Goal: Task Accomplishment & Management: Manage account settings

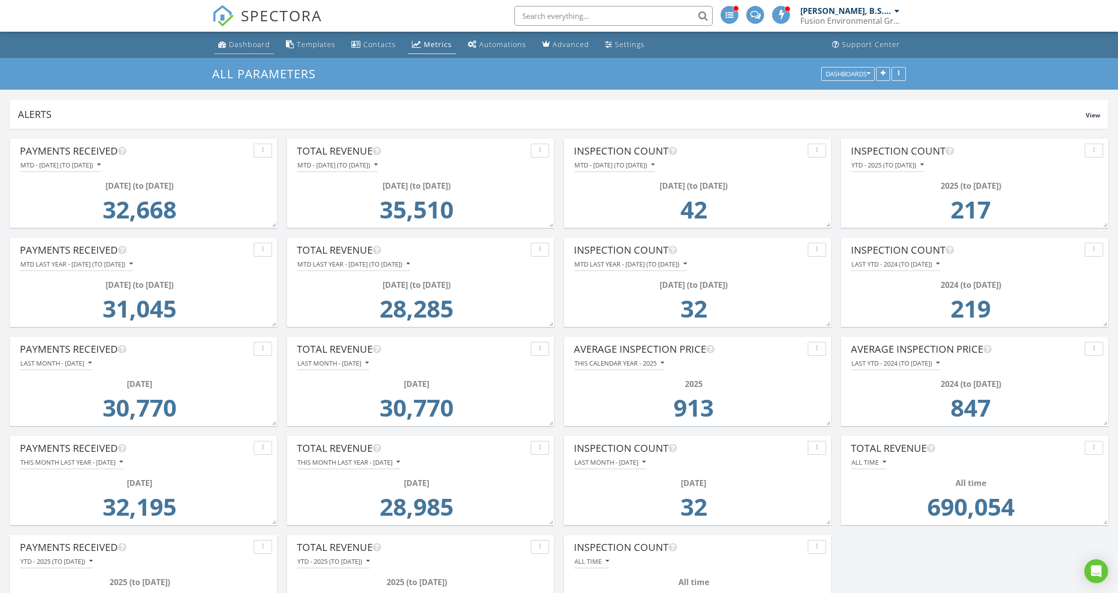
click at [263, 47] on div "Dashboard" at bounding box center [249, 44] width 41 height 9
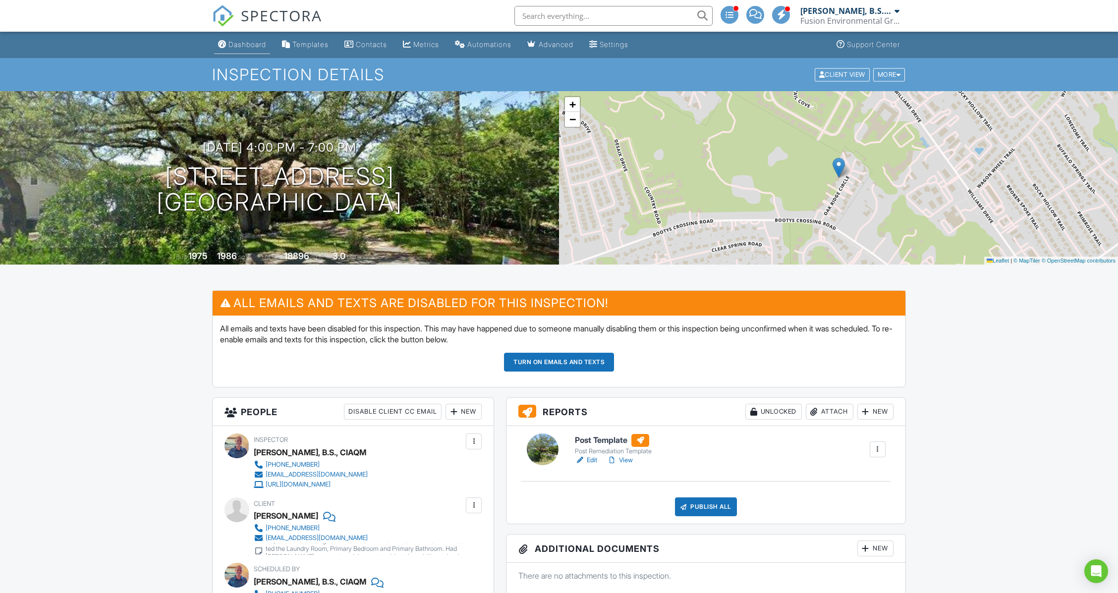
click at [256, 43] on div "Dashboard" at bounding box center [247, 44] width 38 height 8
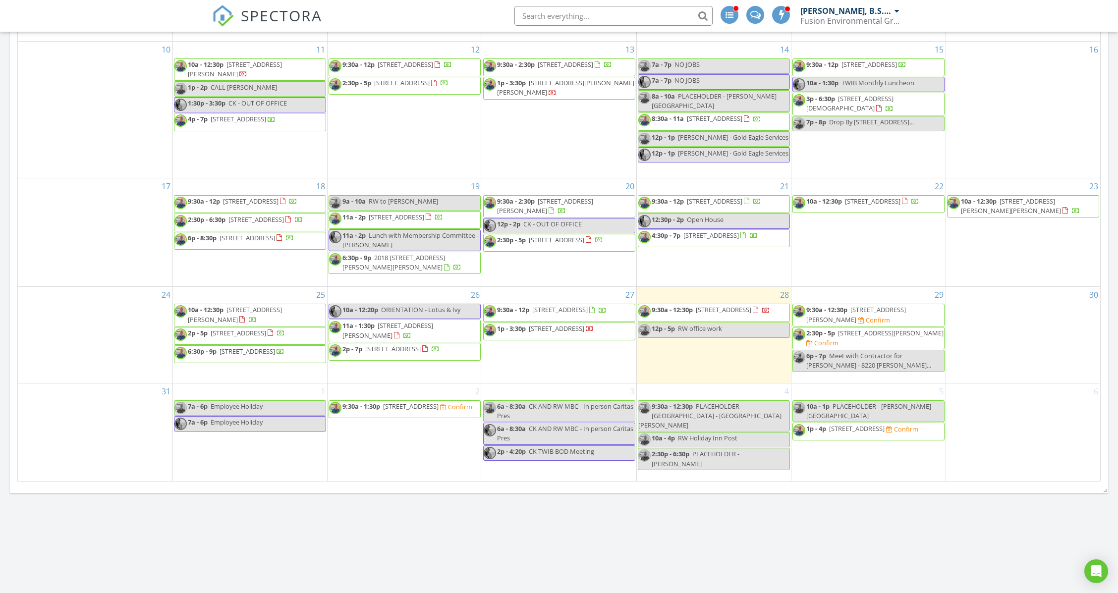
scroll to position [423, 0]
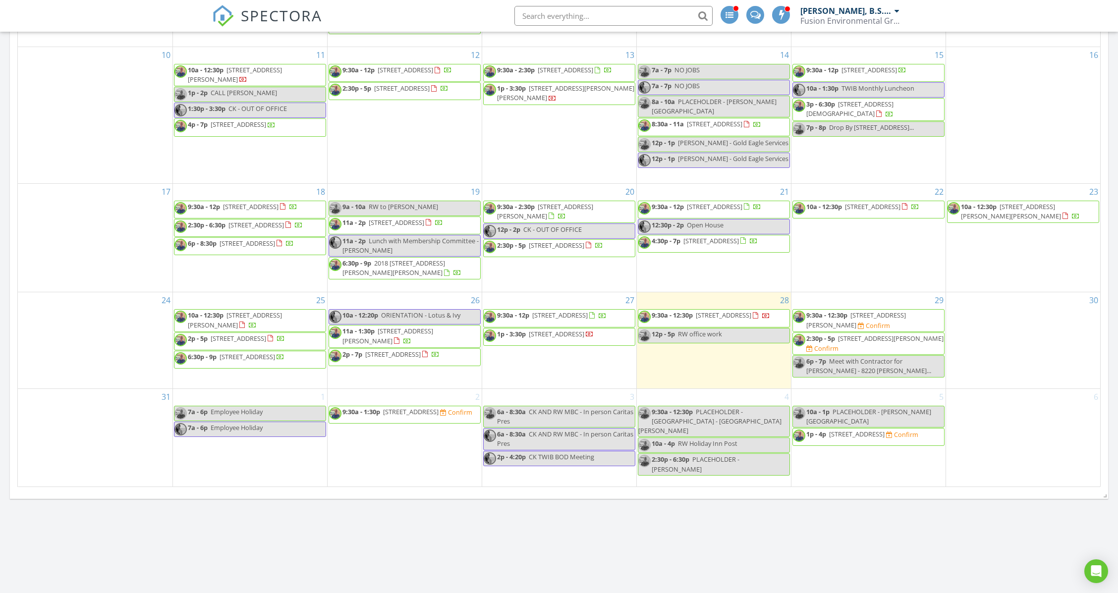
click at [448, 416] on div "Confirm" at bounding box center [460, 412] width 24 height 8
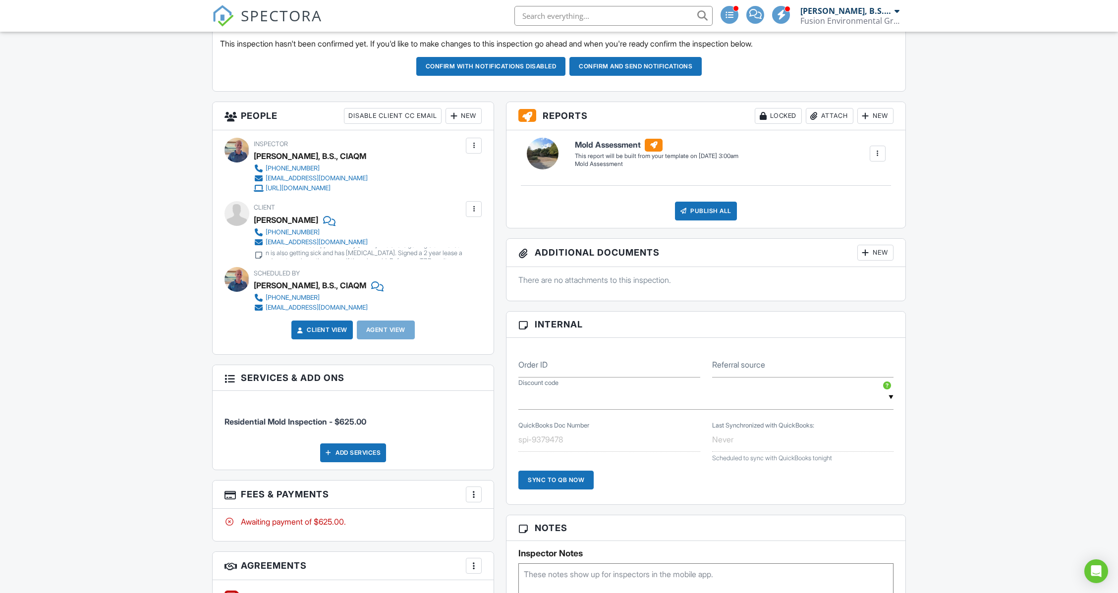
scroll to position [264, 0]
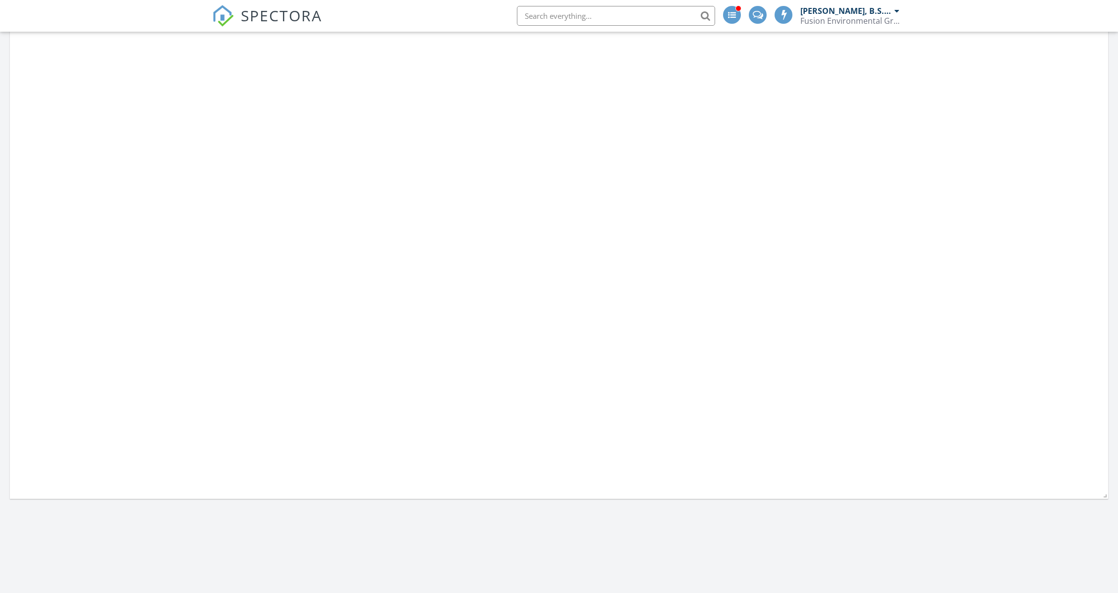
scroll to position [1219, 1137]
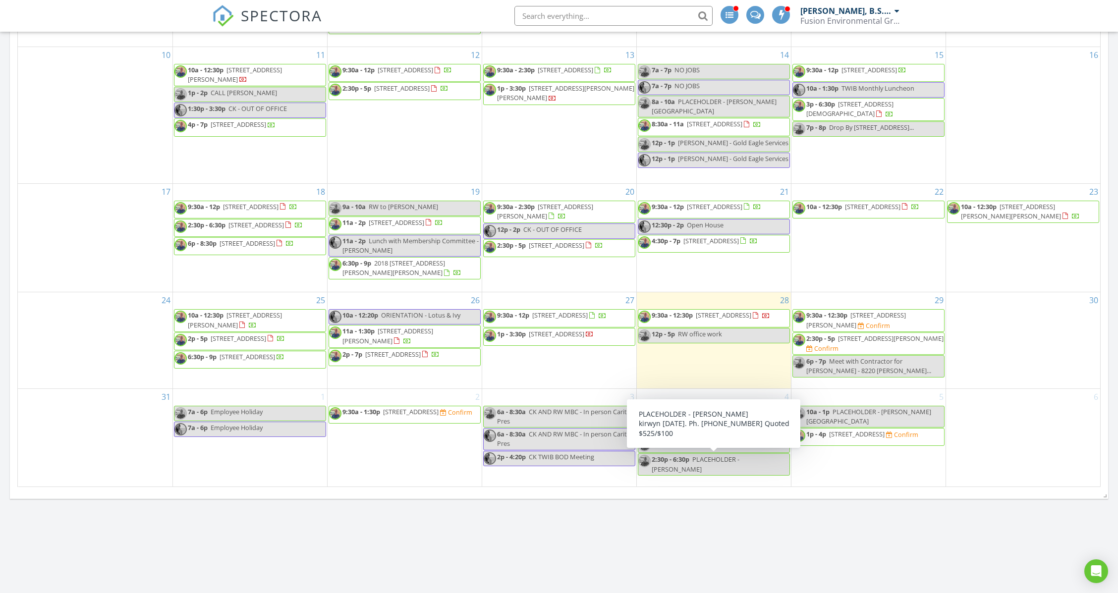
click at [721, 462] on span "PLACEHOLDER - Jillian Gilbert - BLACKHILL" at bounding box center [695, 464] width 88 height 18
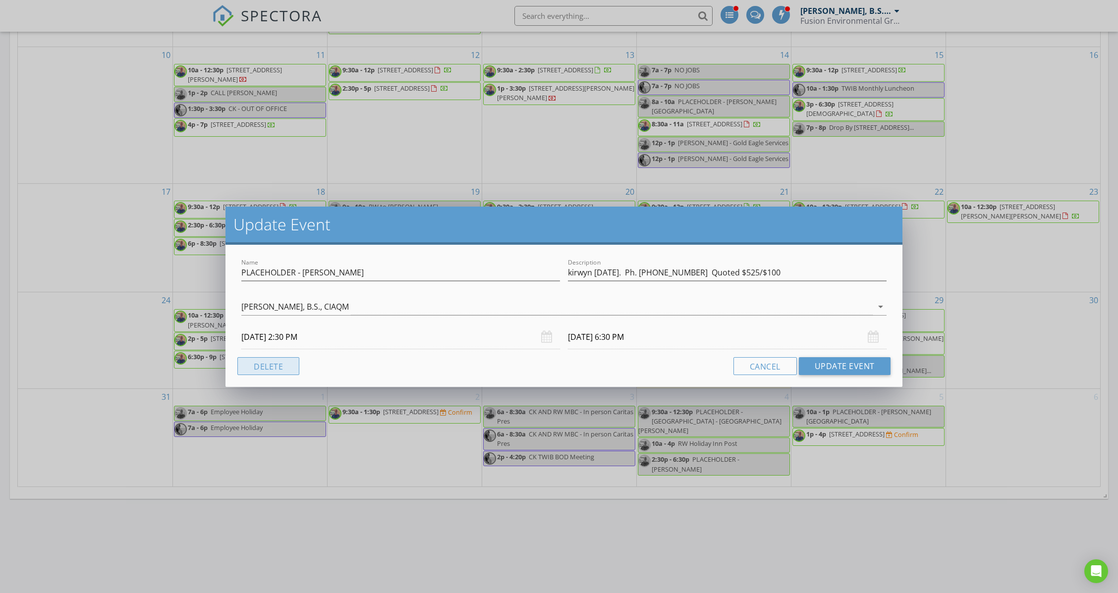
click at [277, 367] on button "Delete" at bounding box center [268, 366] width 62 height 18
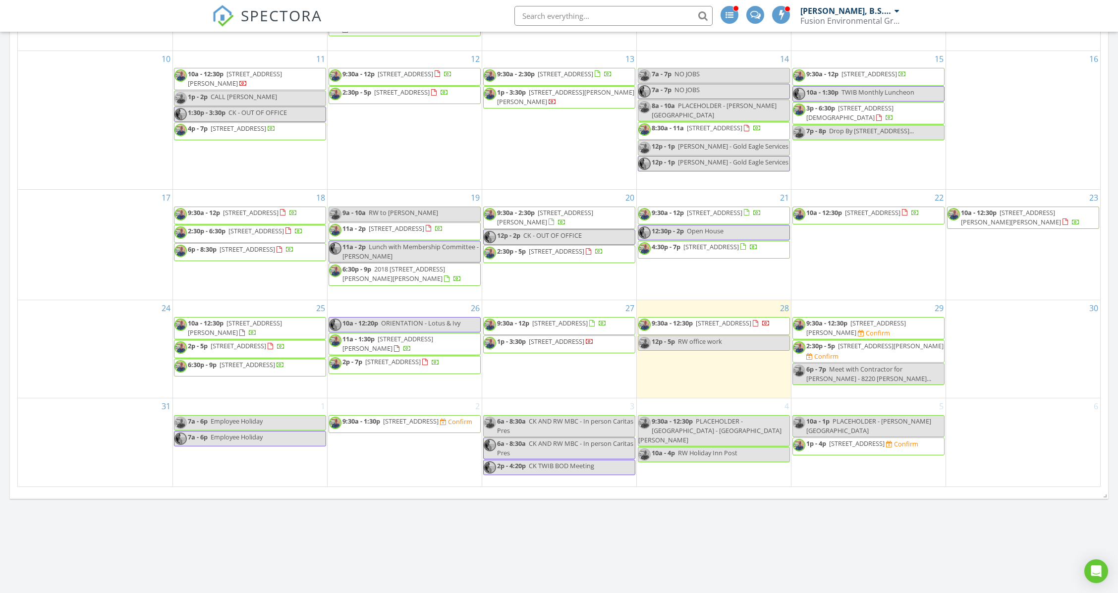
click at [704, 448] on span "RW Holiday Inn Post" at bounding box center [707, 452] width 59 height 9
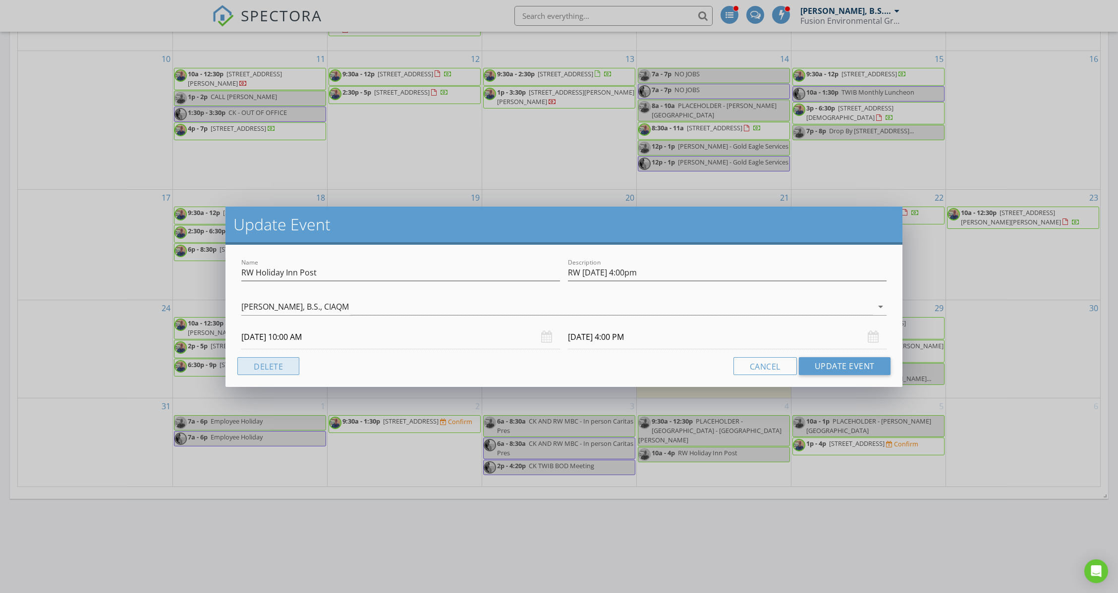
click at [290, 364] on button "Delete" at bounding box center [268, 366] width 62 height 18
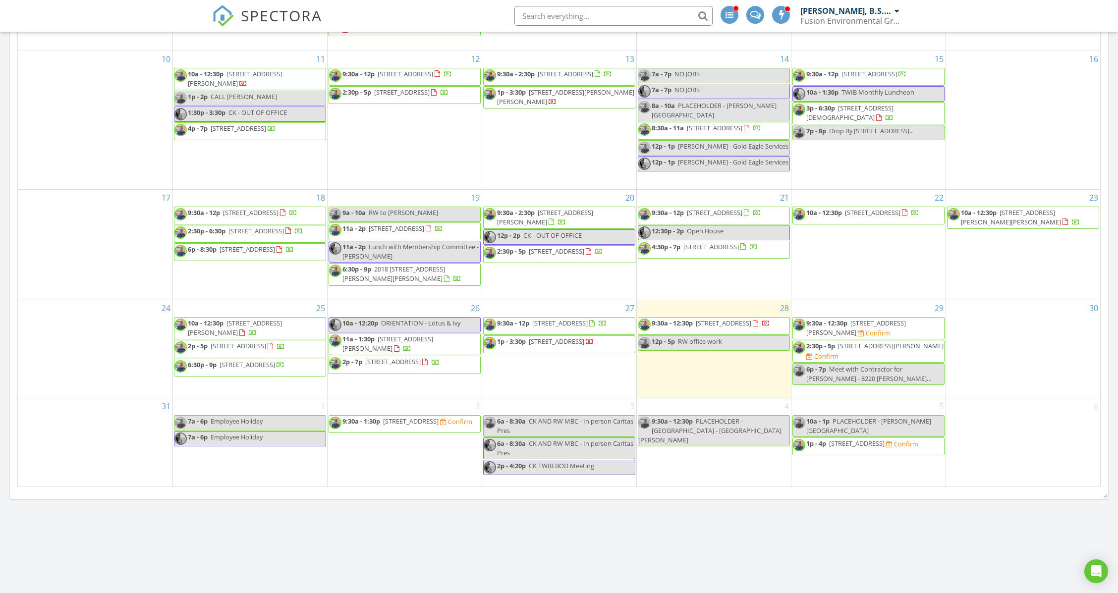
click at [745, 430] on div "9:30a - 12:30p PLACEHOLDER - Oak Hill - Susie Fowler" at bounding box center [713, 431] width 151 height 29
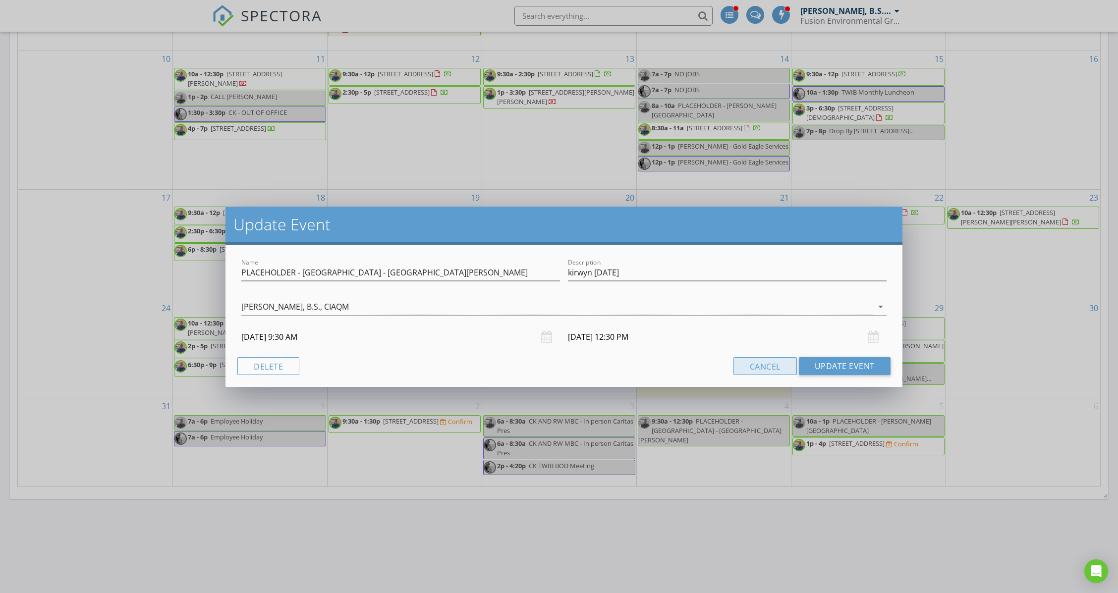
click at [783, 364] on button "Cancel" at bounding box center [764, 366] width 63 height 18
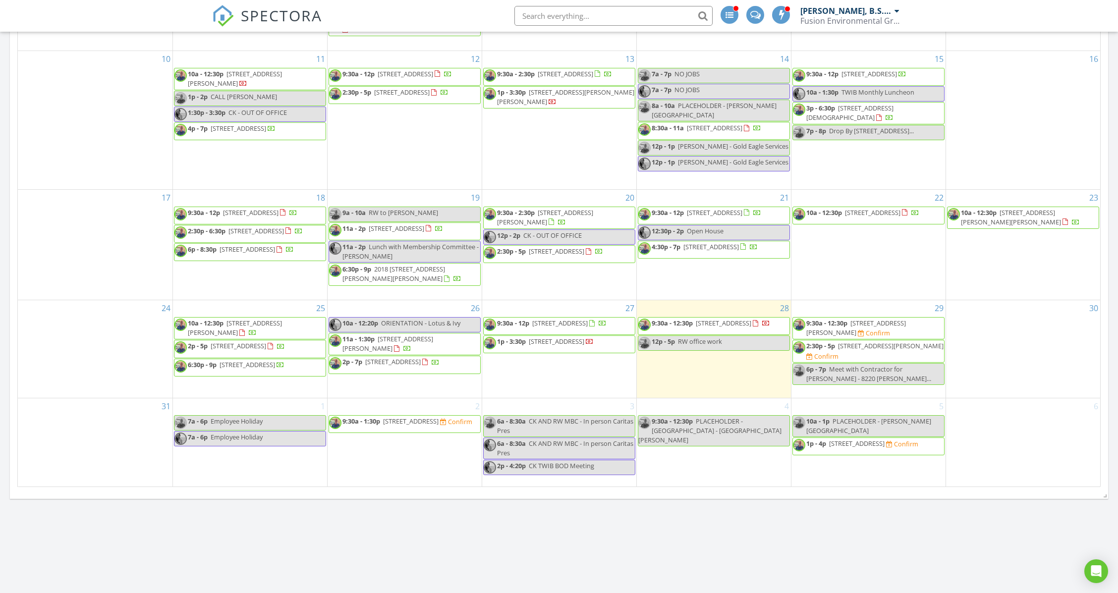
click at [692, 452] on div "4 9:30a - 12:30p PLACEHOLDER - Oak Hill - Susie Fowler" at bounding box center [714, 442] width 154 height 89
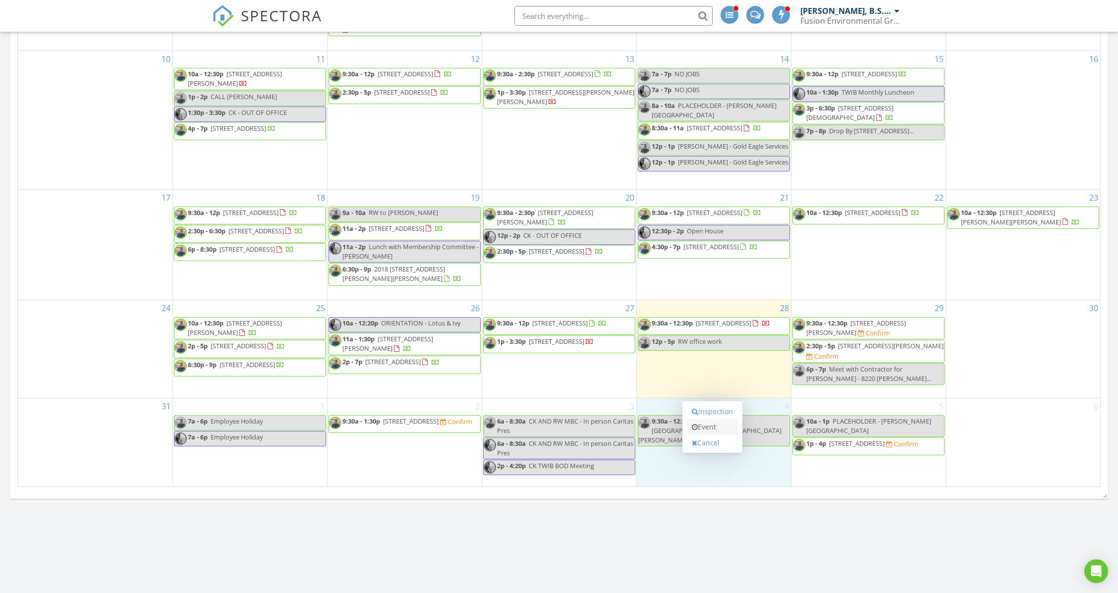
click at [718, 424] on link "Event" at bounding box center [712, 427] width 51 height 16
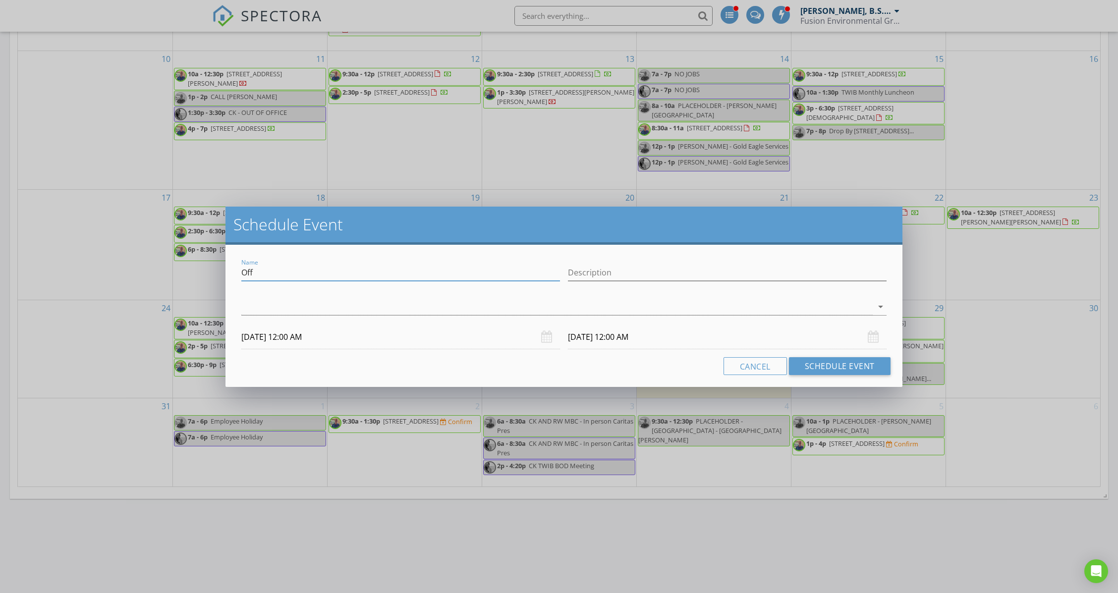
drag, startPoint x: 283, startPoint y: 268, endPoint x: 98, endPoint y: 295, distance: 186.6
click at [98, 295] on div "Schedule Event Name Off Description arrow_drop_down 09/04/2025 12:00 AM 09/05/2…" at bounding box center [559, 296] width 1118 height 593
type input "Henni"
click at [246, 308] on div at bounding box center [556, 307] width 631 height 16
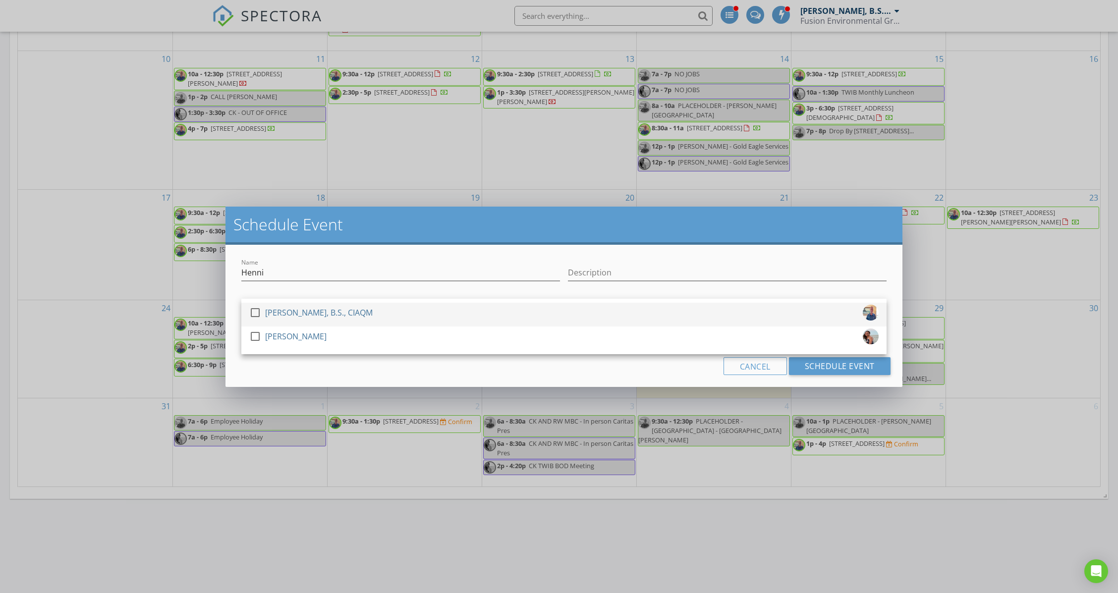
click at [260, 314] on div at bounding box center [255, 312] width 17 height 17
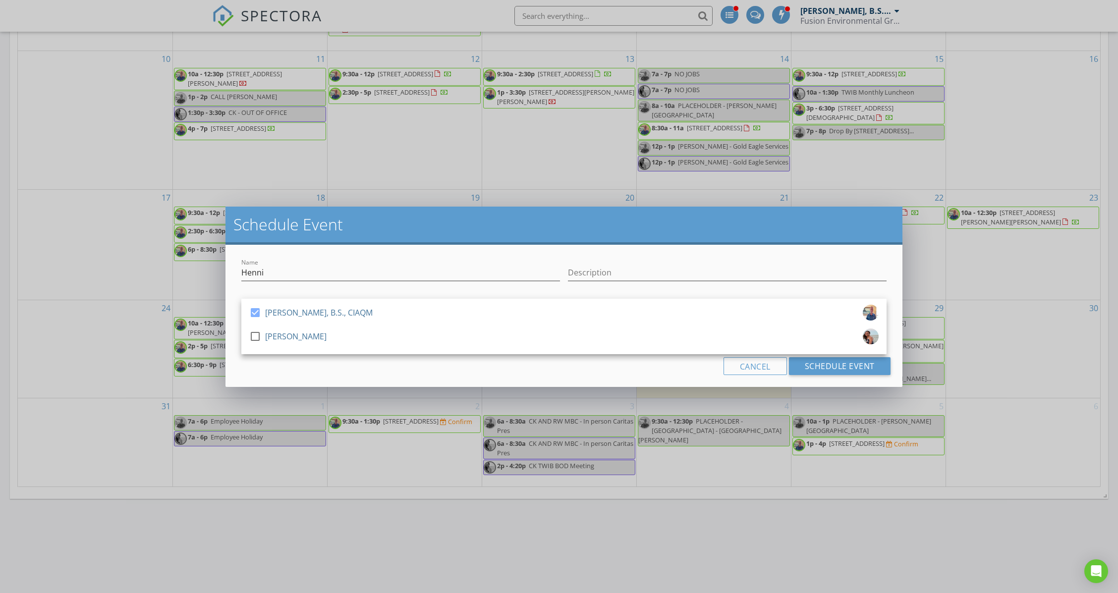
click at [636, 373] on div "Cancel Schedule Event" at bounding box center [563, 366] width 653 height 18
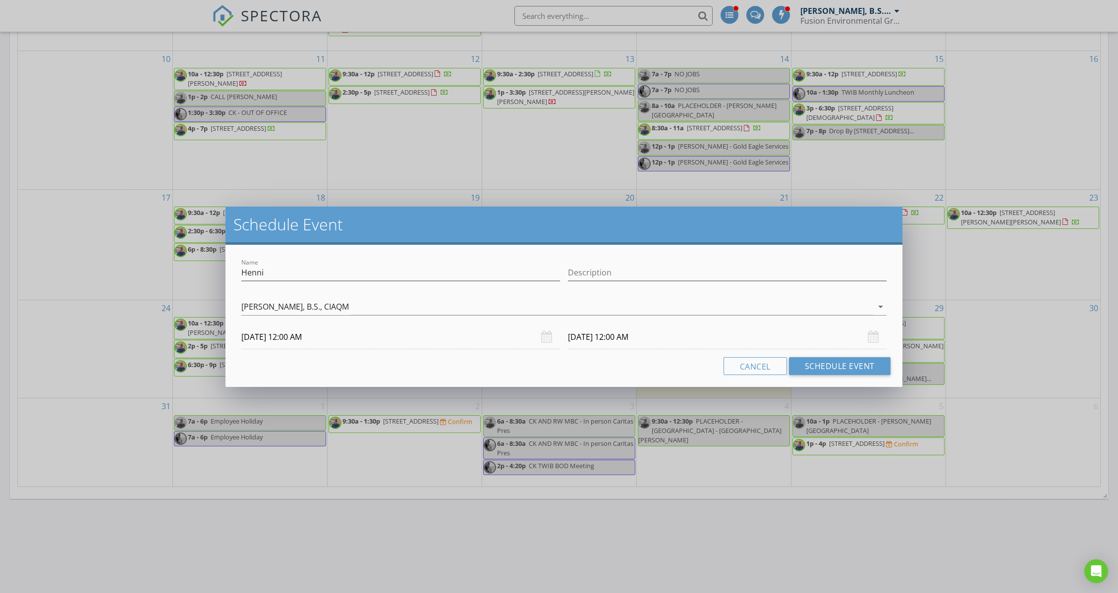
drag, startPoint x: 455, startPoint y: 220, endPoint x: 484, endPoint y: 168, distance: 59.4
click at [484, 168] on div "Schedule Event Name Henni Description check_box Rick Weir, B.S., CIAQM check_bo…" at bounding box center [559, 296] width 1118 height 593
click at [297, 336] on input "09/04/2025 12:00 AM" at bounding box center [400, 337] width 319 height 24
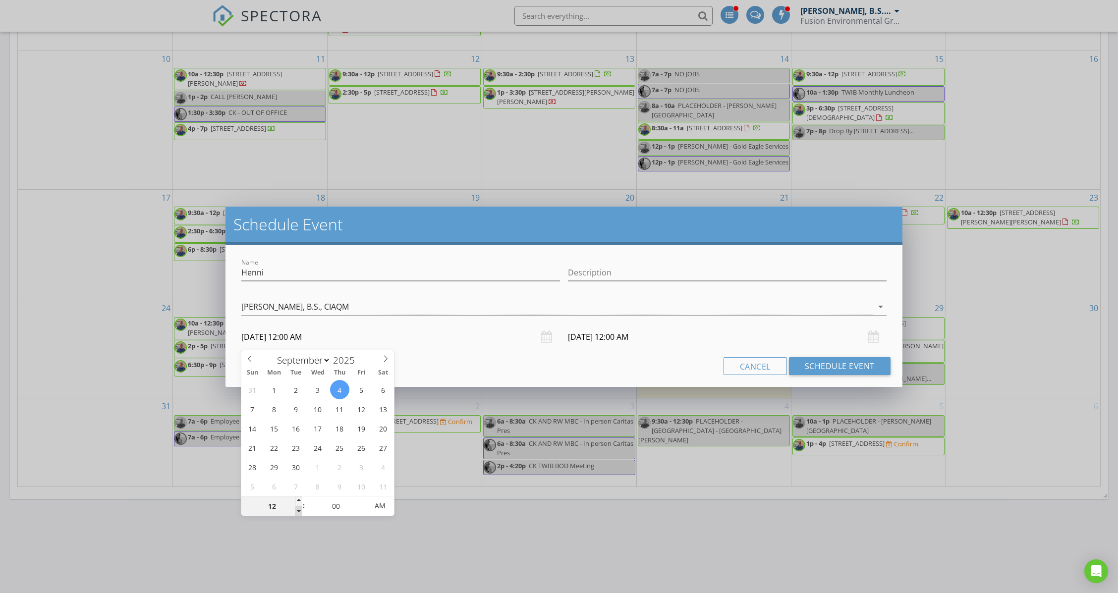
type input "11"
type input "09/04/2025 11:00 PM"
click at [297, 509] on span at bounding box center [298, 511] width 7 height 10
type input "10"
type input "09/04/2025 10:00 PM"
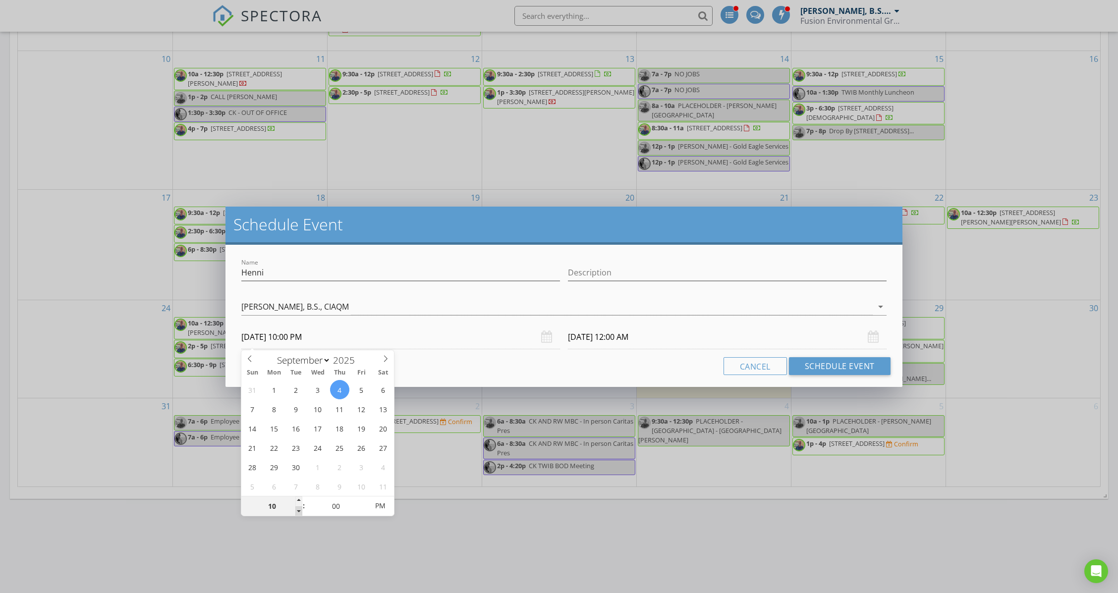
click at [298, 509] on span at bounding box center [298, 511] width 7 height 10
type input "10"
type input "09/05/2025 10:00 PM"
type input "09/04/2025 10:00 AM"
click at [384, 505] on span "PM" at bounding box center [380, 506] width 27 height 20
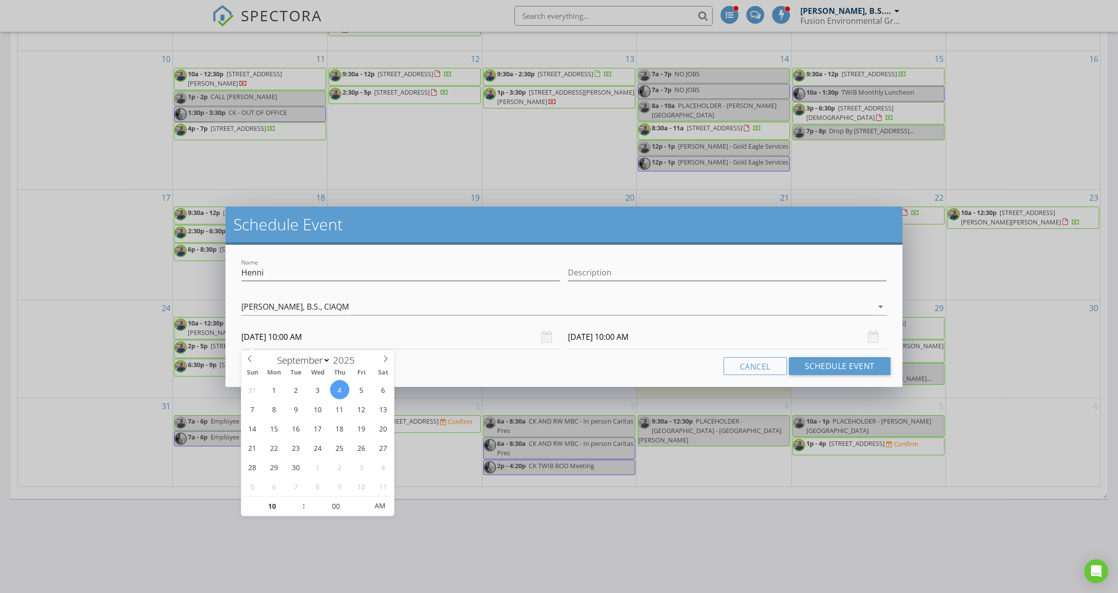
click at [468, 362] on div "Cancel Schedule Event" at bounding box center [563, 366] width 653 height 18
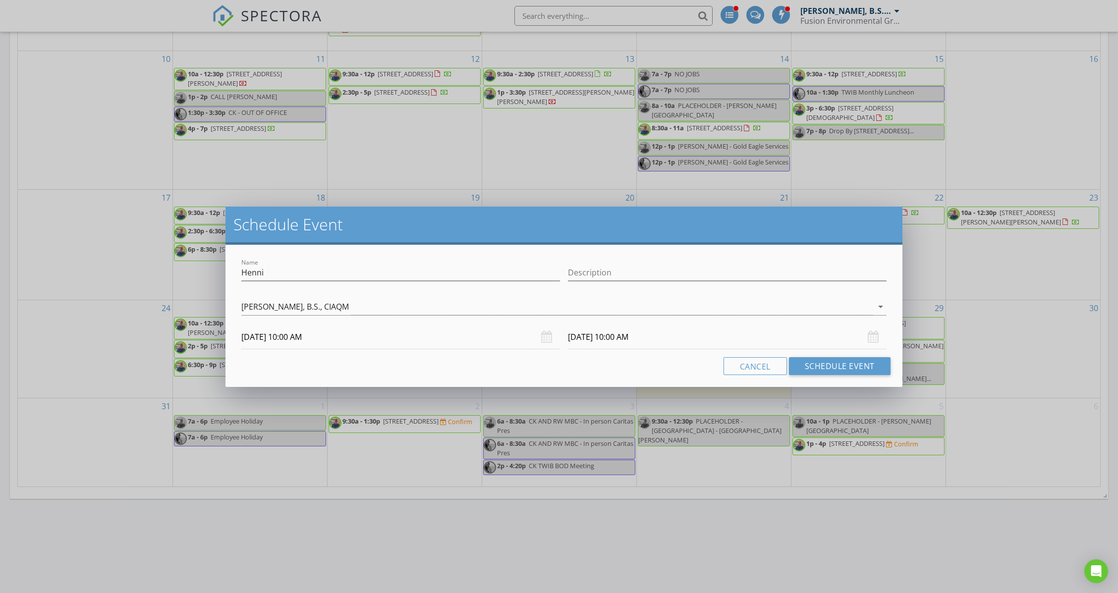
click at [608, 331] on input "09/05/2025 10:00 AM" at bounding box center [727, 337] width 319 height 24
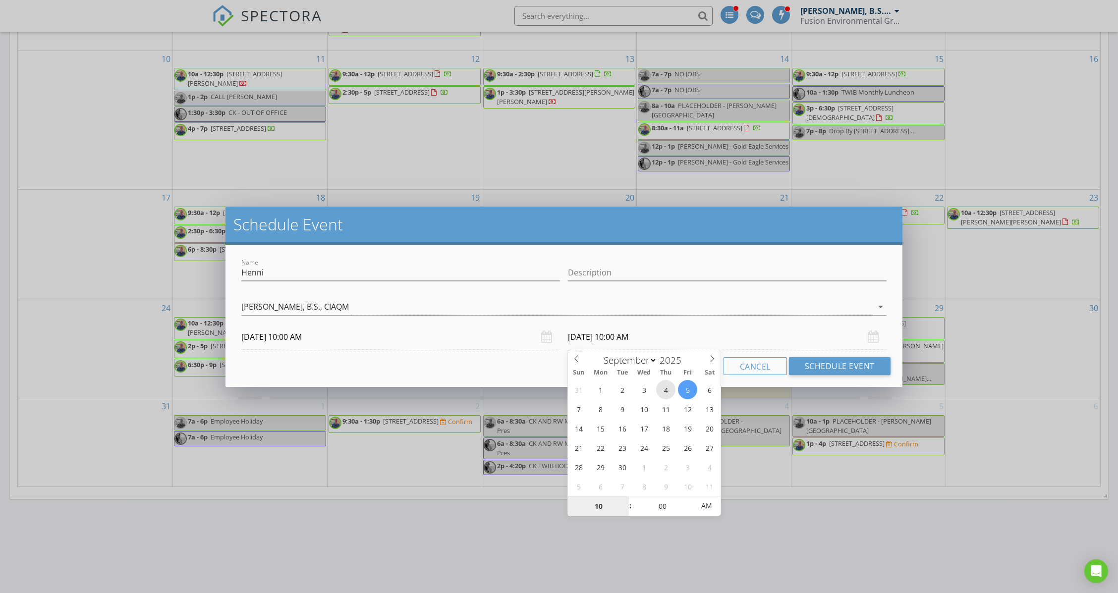
type input "09/04/2025 10:00 AM"
type input "09"
type input "09/04/2025 9:00 AM"
click at [624, 509] on span at bounding box center [625, 511] width 7 height 10
type input "10"
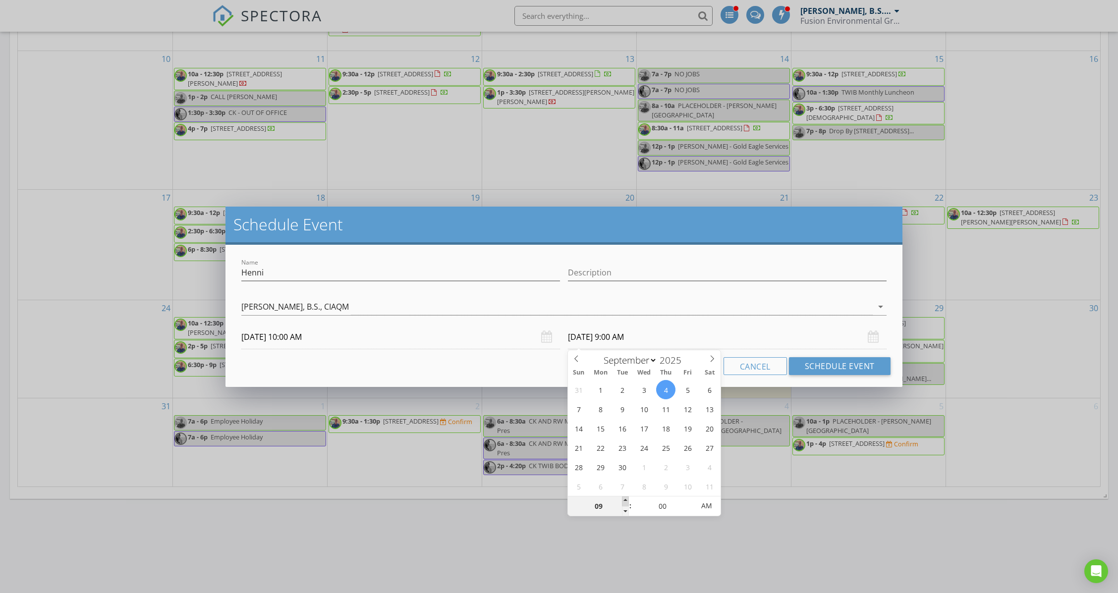
type input "09/04/2025 10:00 AM"
click at [624, 499] on span at bounding box center [625, 501] width 7 height 10
type input "11"
type input "09/04/2025 11:00 AM"
click at [625, 499] on span at bounding box center [625, 501] width 7 height 10
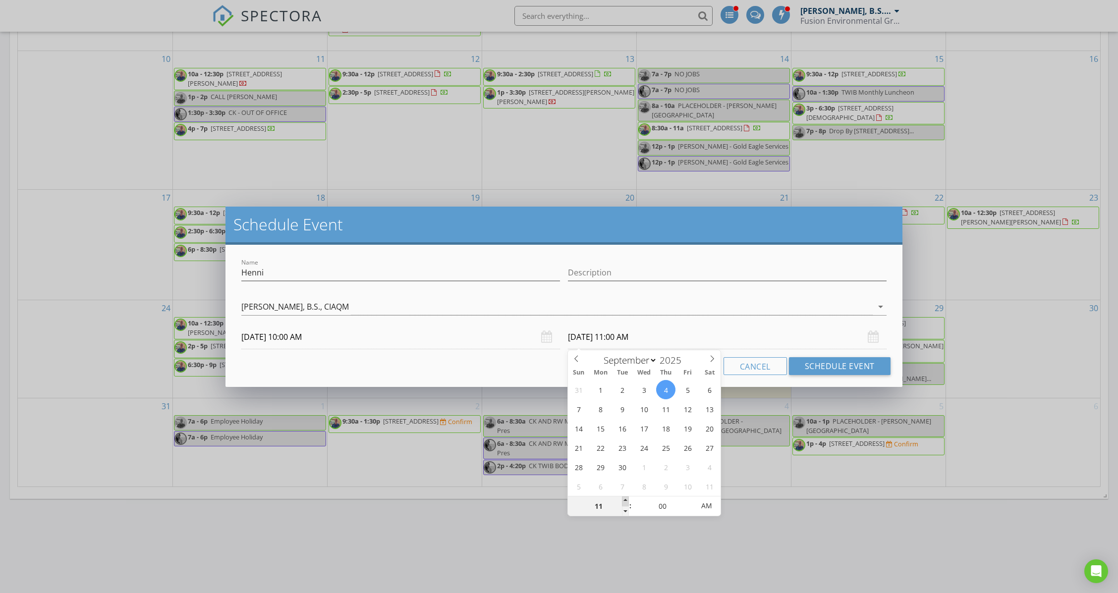
type input "12"
type input "09/04/2025 12:00 PM"
click at [625, 499] on span at bounding box center [625, 501] width 7 height 10
type input "01"
type input "09/04/2025 1:00 PM"
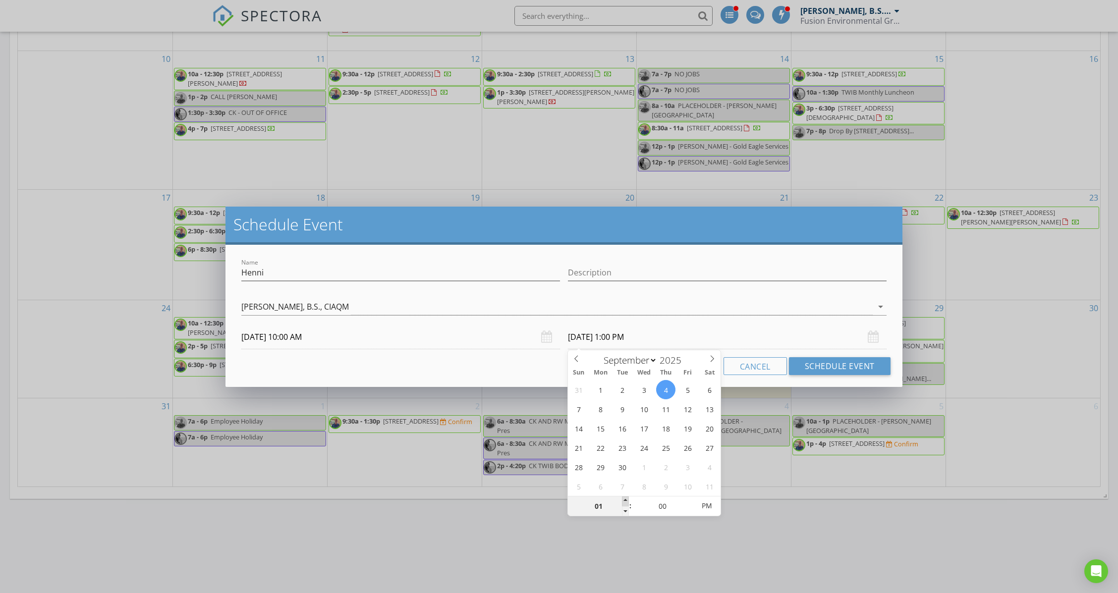
click at [626, 499] on span at bounding box center [625, 501] width 7 height 10
type input "02"
type input "09/04/2025 2:00 PM"
click at [625, 499] on span at bounding box center [625, 501] width 7 height 10
click at [511, 362] on div "Cancel Schedule Event" at bounding box center [563, 366] width 653 height 18
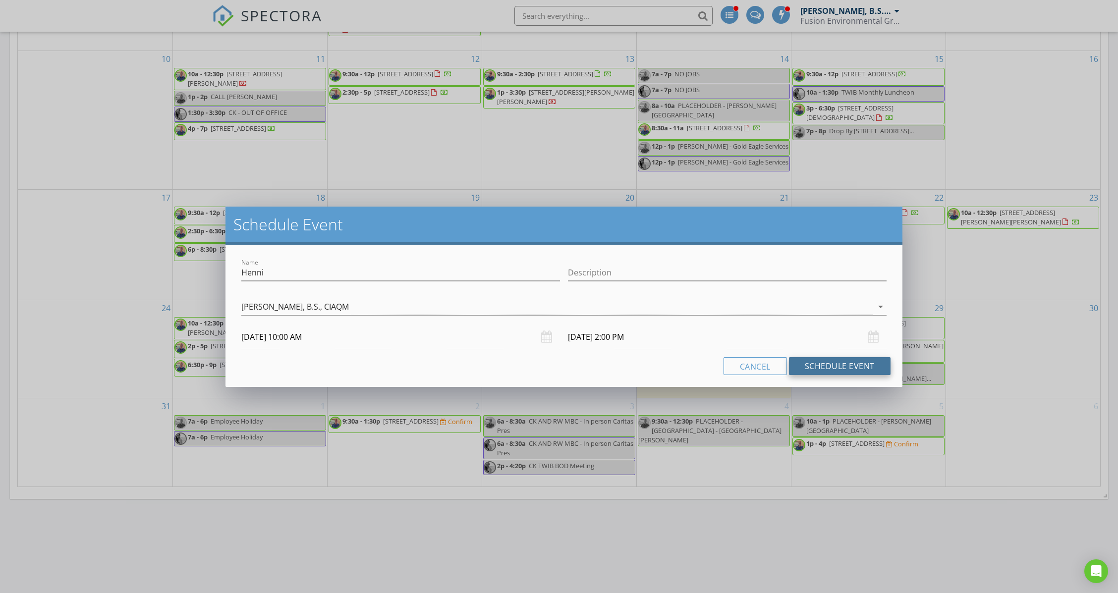
click at [848, 363] on button "Schedule Event" at bounding box center [840, 366] width 102 height 18
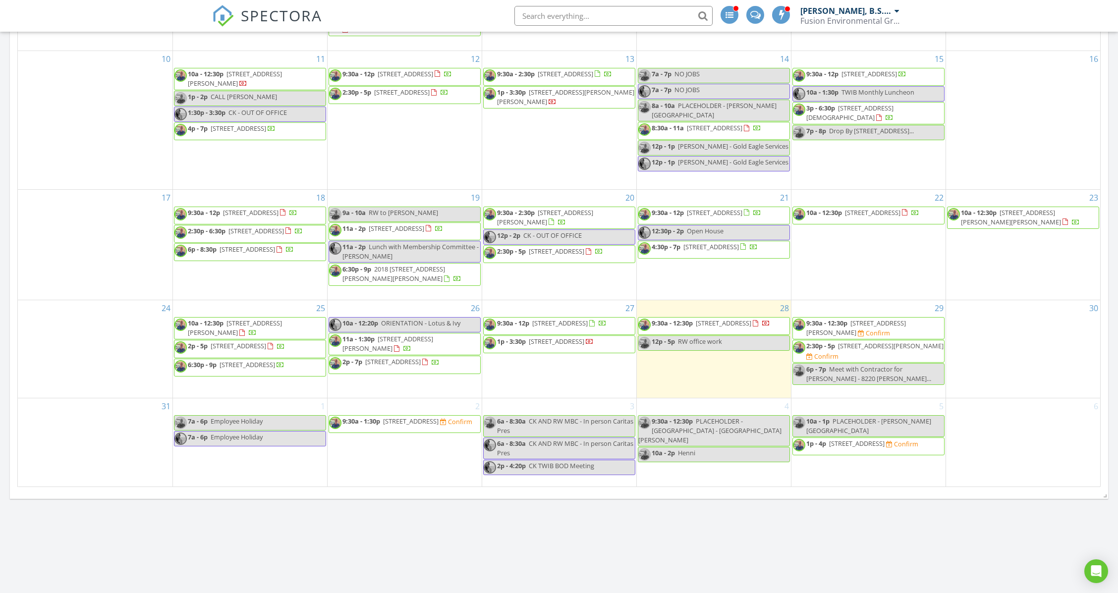
click at [694, 448] on span "Henni" at bounding box center [686, 452] width 17 height 9
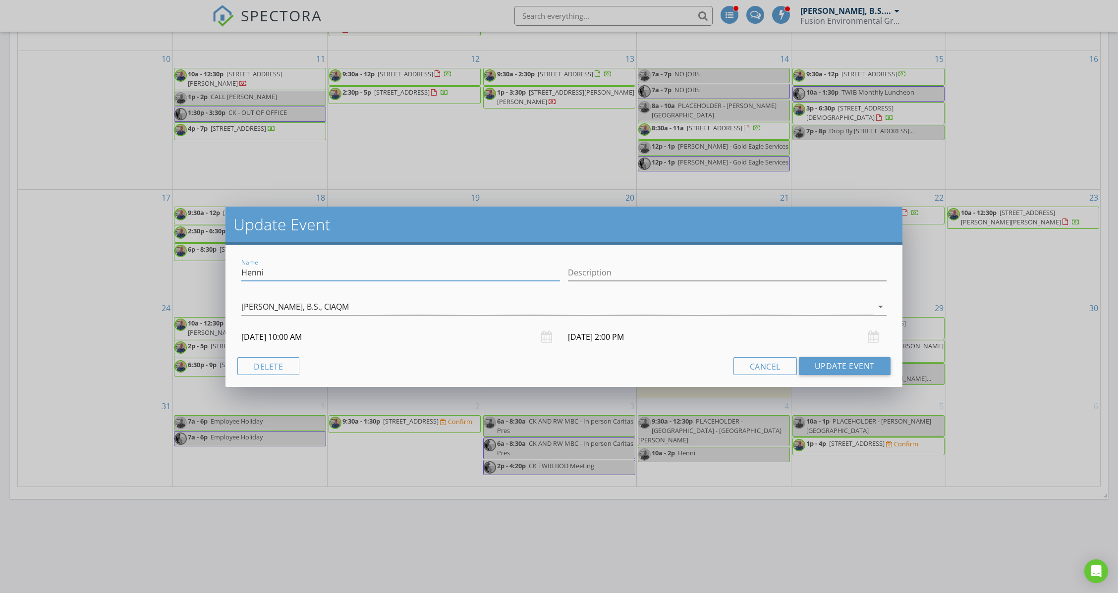
click at [319, 268] on input "Henni" at bounding box center [400, 273] width 319 height 16
click at [309, 268] on input "Henni Yarrington - Baby Due Date" at bounding box center [400, 273] width 319 height 16
drag, startPoint x: 309, startPoint y: 268, endPoint x: 383, endPoint y: 274, distance: 74.5
click at [383, 274] on input "Henni Yarrington - Baby Due Date" at bounding box center [400, 273] width 319 height 16
type input "[PERSON_NAME] Inspection"
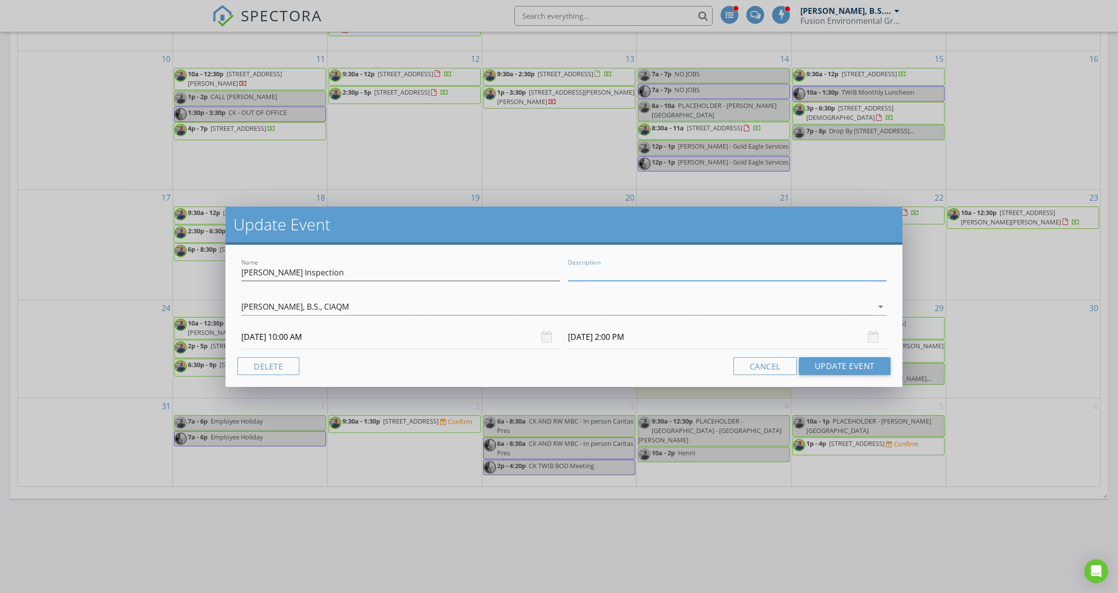
click at [592, 272] on input "Description" at bounding box center [727, 273] width 319 height 16
type input "T"
type input "RW 8/28 @ 11:24AM"
click at [845, 360] on button "Update Event" at bounding box center [845, 366] width 92 height 18
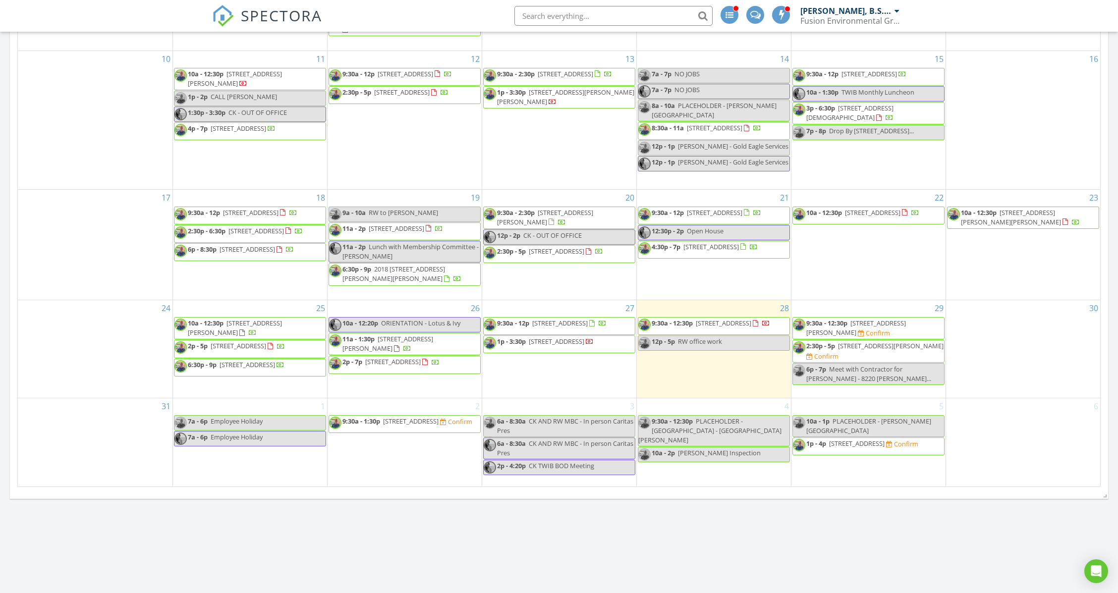
click at [278, 508] on div "Calendar August 2025 today list day week cal wk 4 wk month Sun Mon Tue Wed Thu …" at bounding box center [559, 305] width 1118 height 1199
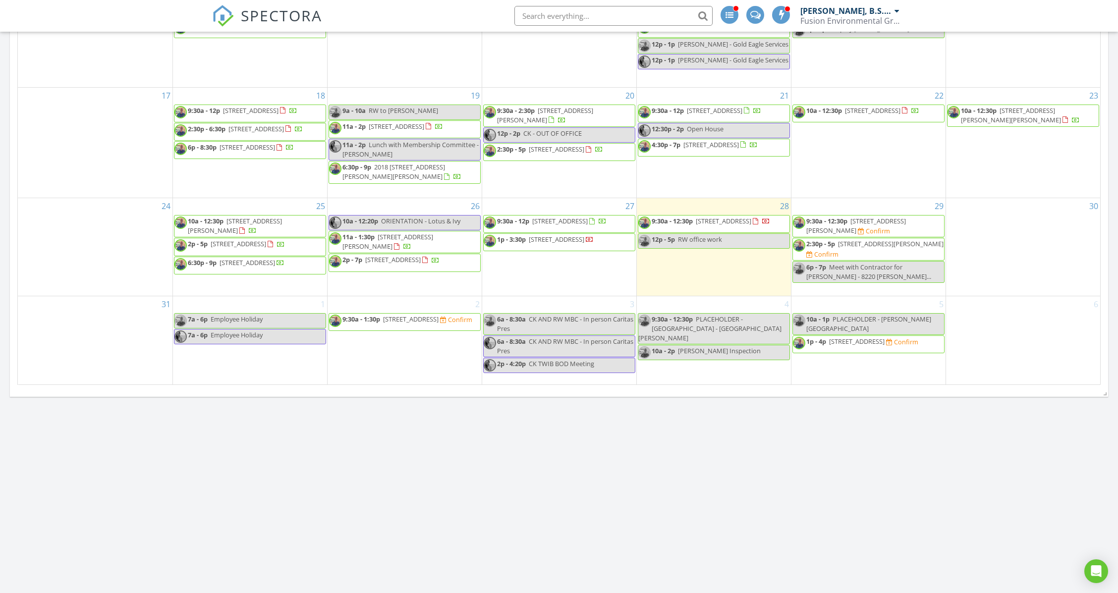
scroll to position [526, 0]
click at [558, 376] on div "3 6a - 8:30a CK AND RW MBC - In person Caritas Pres 6a - 8:30a CK AND RW MBC - …" at bounding box center [559, 339] width 154 height 89
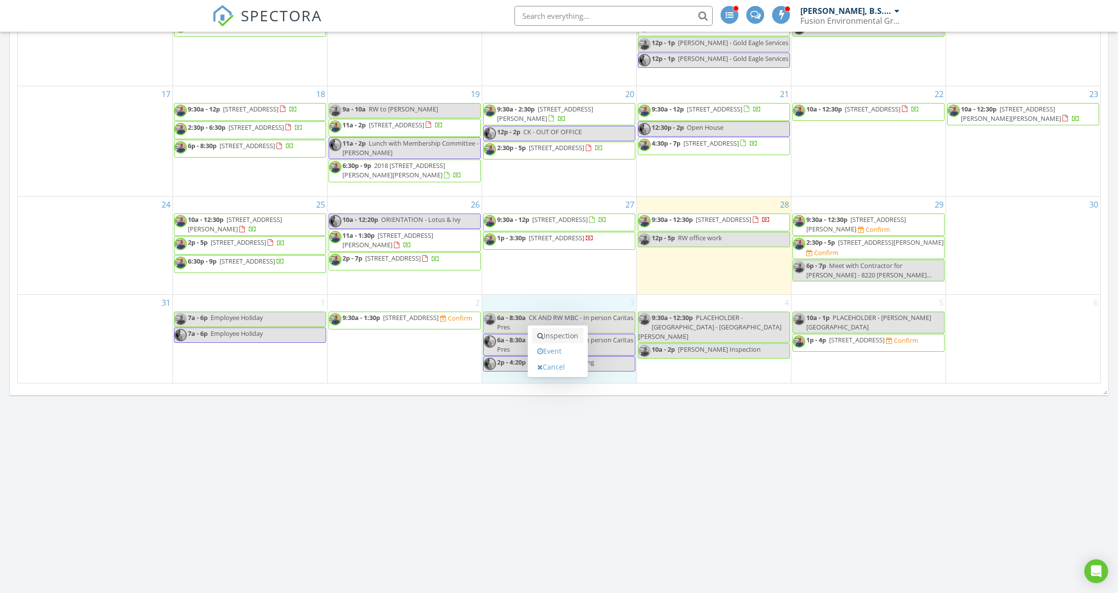
click at [567, 335] on link "Inspection" at bounding box center [557, 336] width 51 height 16
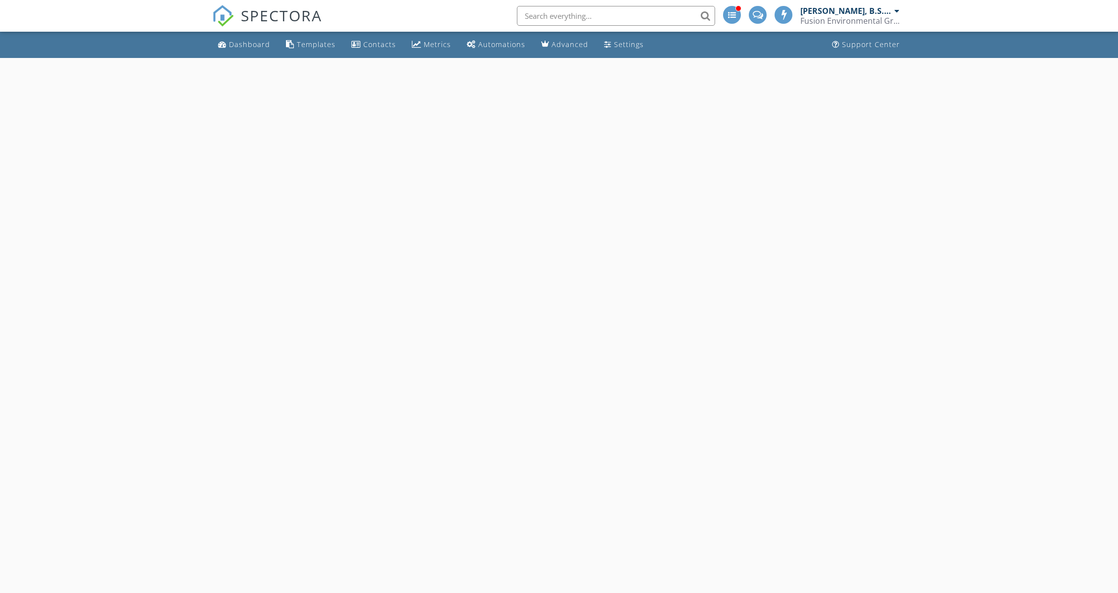
select select "8"
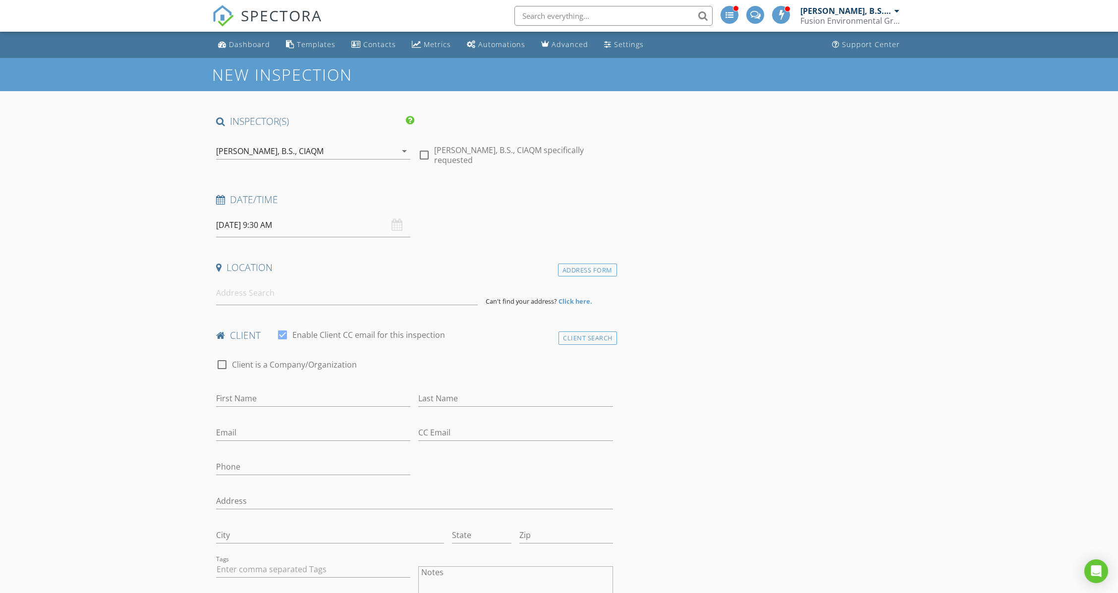
click at [299, 220] on input "09/03/2025 9:30 AM" at bounding box center [313, 225] width 194 height 24
type input "10"
type input "09/03/2025 10:30 AM"
click at [277, 384] on span at bounding box center [273, 389] width 7 height 10
type input "11"
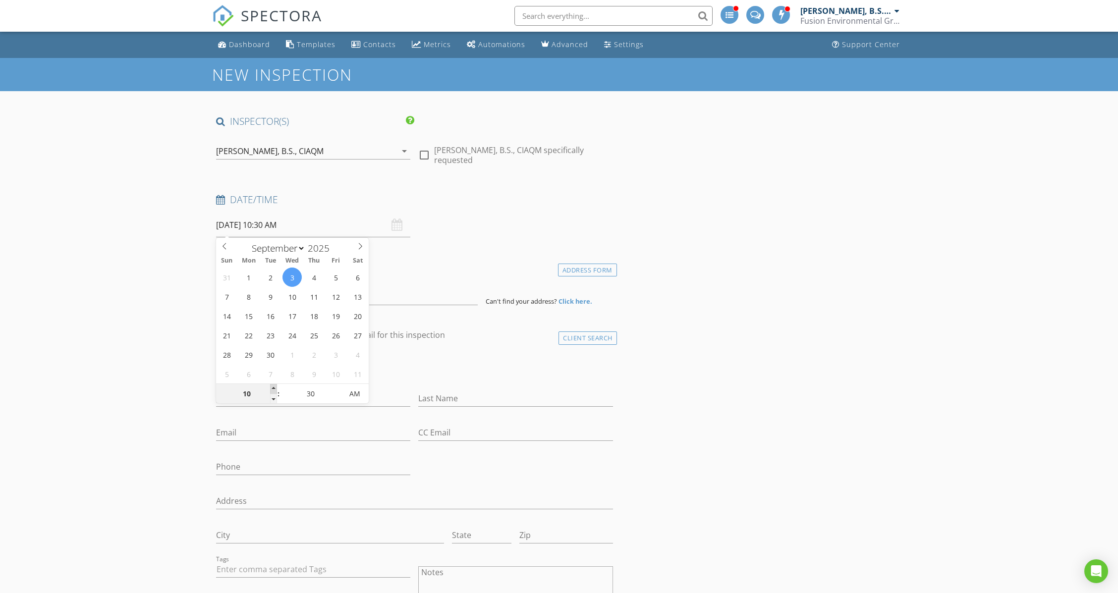
type input "09/03/2025 11:30 AM"
click at [273, 384] on span at bounding box center [273, 389] width 7 height 10
type input "10"
type input "09/03/2025 10:30 AM"
click at [273, 397] on span at bounding box center [273, 399] width 7 height 10
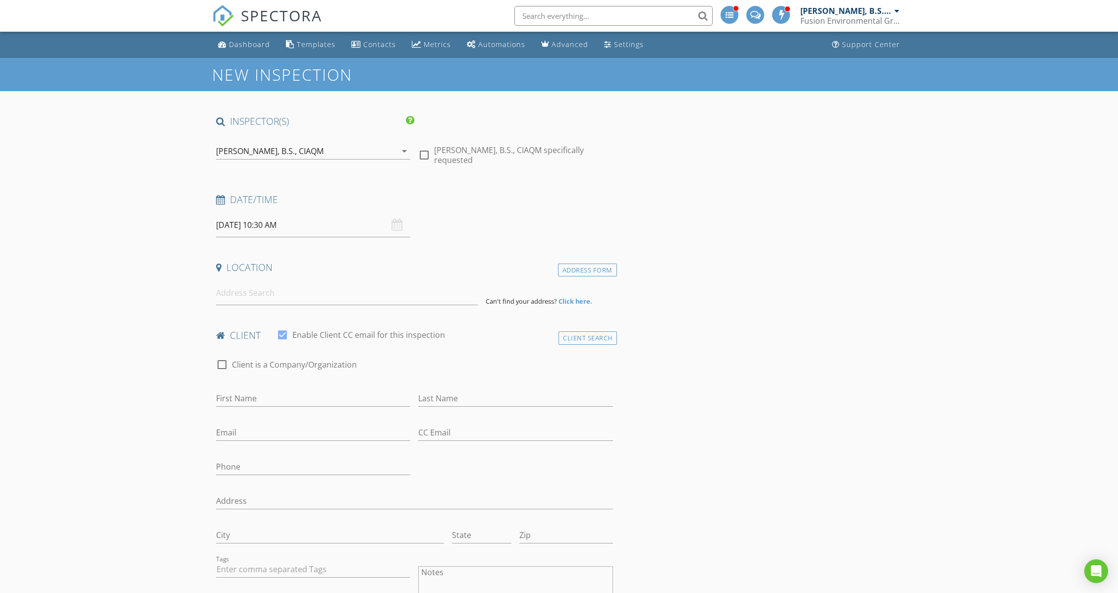
click at [266, 298] on input at bounding box center [347, 293] width 262 height 24
click at [270, 292] on input at bounding box center [347, 293] width 262 height 24
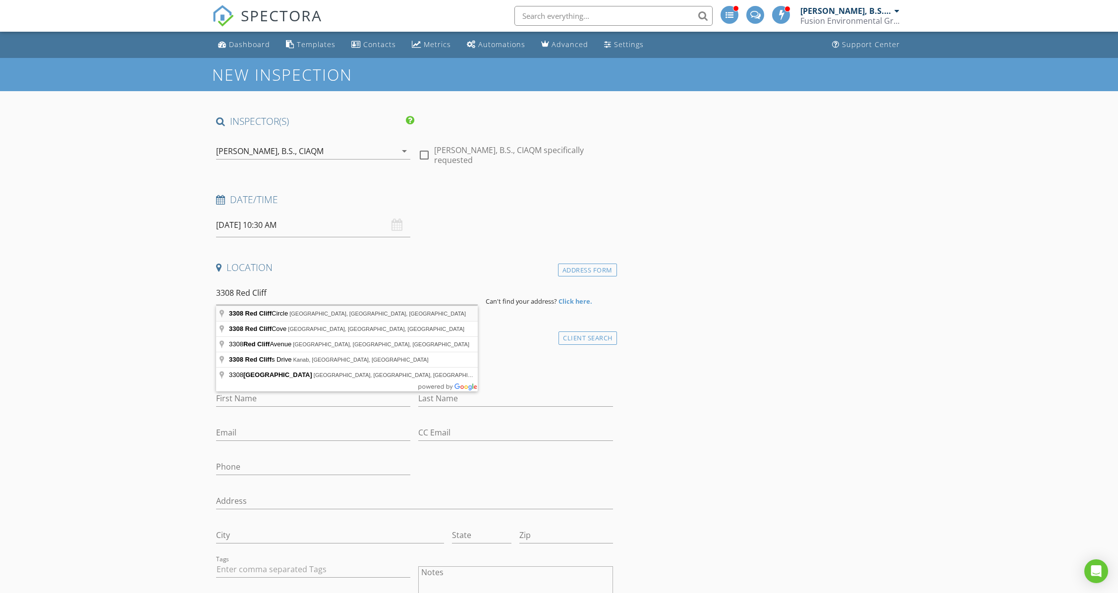
type input "3308 Red Cliff Circle, Temple, TX, USA"
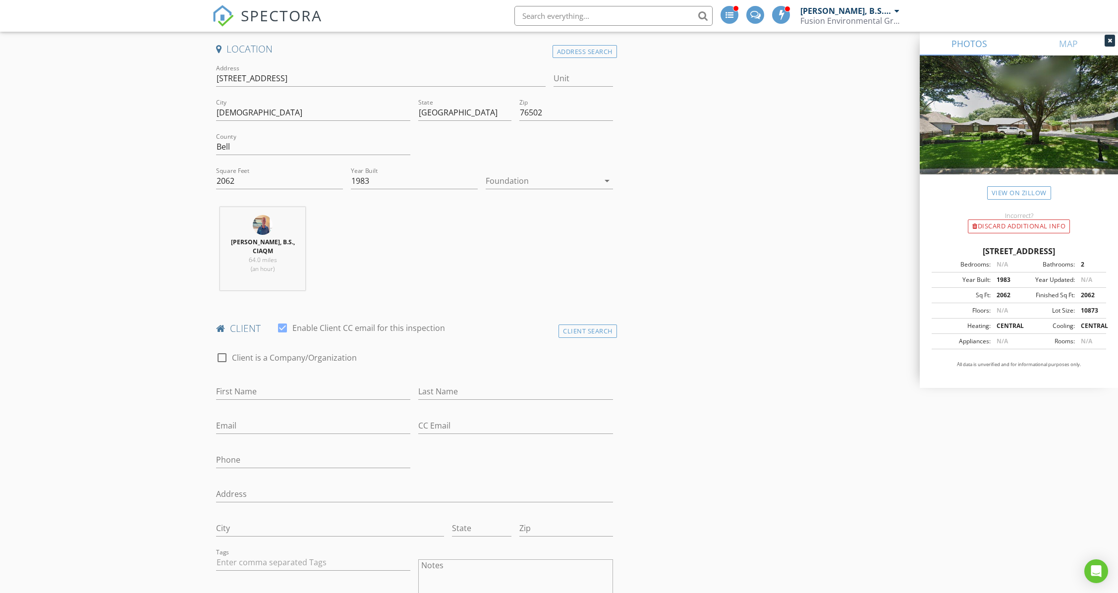
scroll to position [198, 0]
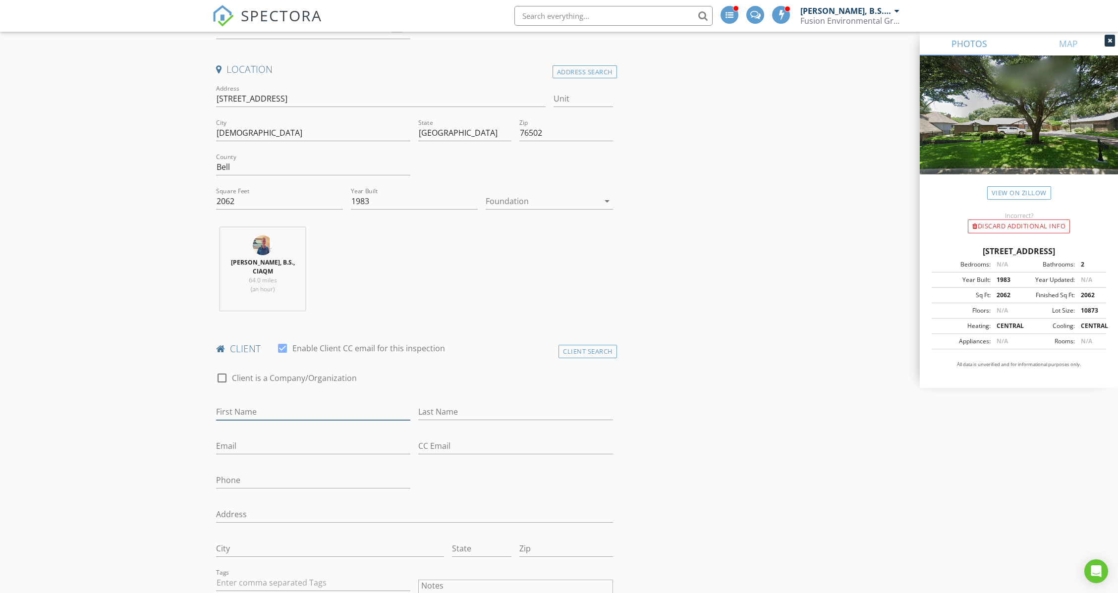
click at [265, 404] on input "First Name" at bounding box center [313, 412] width 194 height 16
click at [587, 345] on div "Client Search" at bounding box center [587, 351] width 58 height 13
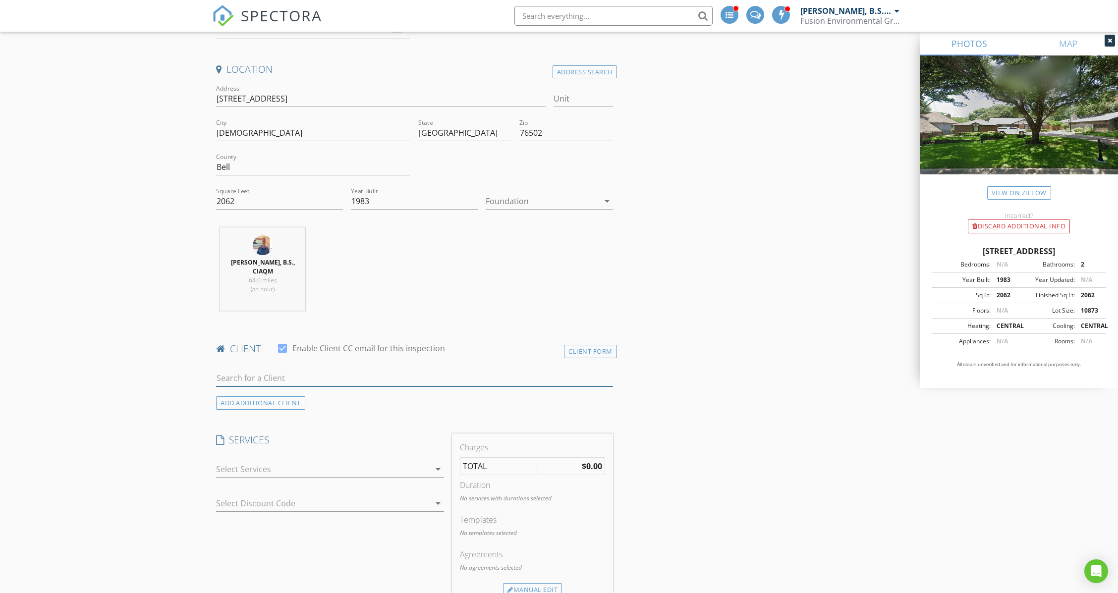
click at [278, 373] on input "text" at bounding box center [414, 378] width 397 height 16
type input "henni"
click at [278, 390] on div "Henni Yerrington" at bounding box center [294, 396] width 100 height 12
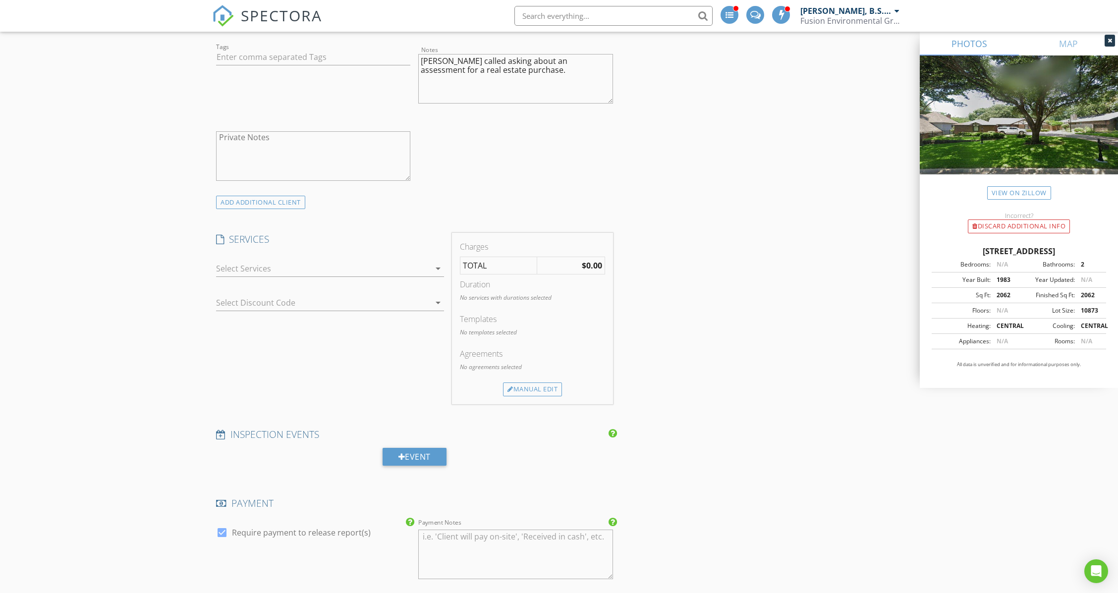
scroll to position [726, 0]
click at [295, 258] on div at bounding box center [323, 266] width 214 height 16
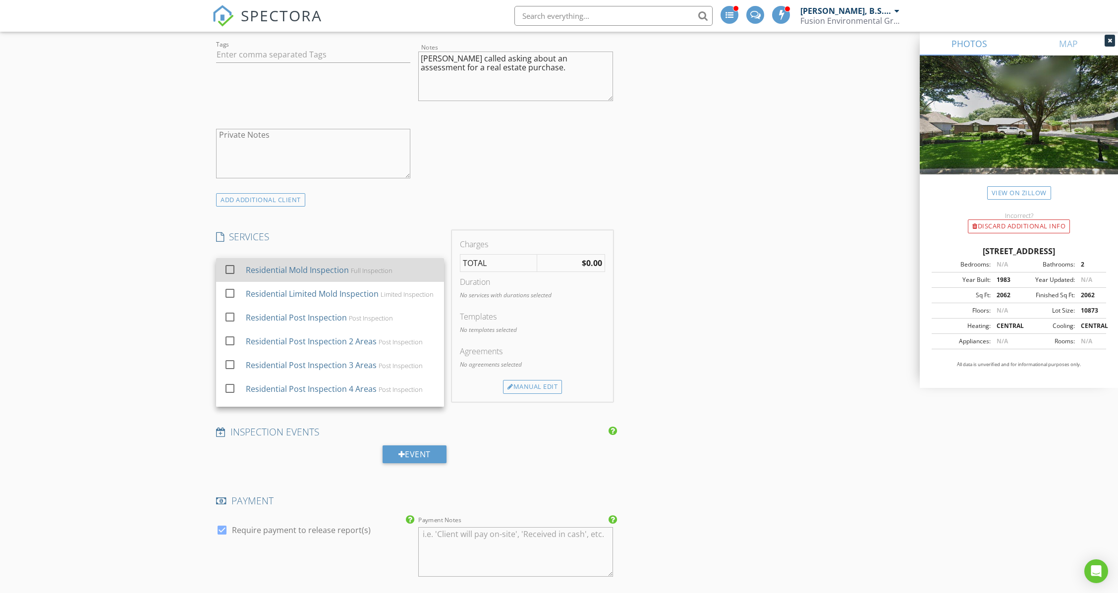
click at [301, 264] on div "Residential Mold Inspection" at bounding box center [297, 270] width 103 height 12
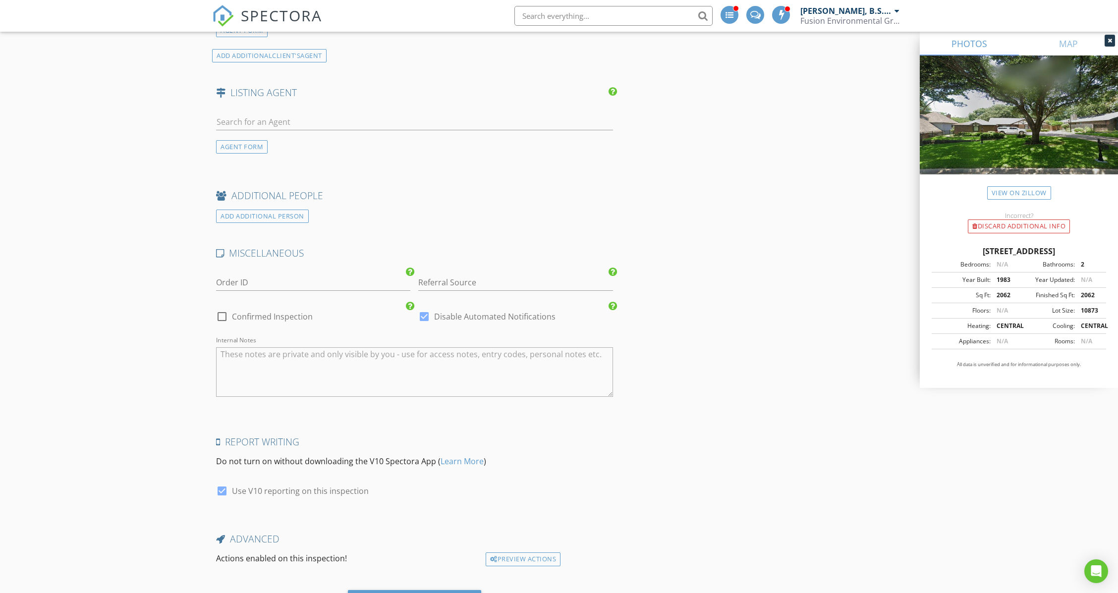
scroll to position [1430, 0]
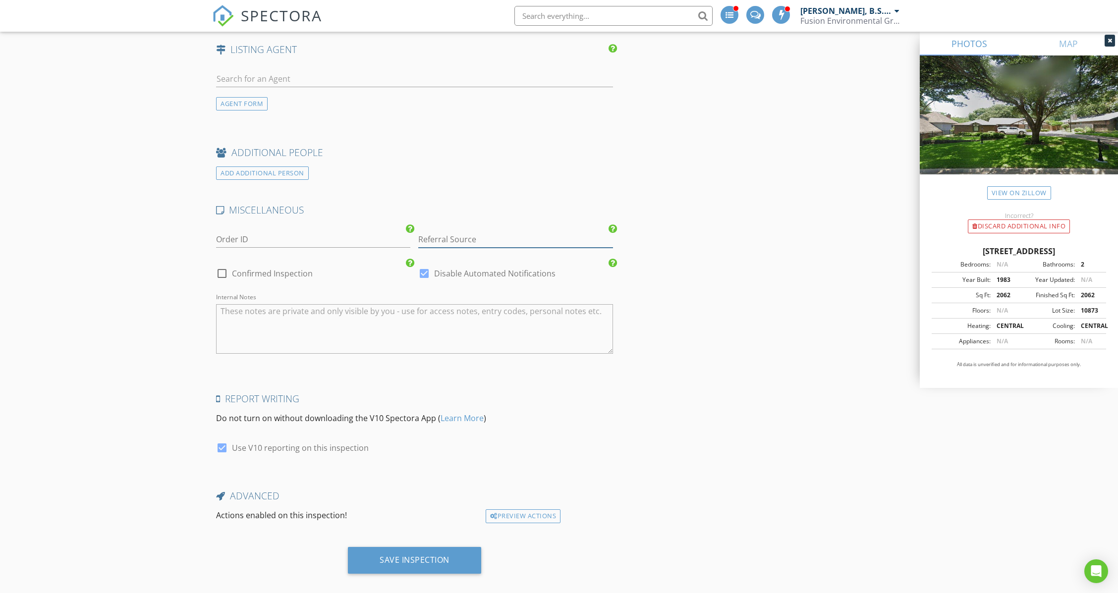
click at [448, 231] on input "Referral Source" at bounding box center [515, 239] width 194 height 16
type input "T"
type input "Yelp"
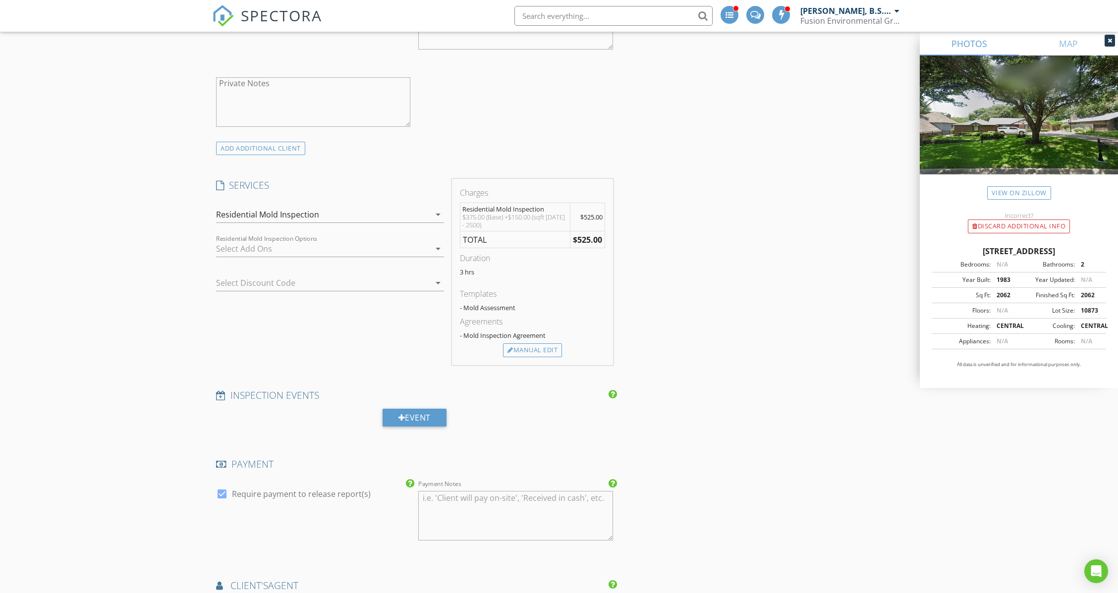
scroll to position [793, 0]
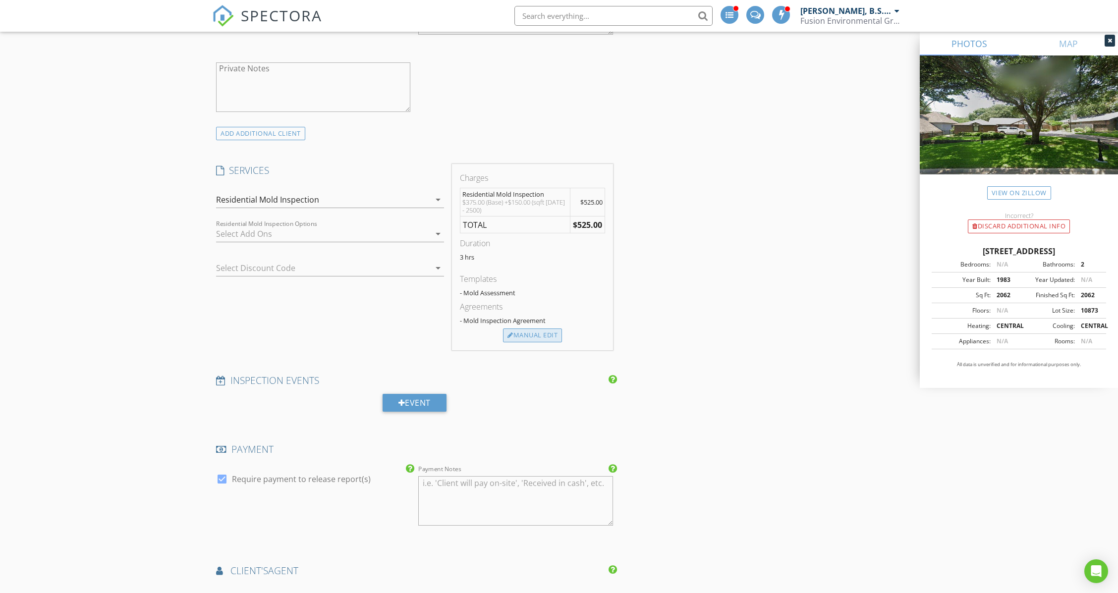
click at [525, 328] on div "Manual Edit" at bounding box center [532, 335] width 59 height 14
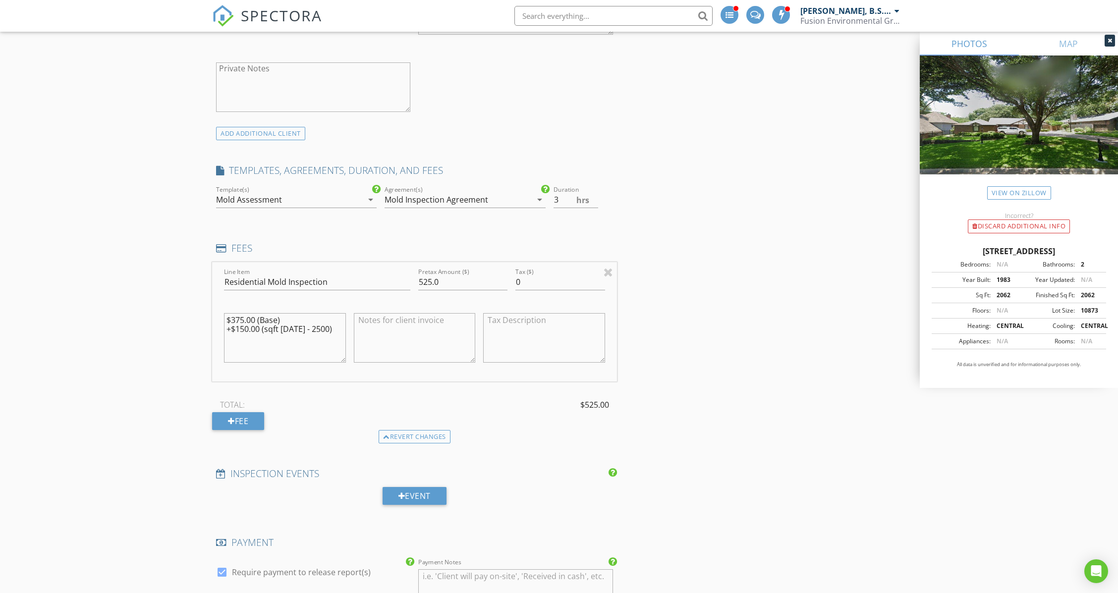
click at [242, 313] on textarea "$375.00 (Base) +$150.00 (sqft 2000 - 2500)" at bounding box center [285, 338] width 122 height 50
type textarea "$400.00 (Base) +$150.00 (sqft 2000 - 2500)"
click at [430, 274] on input "525.0" at bounding box center [462, 282] width 89 height 16
type input "550.0"
drag, startPoint x: 808, startPoint y: 347, endPoint x: 806, endPoint y: 341, distance: 6.1
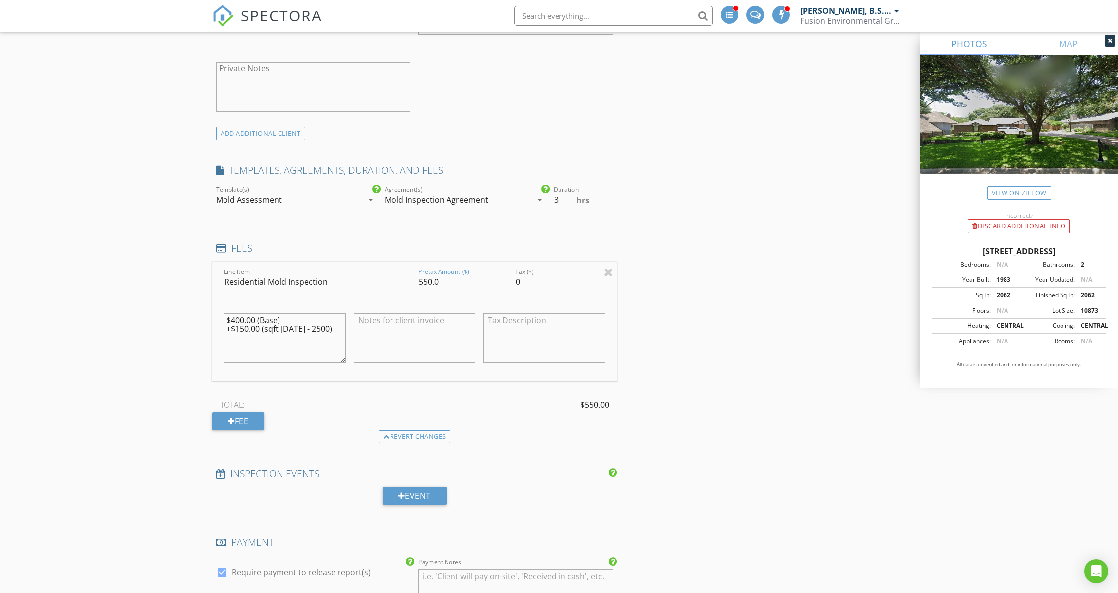
click at [807, 344] on div "INSPECTOR(S) check_box Rick Weir, B.S., CIAQM PRIMARY check_box_outline_blank C…" at bounding box center [559, 316] width 694 height 1989
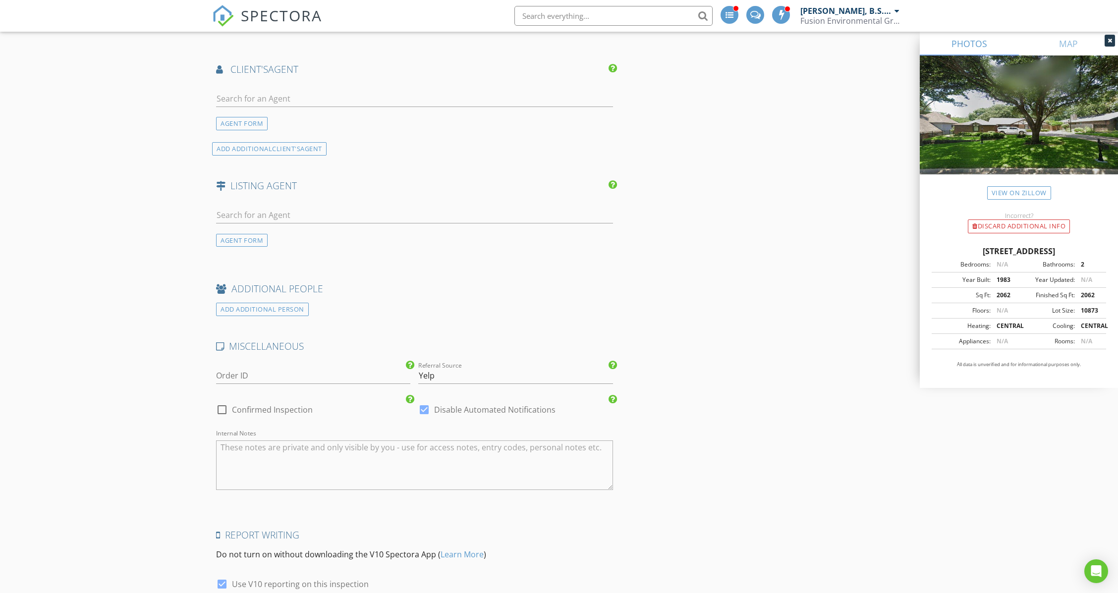
scroll to position [1523, 0]
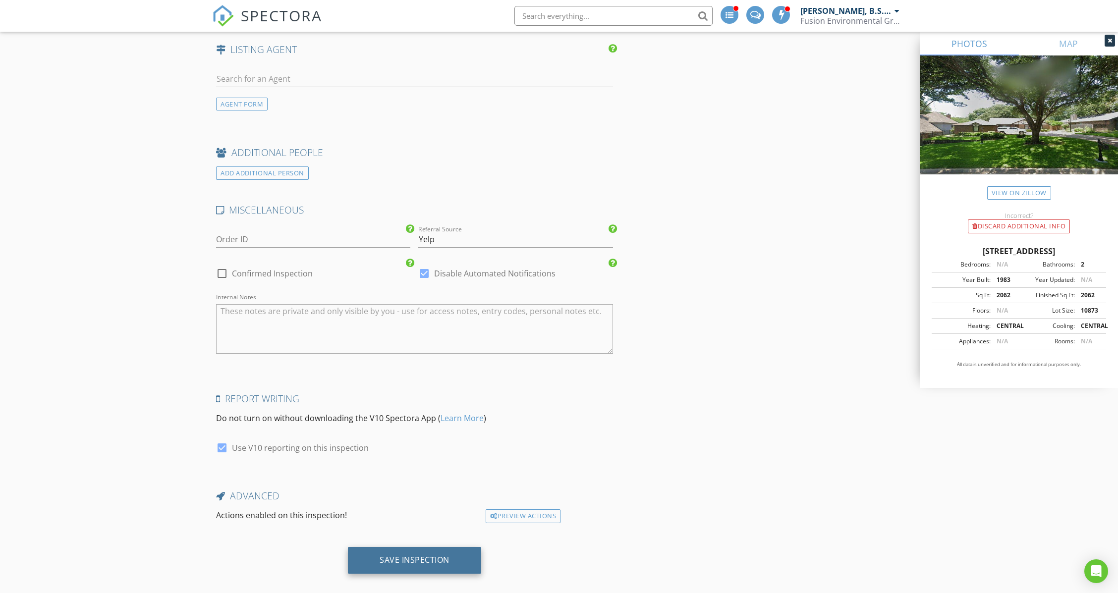
click at [442, 555] on div "Save Inspection" at bounding box center [414, 560] width 70 height 10
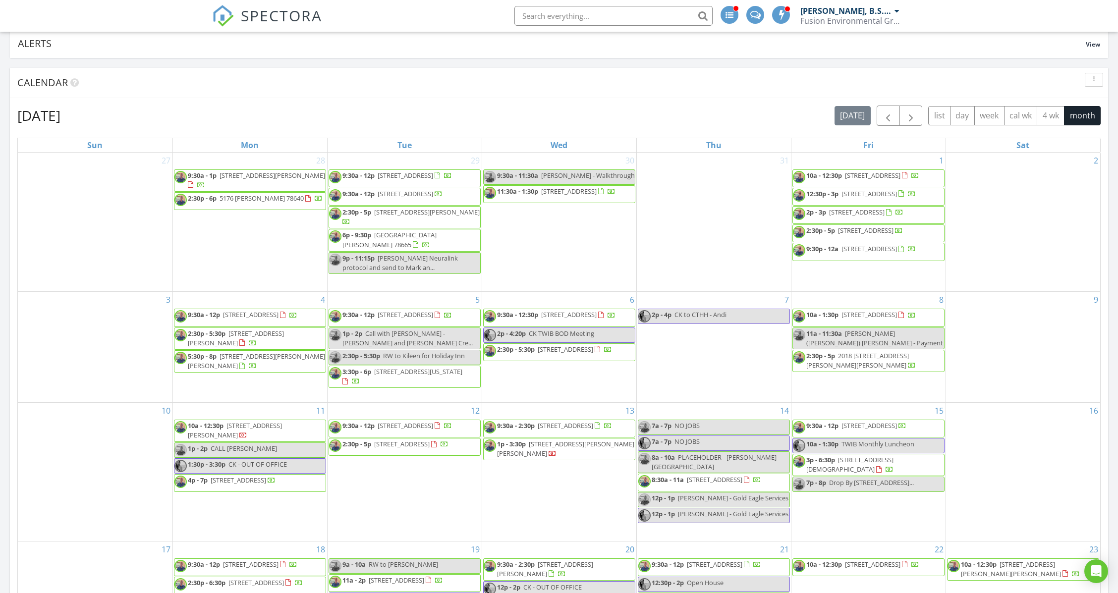
scroll to position [462, 0]
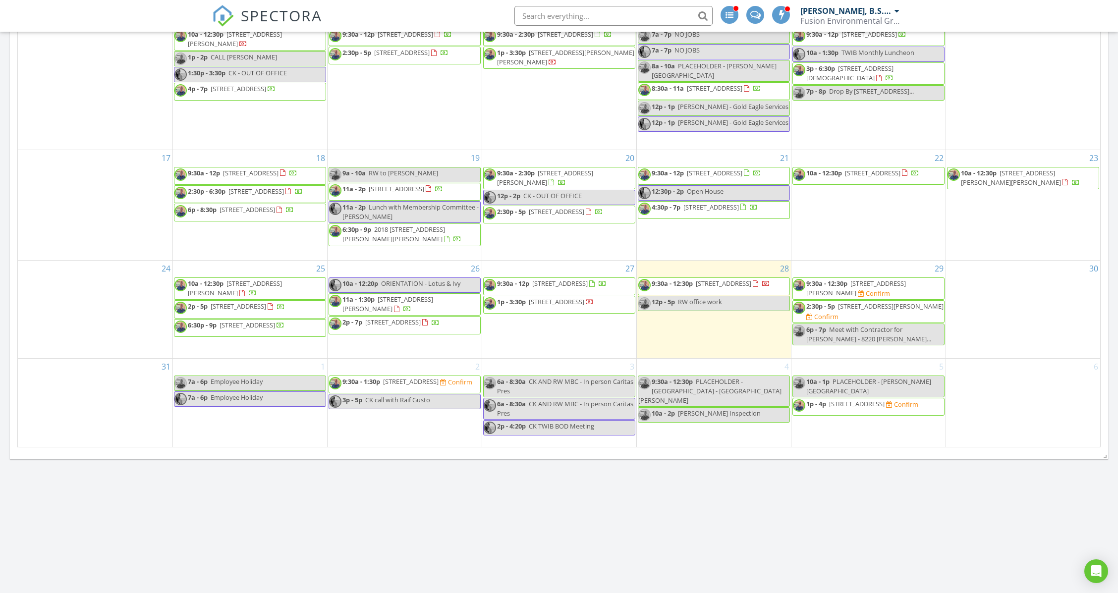
click at [553, 8] on input "text" at bounding box center [613, 16] width 198 height 20
type input "henni"
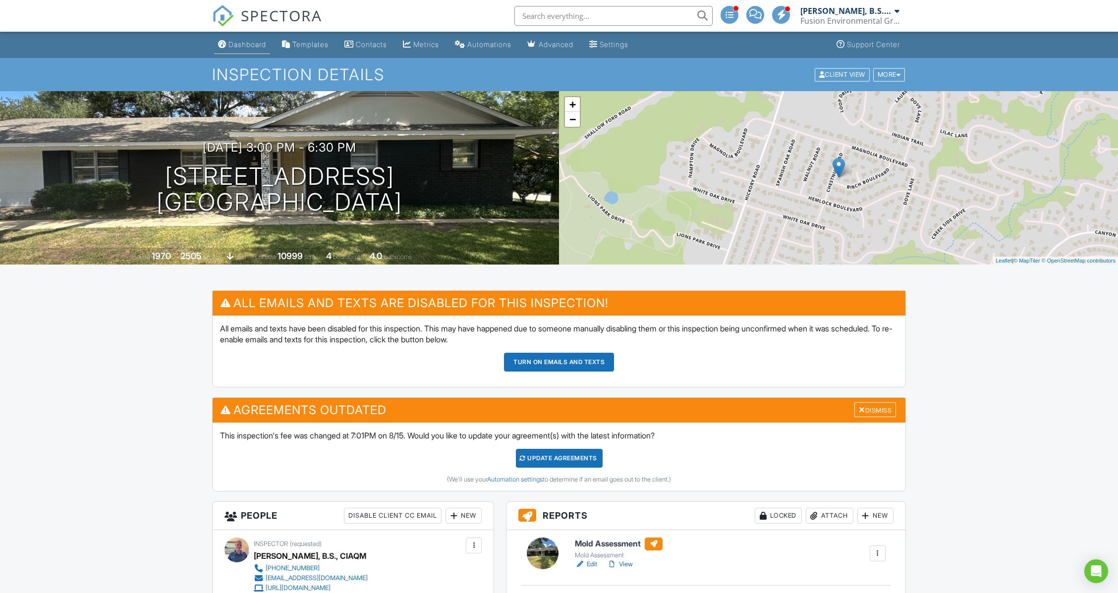
click at [251, 47] on div "Dashboard" at bounding box center [247, 44] width 38 height 8
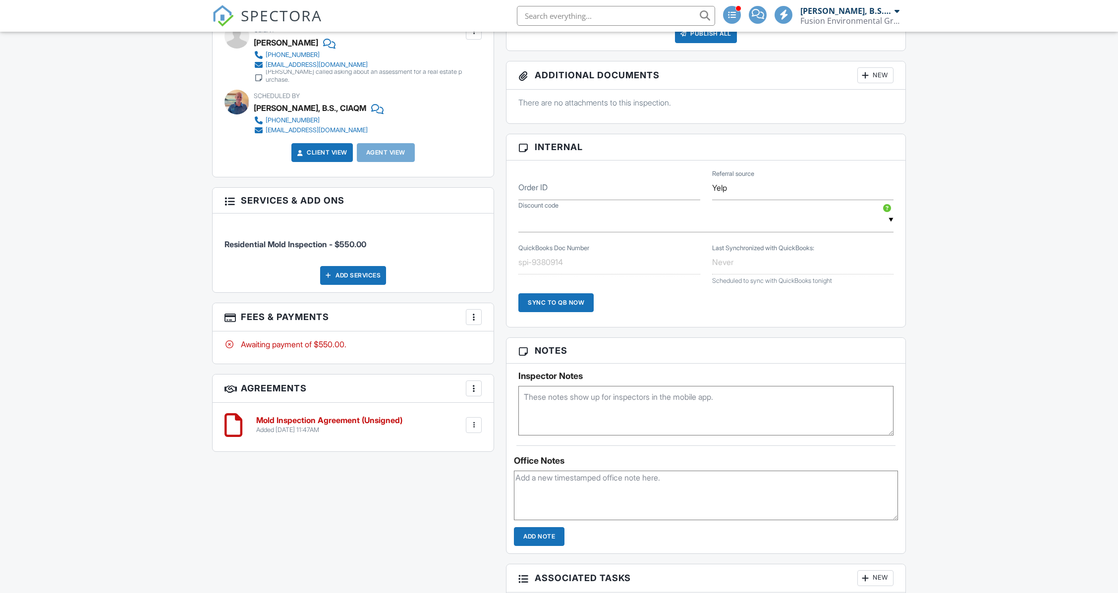
scroll to position [528, 0]
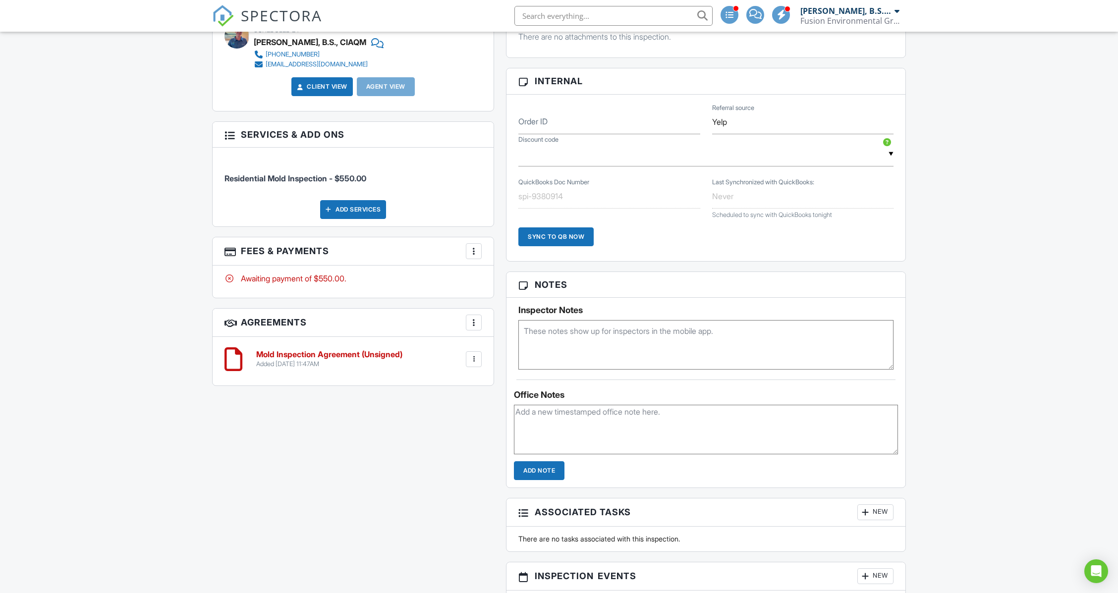
click at [584, 340] on textarea at bounding box center [705, 345] width 375 height 50
type textarea "P"
drag, startPoint x: 610, startPoint y: 364, endPoint x: 486, endPoint y: 317, distance: 132.0
click at [486, 317] on div "This is an Unconfirmed Inspection! This inspection hasn't been confirmed yet. I…" at bounding box center [558, 276] width 705 height 1029
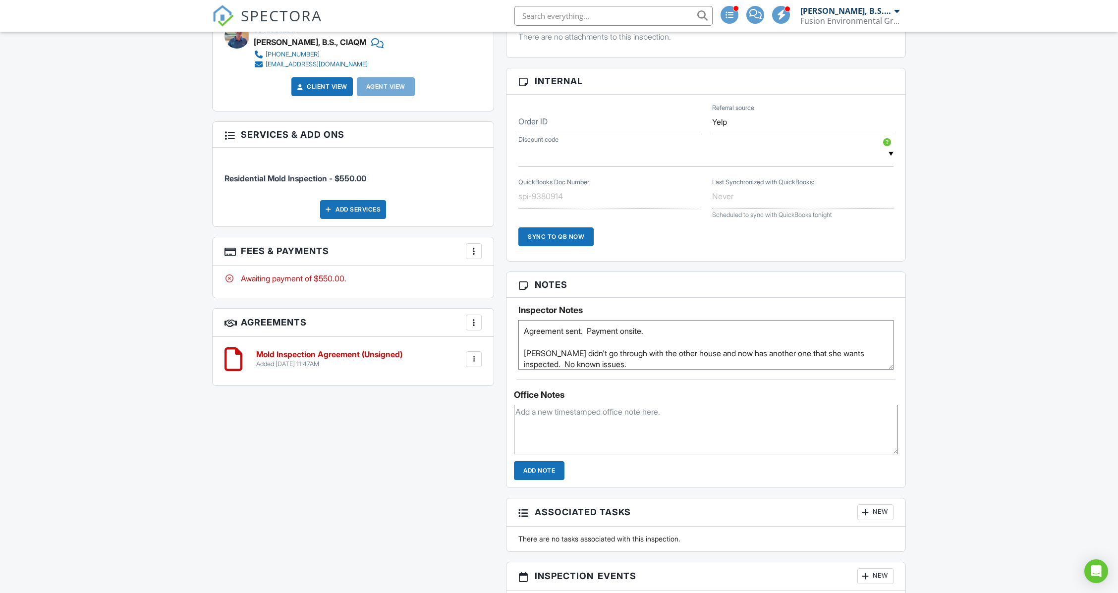
click at [525, 352] on textarea "Agreement sent. Payment onsite. [PERSON_NAME] didn't go through with the other …" at bounding box center [705, 345] width 375 height 50
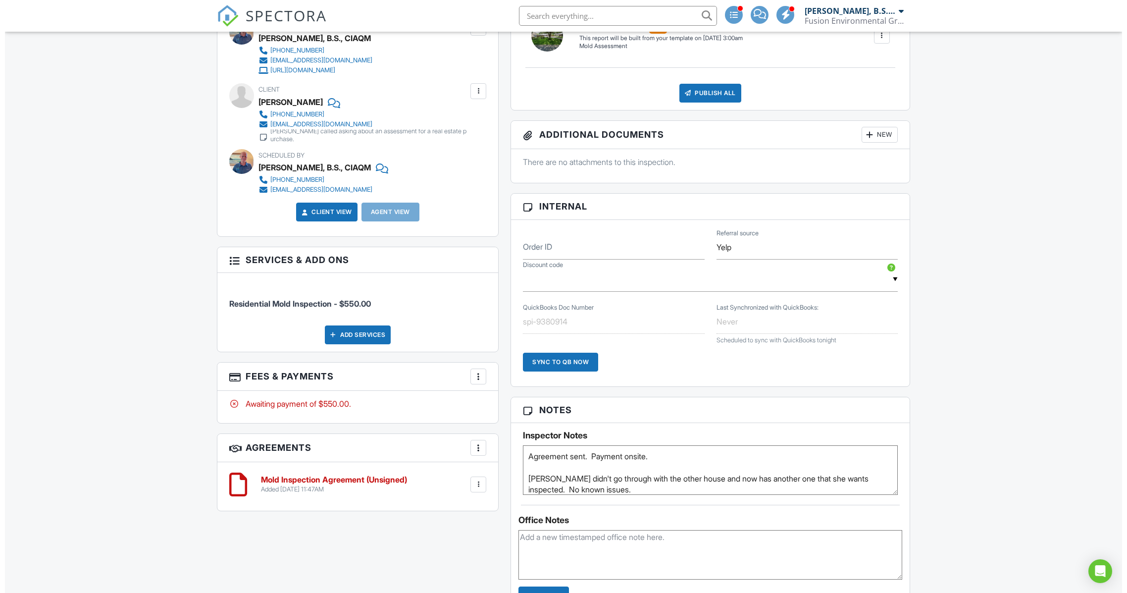
scroll to position [198, 0]
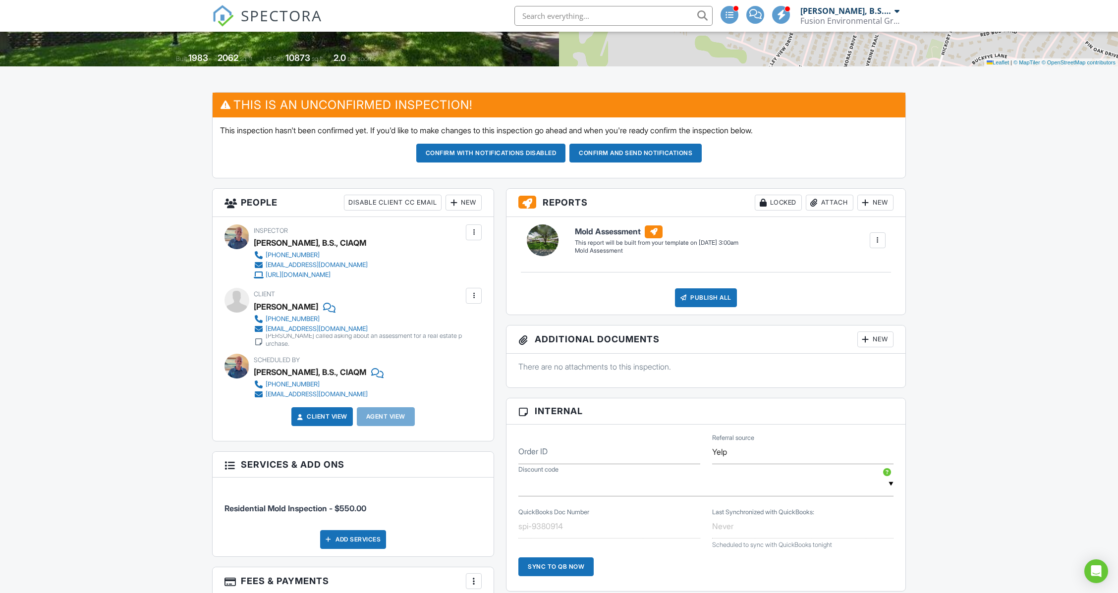
type textarea "Agreement sent. Payment onsite. [PERSON_NAME] didn't go through with the other …"
click at [476, 296] on div at bounding box center [474, 296] width 10 height 10
click at [448, 326] on li "Edit" at bounding box center [450, 326] width 51 height 25
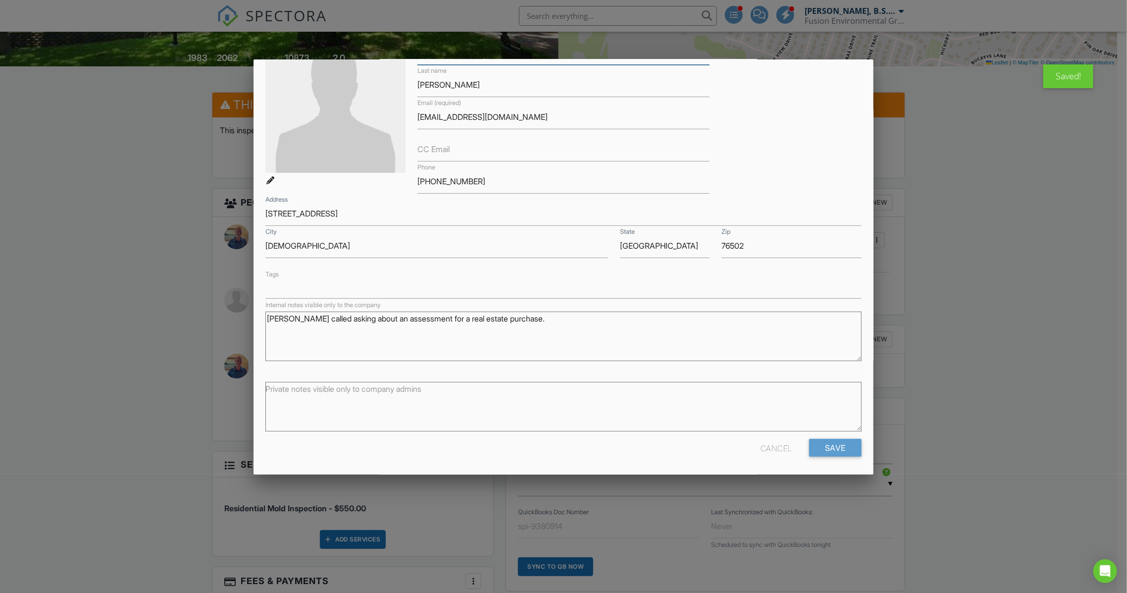
scroll to position [77, 0]
click at [194, 295] on div at bounding box center [563, 320] width 1127 height 741
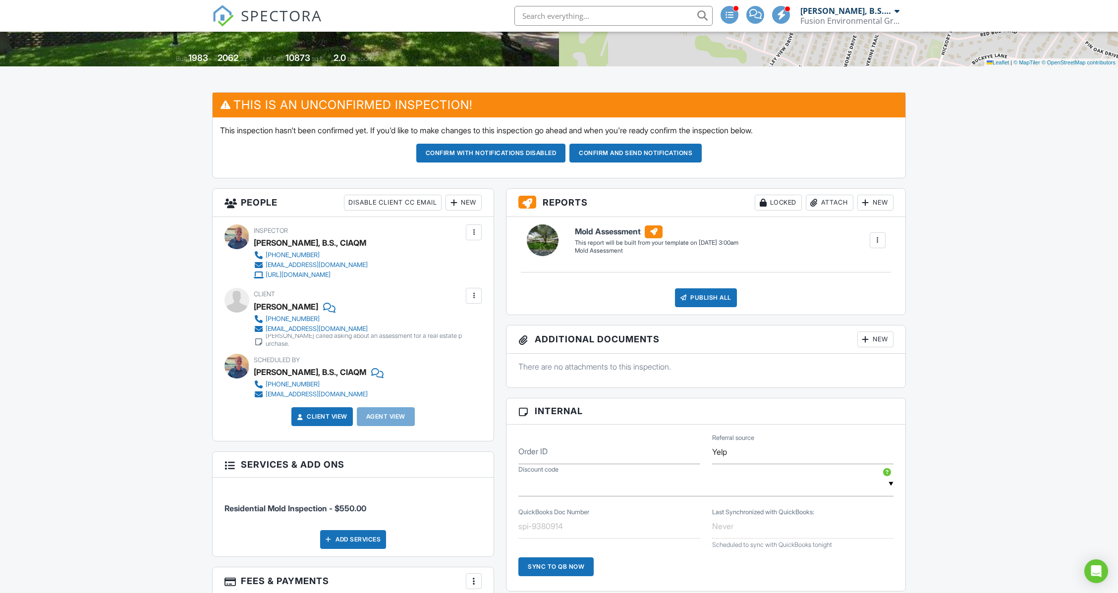
click at [477, 297] on div at bounding box center [474, 296] width 10 height 10
click at [447, 323] on li "Edit" at bounding box center [450, 326] width 51 height 25
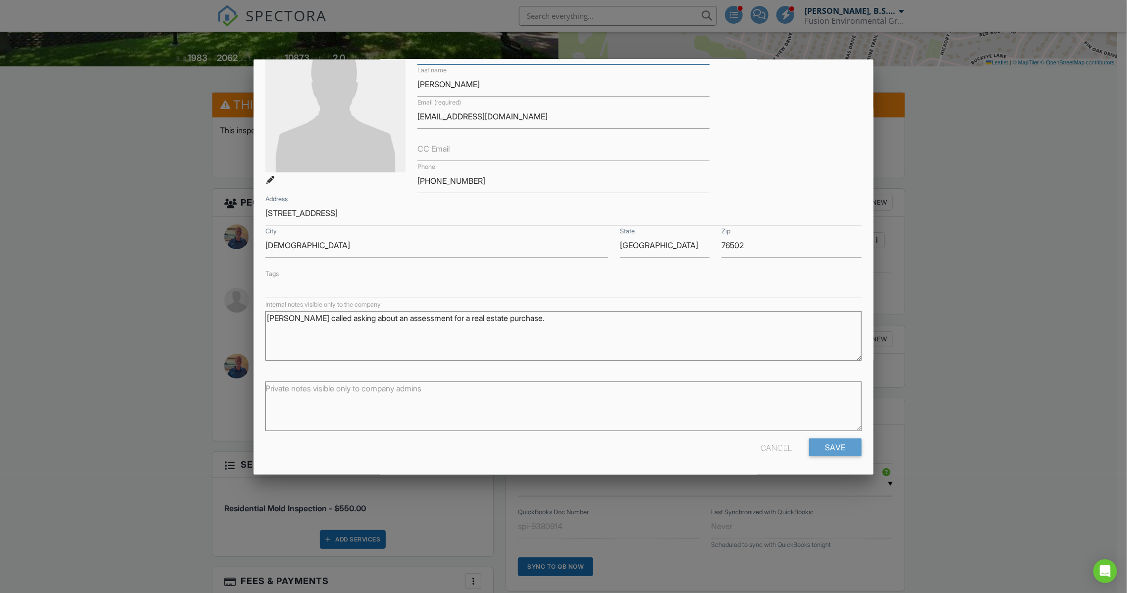
scroll to position [57, 0]
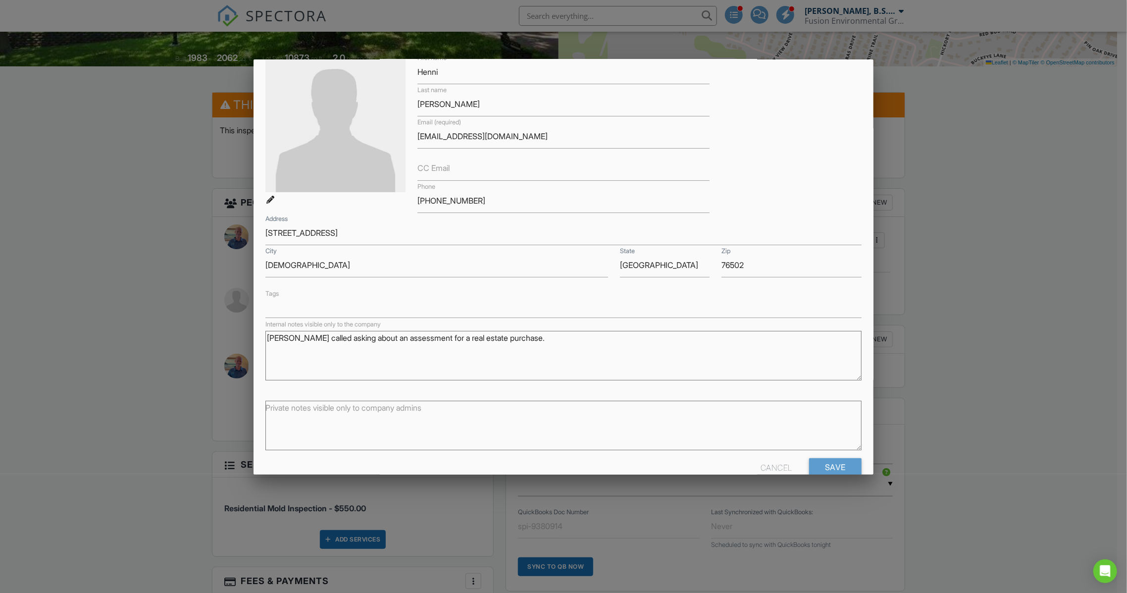
click at [269, 338] on textarea "[PERSON_NAME] called asking about an assessment for a real estate purchase." at bounding box center [564, 356] width 596 height 50
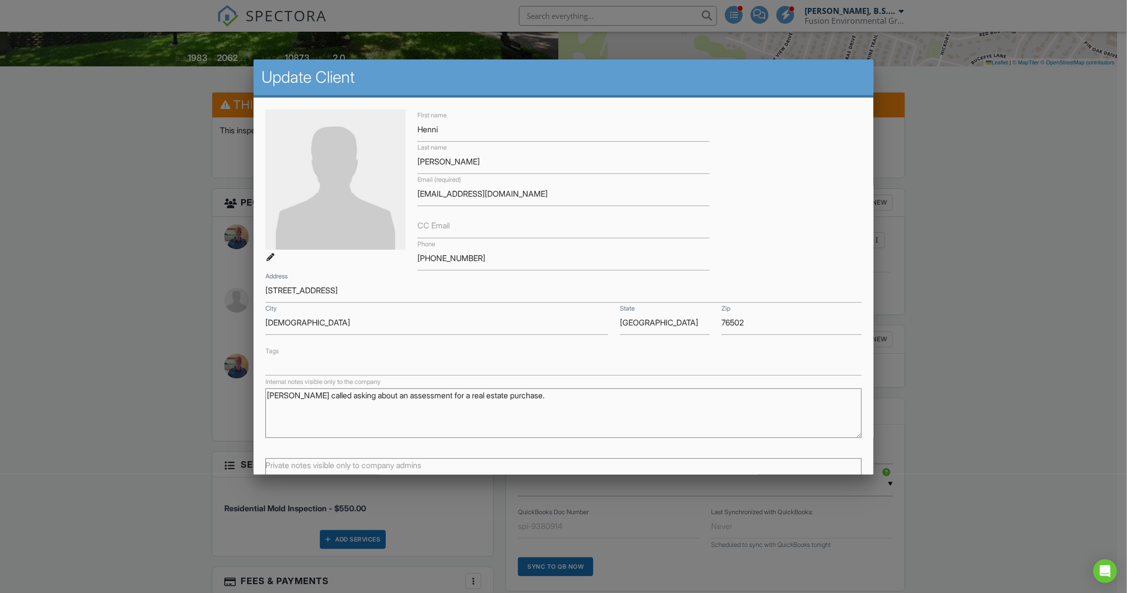
scroll to position [77, 0]
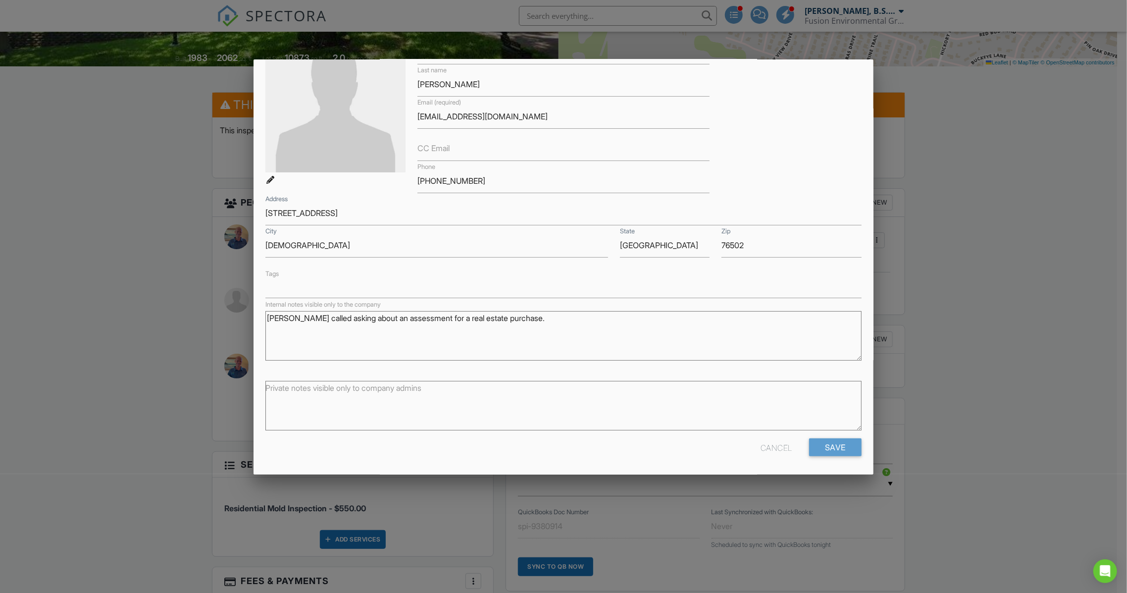
click at [298, 319] on textarea "[PERSON_NAME] called asking about an assessment for a real estate purchase." at bounding box center [564, 336] width 596 height 50
click at [297, 312] on textarea "[PERSON_NAME] called asking about an assessment for a real estate purchase." at bounding box center [564, 336] width 596 height 50
paste textarea "[PERSON_NAME] didn't go through with the other house and now has another one th…"
type textarea "[DATE] [PERSON_NAME] didn't go through with the other house and now has another…"
click at [824, 444] on input "Save" at bounding box center [835, 447] width 53 height 18
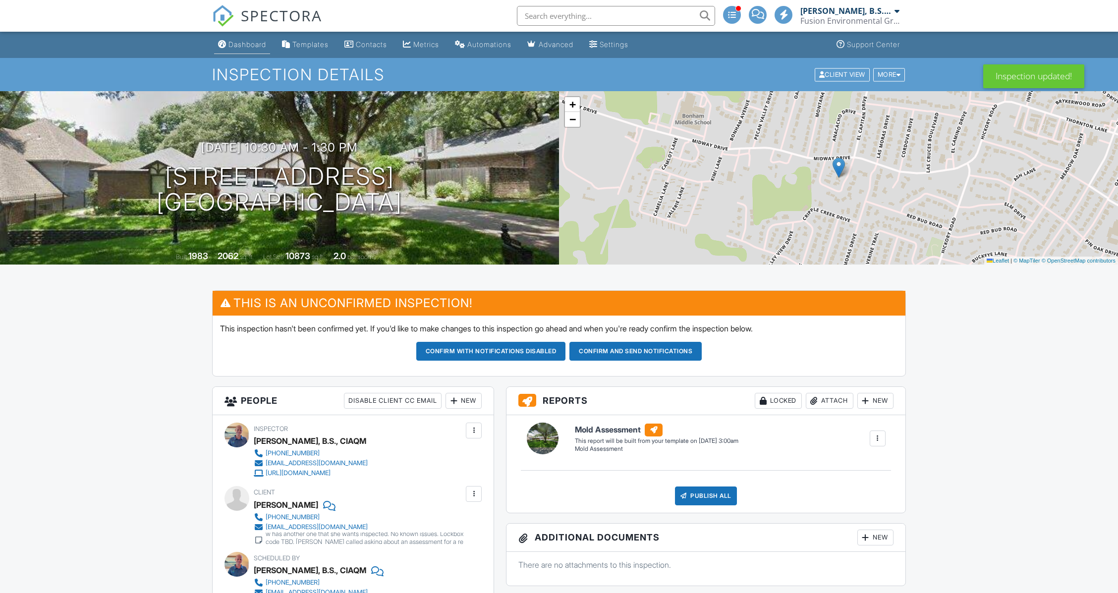
click at [248, 46] on div "Dashboard" at bounding box center [247, 44] width 38 height 8
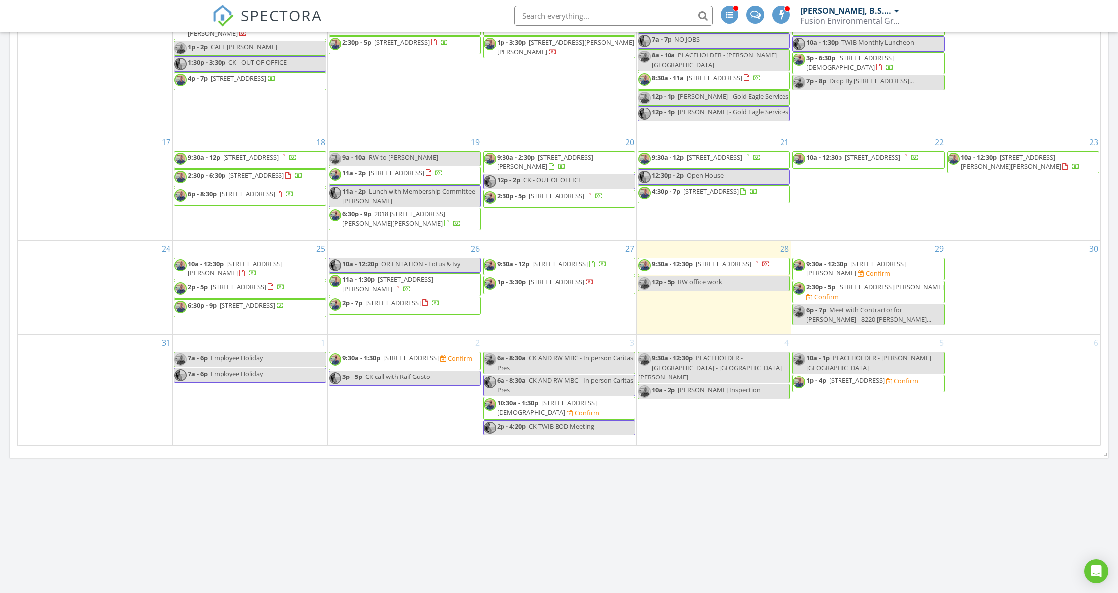
scroll to position [462, 0]
click at [420, 411] on div "2 9:30a - 1:30p [STREET_ADDRESS] Confirm 3p - 5p CK call with Raif Gusto" at bounding box center [404, 391] width 154 height 110
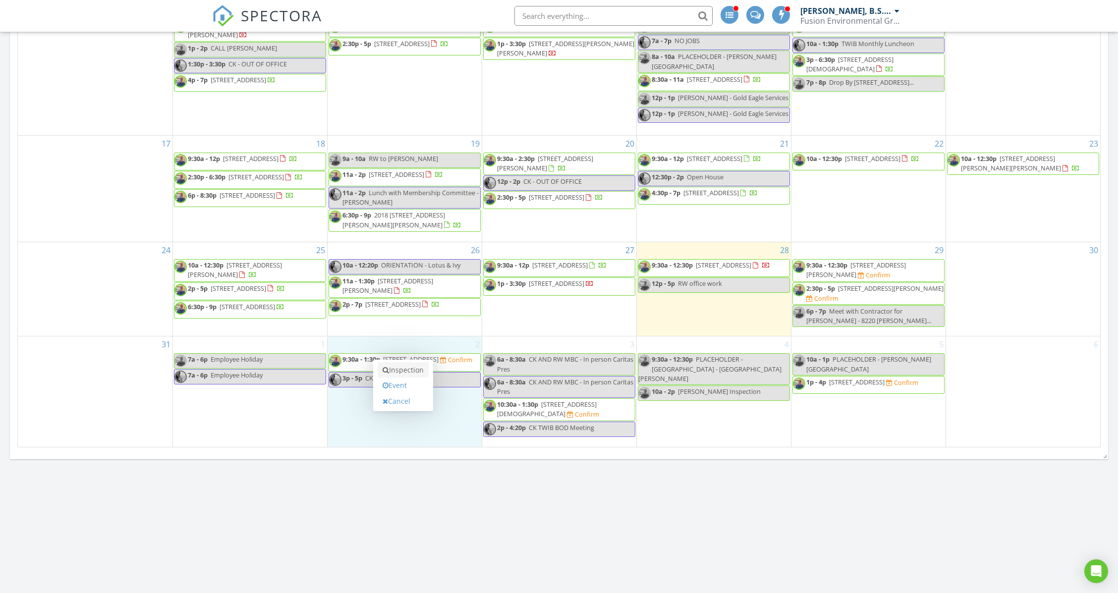
click at [404, 373] on link "Inspection" at bounding box center [402, 370] width 51 height 16
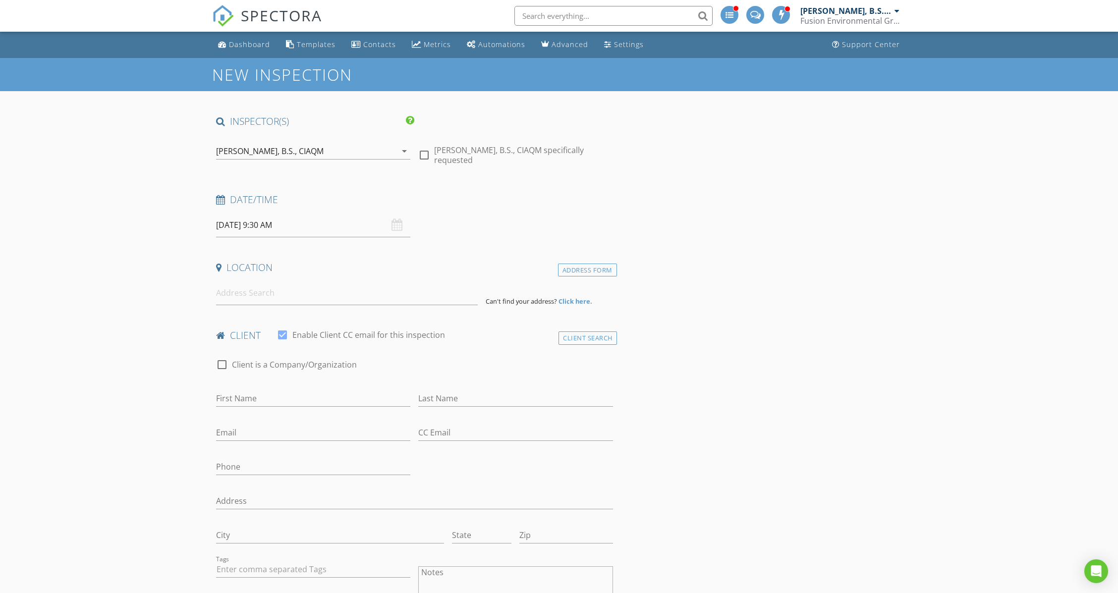
click at [272, 226] on input "[DATE] 9:30 AM" at bounding box center [313, 225] width 194 height 24
click at [451, 224] on div "Date/Time [DATE] 9:30 AM" at bounding box center [414, 215] width 405 height 44
click at [316, 293] on input at bounding box center [347, 293] width 262 height 24
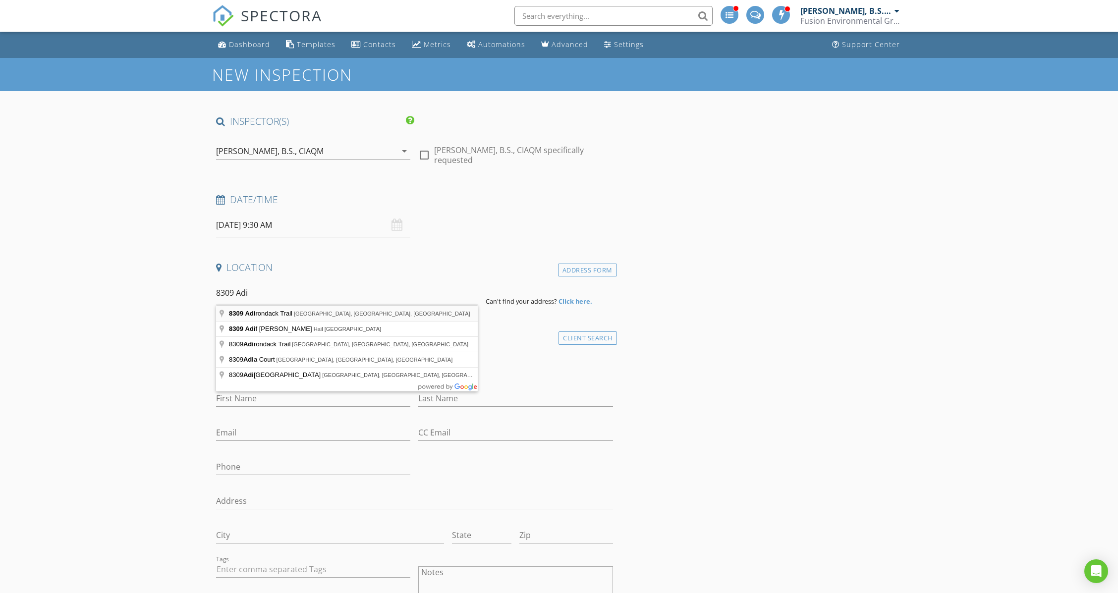
type input "[STREET_ADDRESS]"
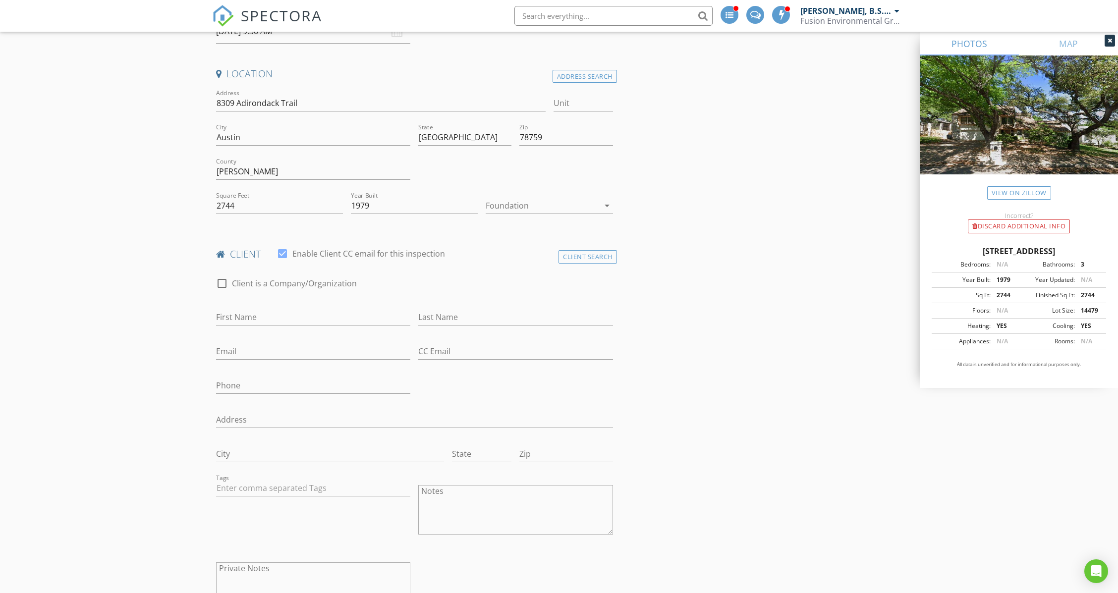
scroll to position [198, 0]
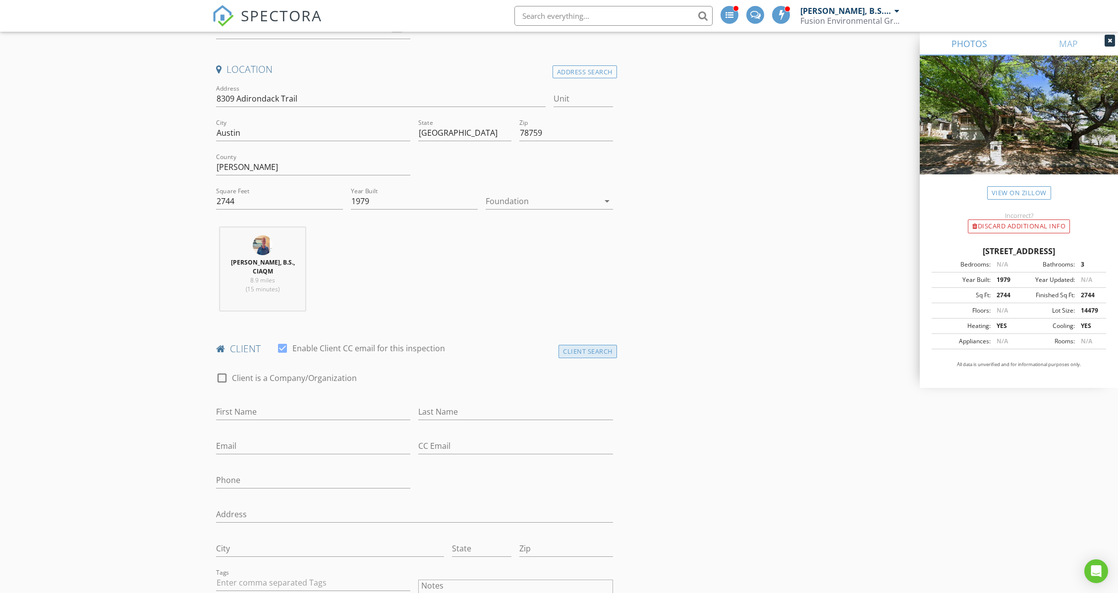
click at [602, 345] on div "Client Search" at bounding box center [587, 351] width 58 height 13
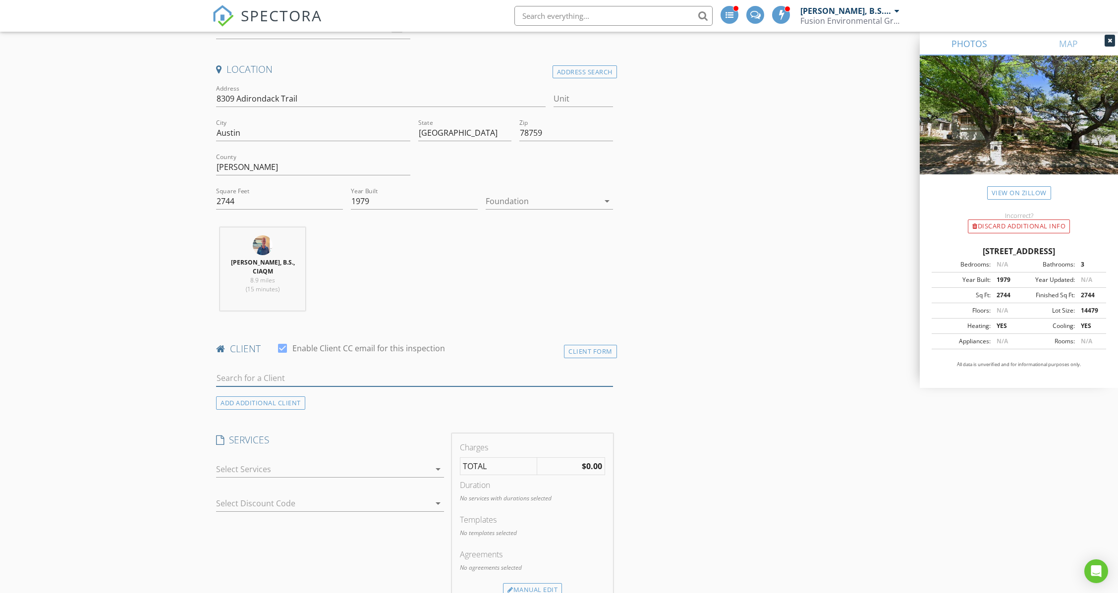
click at [293, 370] on input "text" at bounding box center [414, 378] width 397 height 16
type input "toni"
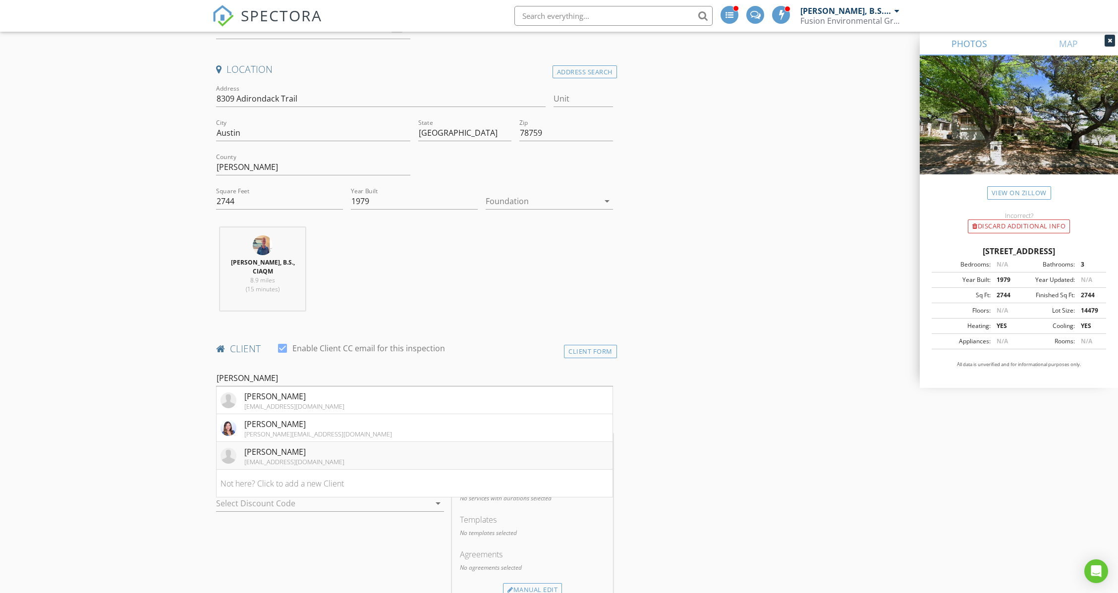
click at [274, 446] on div "[PERSON_NAME]" at bounding box center [294, 452] width 100 height 12
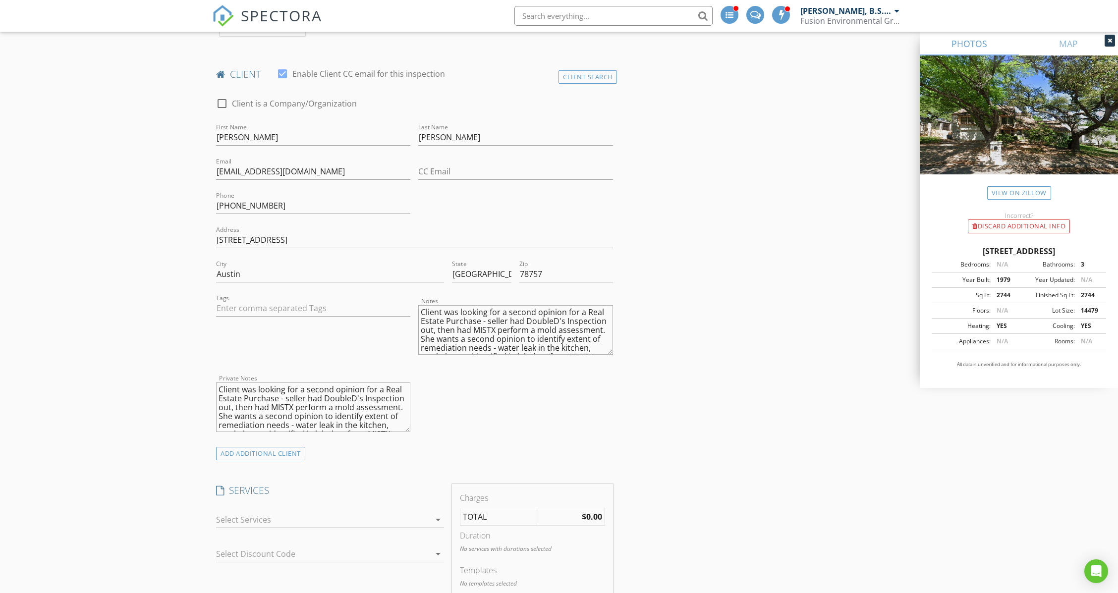
scroll to position [528, 0]
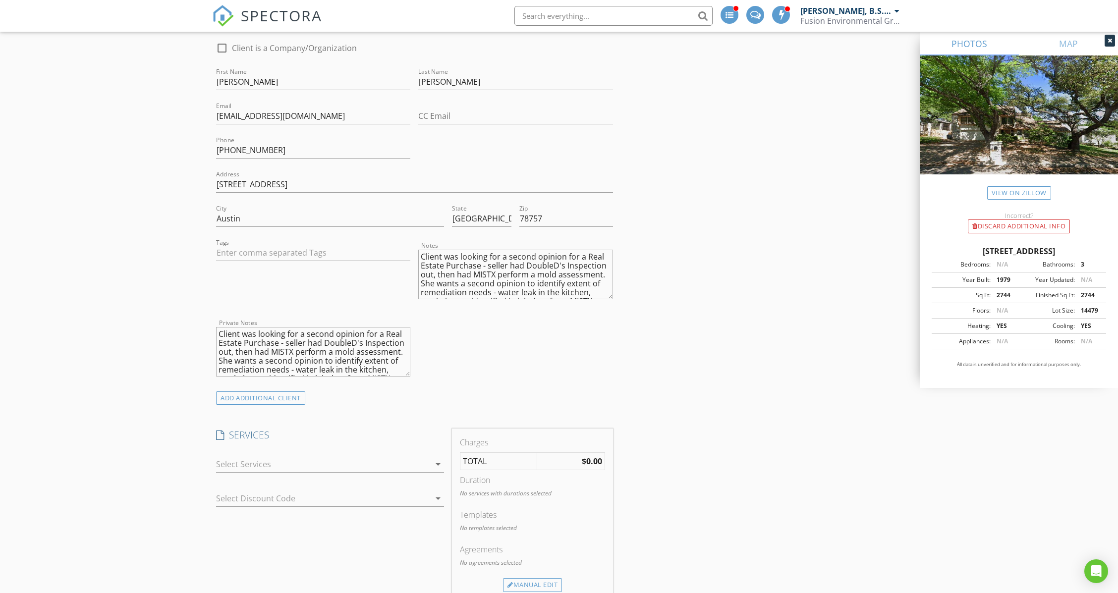
click at [421, 250] on textarea "Client was looking for a second opinion for a Real Estate Purchase - seller had…" at bounding box center [515, 275] width 194 height 50
type textarea "Client was looking for a second opinion for a Real Estate Purchase - seller had…"
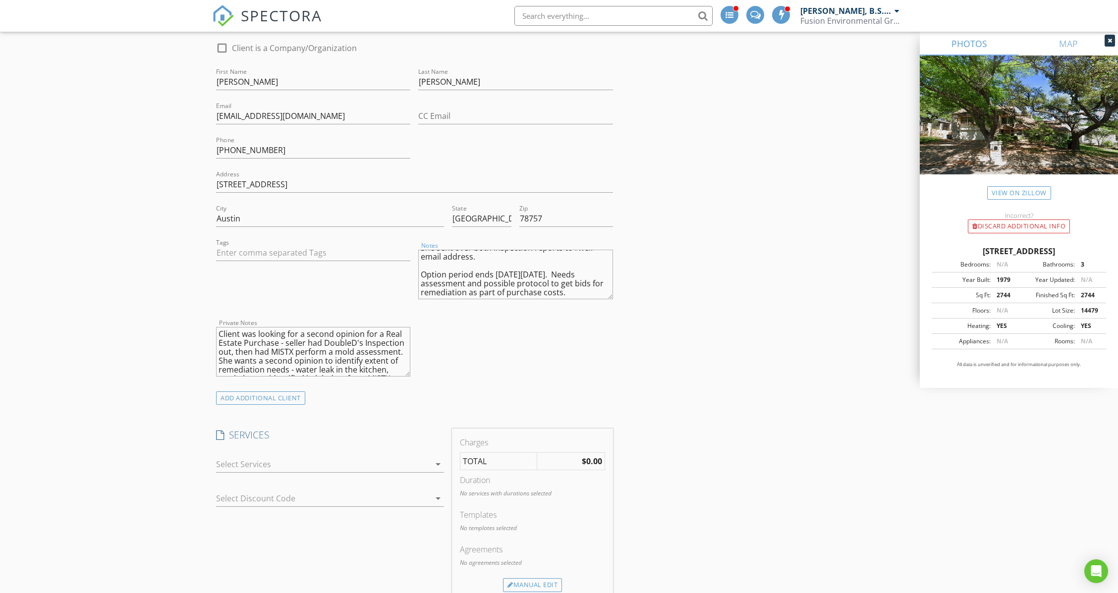
type textarea "Client was looking for a second opinion for a Real Estate Purchase - seller had…"
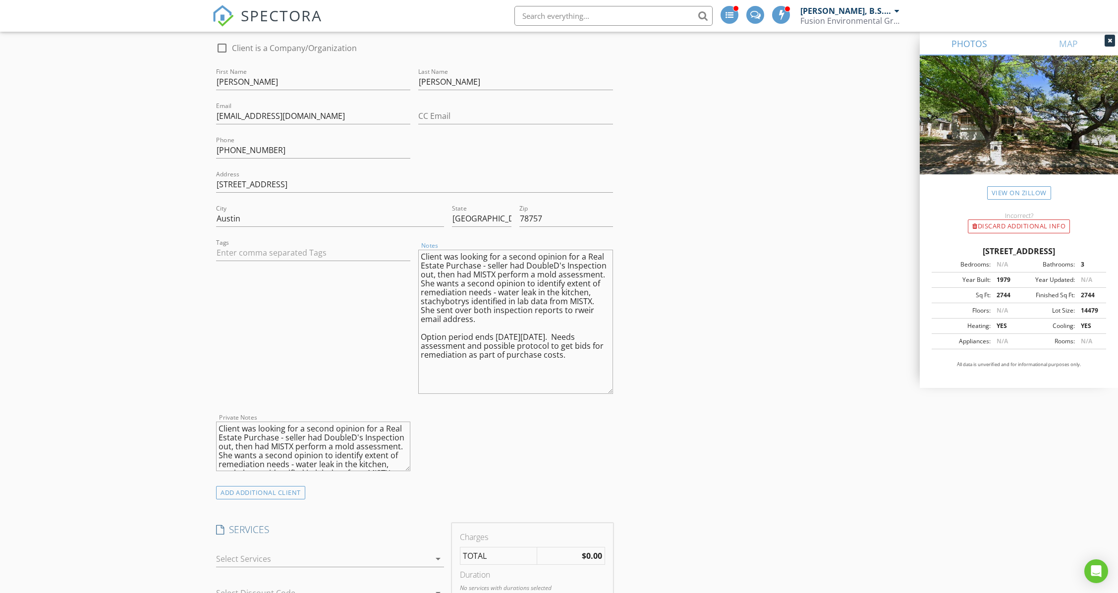
scroll to position [0, 0]
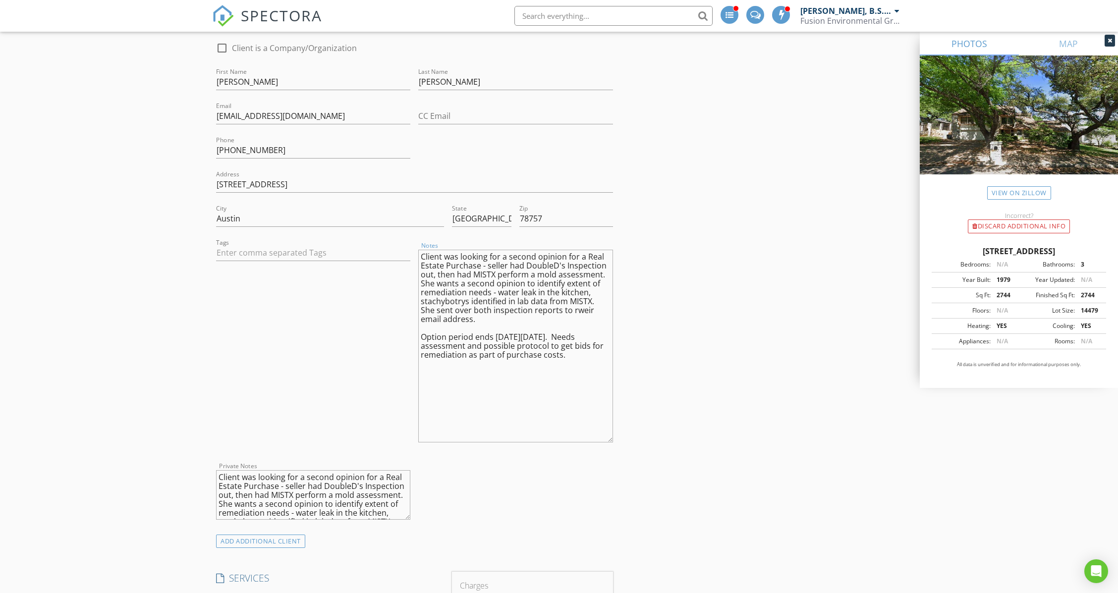
drag, startPoint x: 608, startPoint y: 285, endPoint x: 615, endPoint y: 412, distance: 127.5
click at [617, 424] on div "INSPECTOR(S) check_box Rick Weir, B.S., CIAQM PRIMARY check_box_outline_blank C…" at bounding box center [559, 599] width 694 height 2024
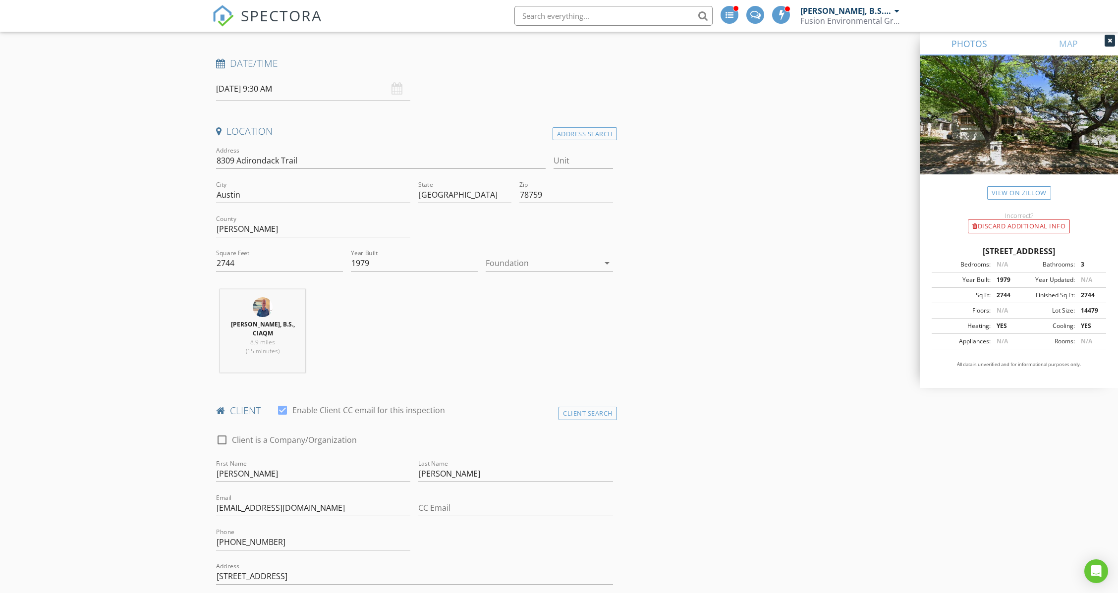
scroll to position [660, 0]
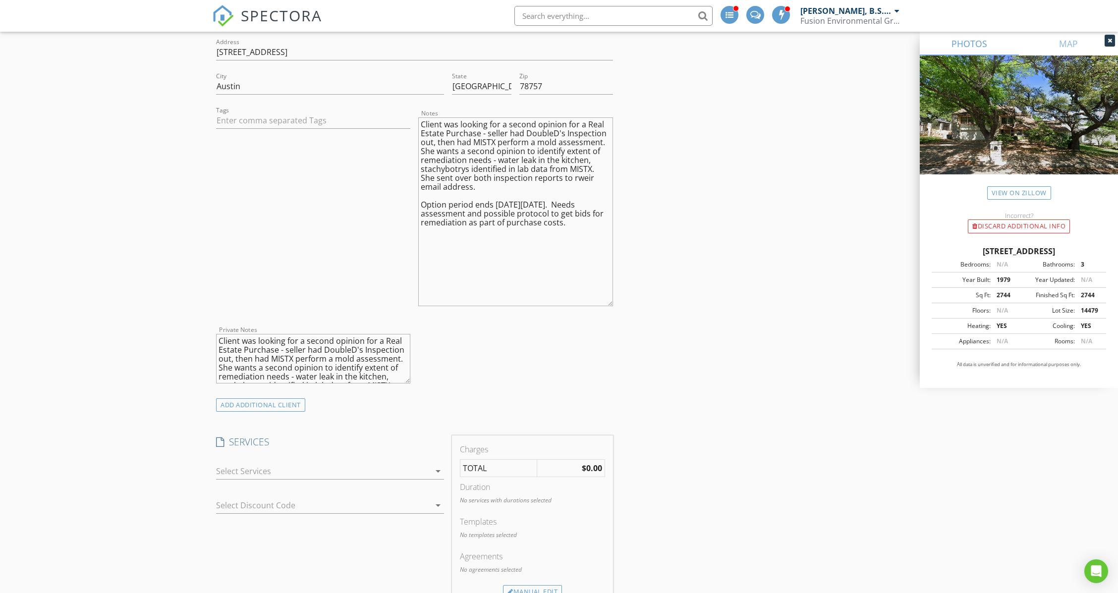
click at [743, 205] on div "INSPECTOR(S) check_box Rick Weir, B.S., CIAQM PRIMARY check_box_outline_blank C…" at bounding box center [559, 465] width 694 height 2020
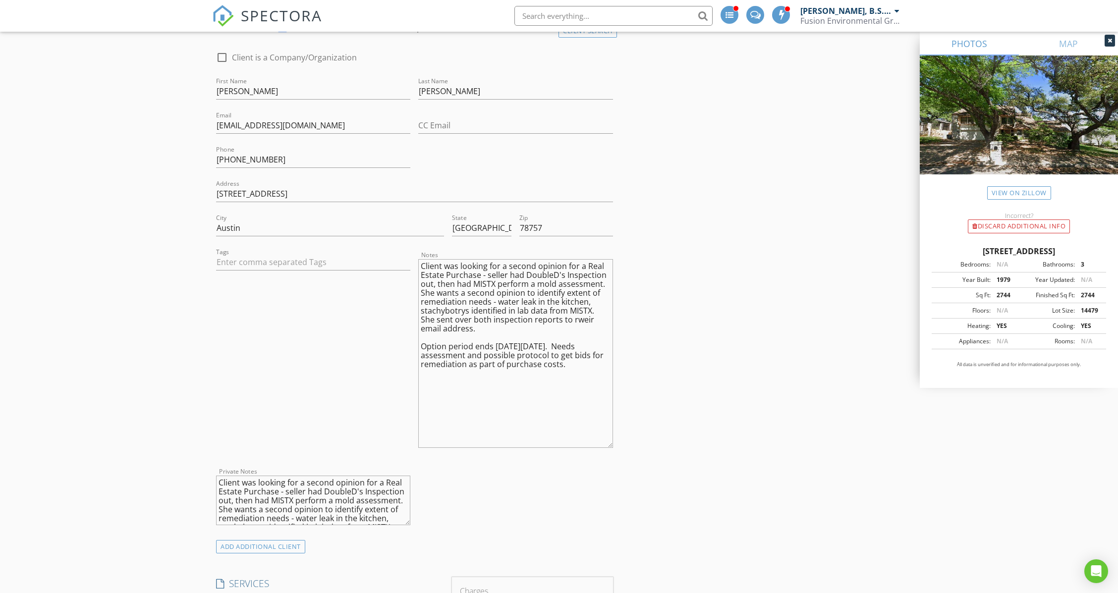
scroll to position [396, 0]
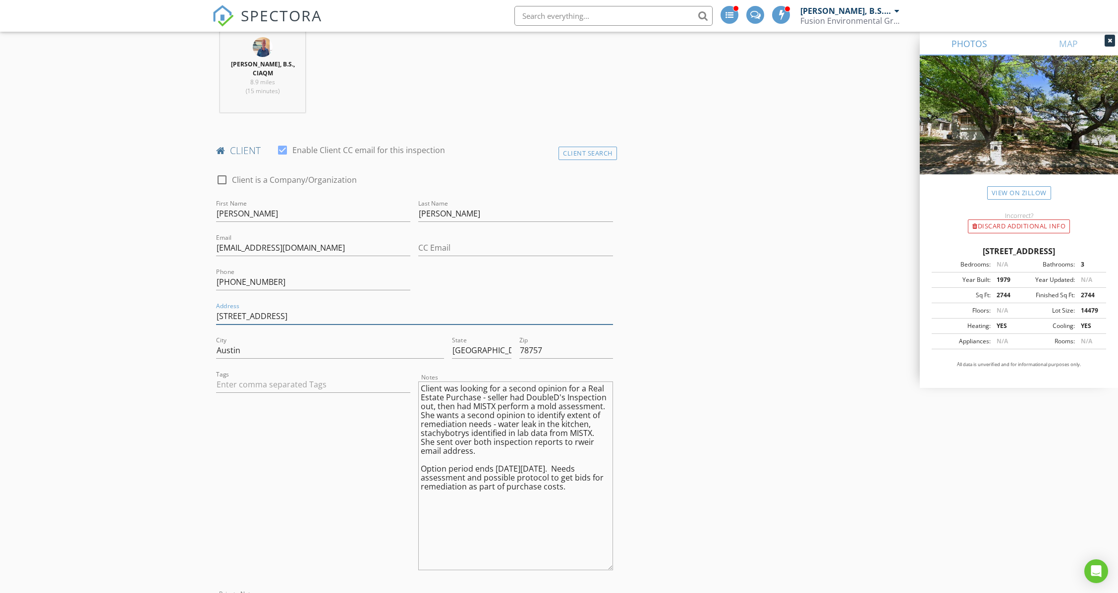
drag, startPoint x: 312, startPoint y: 303, endPoint x: 206, endPoint y: 299, distance: 106.1
type input "3"
type textarea "Client was looking for a second opinion for a Real Estate Purchase - seller had…"
type input "30"
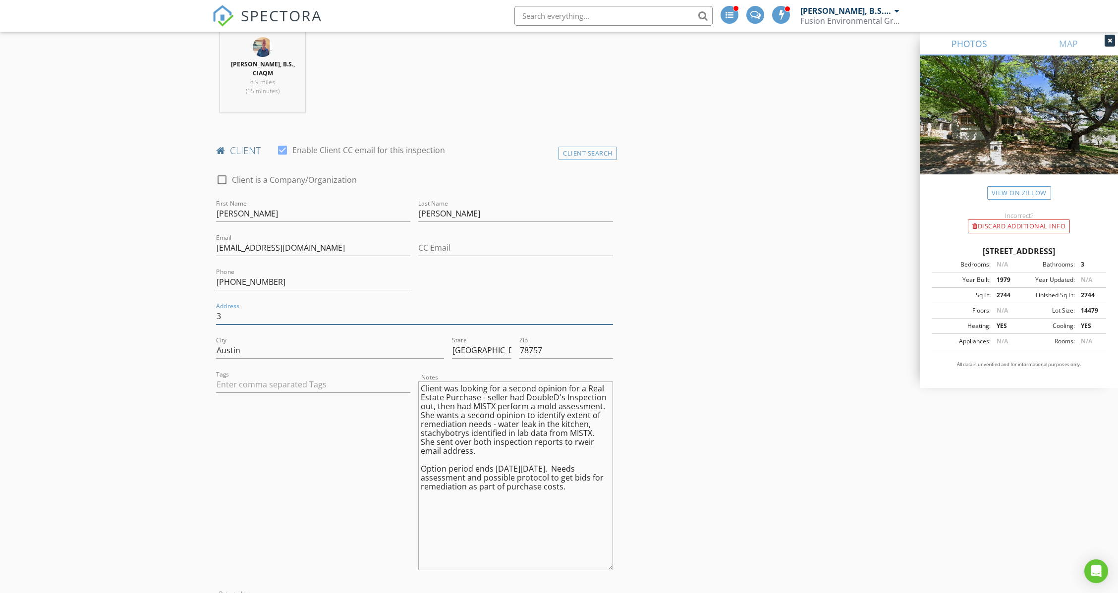
type textarea "Client was looking for a second opinion for a Real Estate Purchase - seller had…"
type input "300"
type textarea "Client was looking for a second opinion for a Real Estate Purchase - seller had…"
type input "3006"
type textarea "Client was looking for a second opinion for a Real Estate Purchase - seller had…"
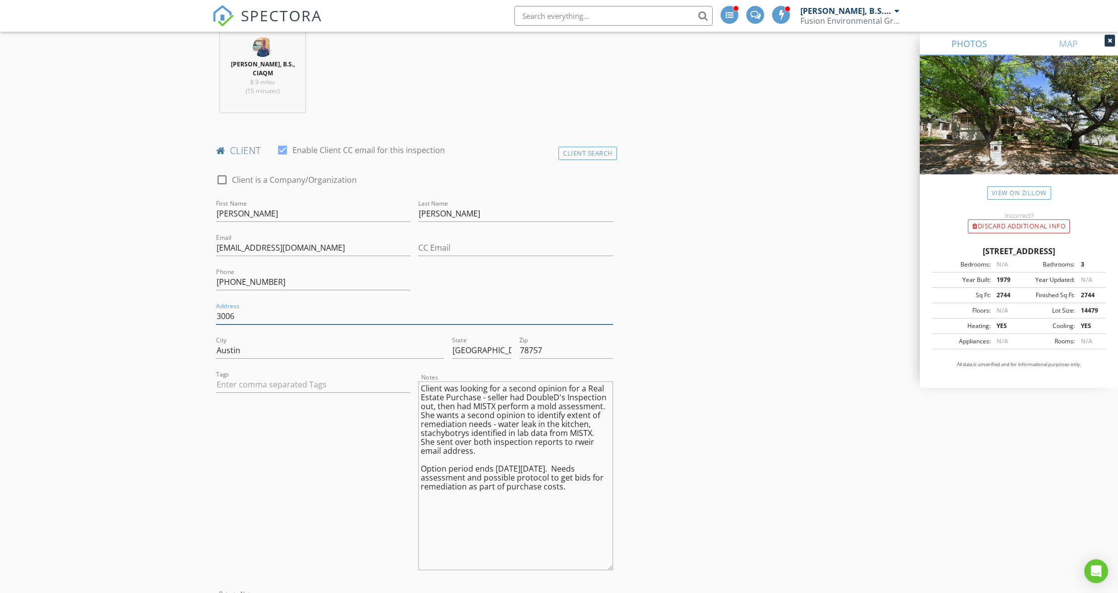
type input "3006"
type textarea "Client was looking for a second opinion for a Real Estate Purchase - seller had…"
type input "3006 P"
type textarea "Client was looking for a second opinion for a Real Estate Purchase - seller had…"
type input "3006 Pi"
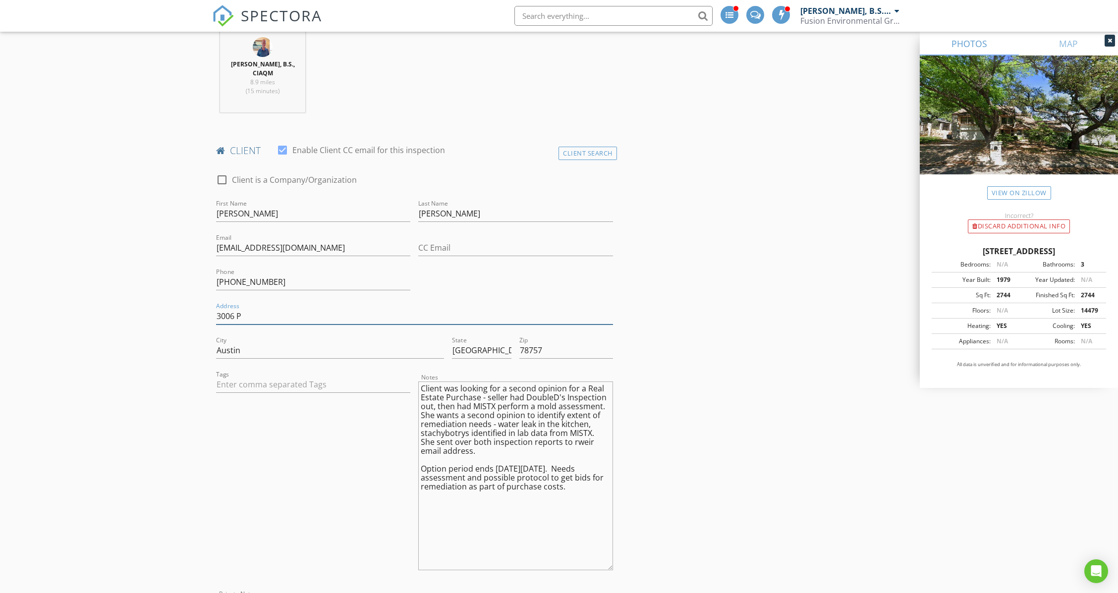
type textarea "Client was looking for a second opinion for a Real Estate Purchase - seller had…"
type input "3006 Pin"
type textarea "Client was looking for a second opinion for a Real Estate Purchase - seller had…"
type input "3006 Pine"
type textarea "Client was looking for a second opinion for a Real Estate Purchase - seller had…"
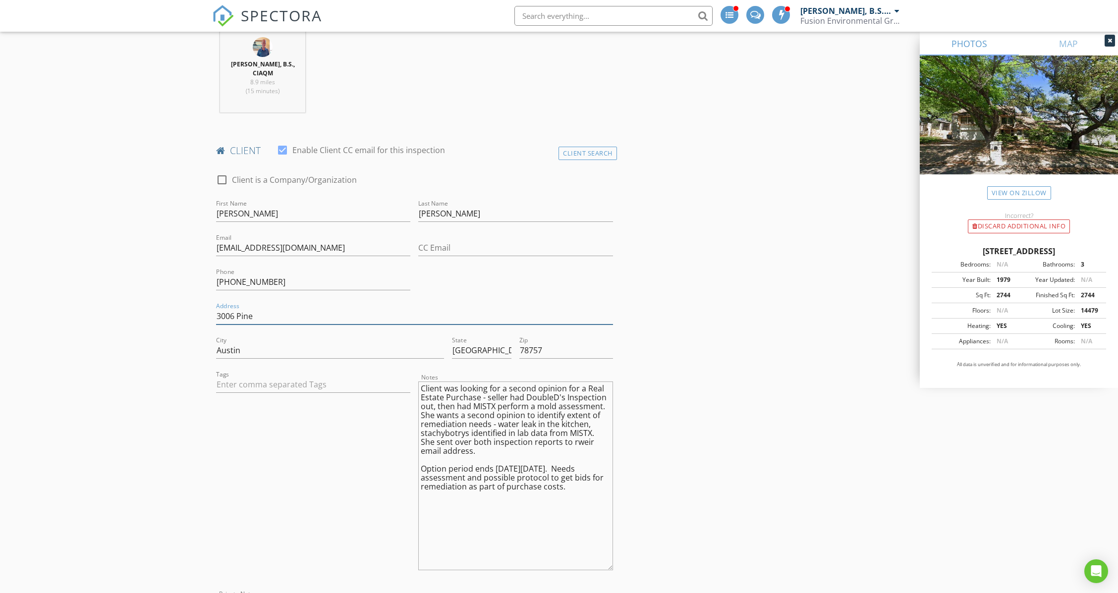
type input "3006 Pinec"
type textarea "Client was looking for a second opinion for a Real Estate Purchase - seller had…"
type input "3006 Pinecr"
type textarea "Client was looking for a second opinion for a Real Estate Purchase - seller had…"
type input "3006 Pinecre"
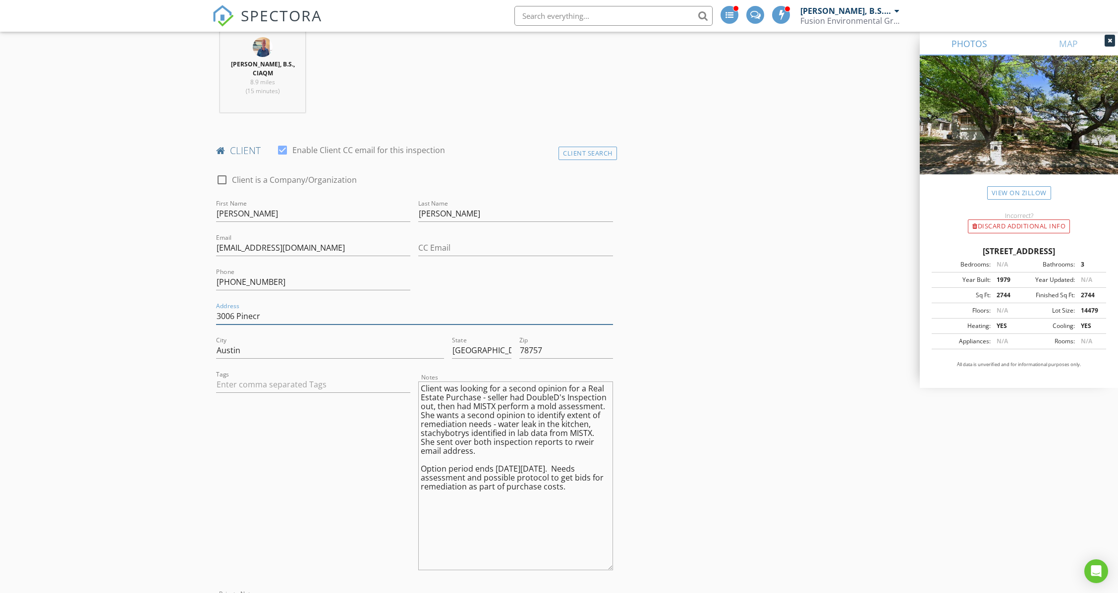
type textarea "Client was looking for a second opinion for a Real Estate Purchase - seller had…"
type input "3006 Pinecres"
type textarea "Client was looking for a second opinion for a Real Estate Purchase - seller had…"
type input "3006 Pinecrest"
type textarea "Client was looking for a second opinion for a Real Estate Purchase - seller had…"
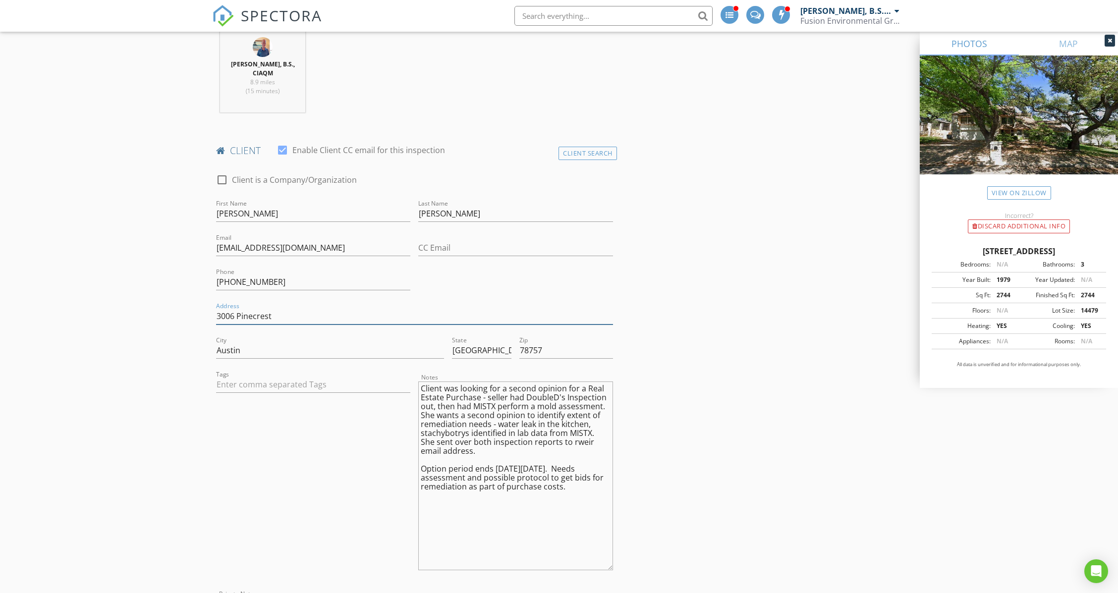
type input "3006 Pinecrest"
type textarea "Client was looking for a second opinion for a Real Estate Purchase - seller had…"
type input "3006 Pinecrest D"
type textarea "Client was looking for a second opinion for a Real Estate Purchase - seller had…"
type input "3006 Pinecrest Dr"
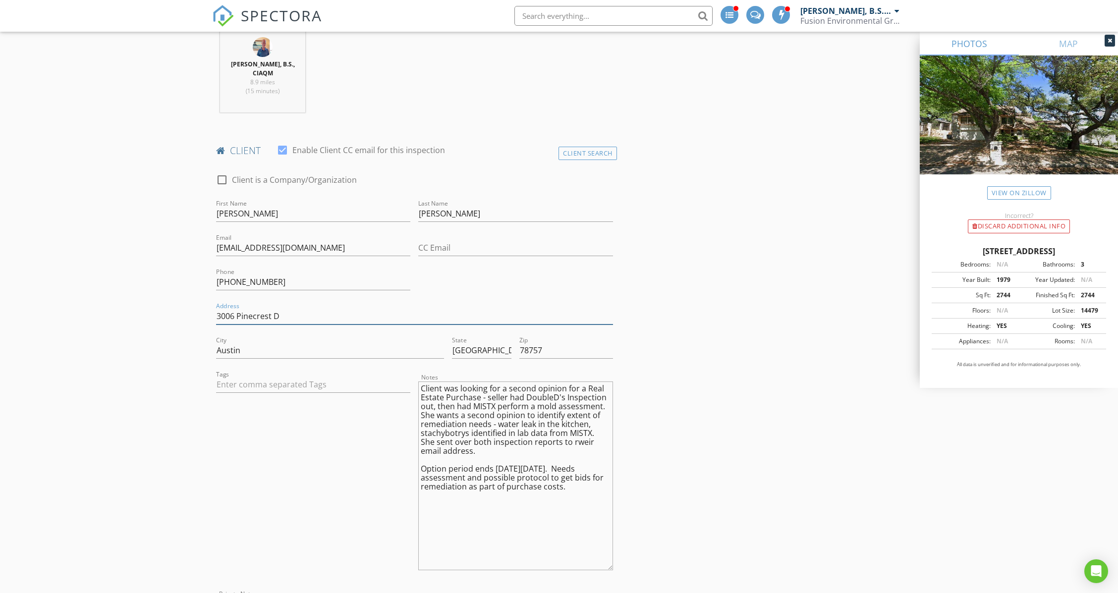
type textarea "Client was looking for a second opinion for a Real Estate Purchase - seller had…"
type input "3006 Pinecrest Dr"
click at [548, 342] on input "78757" at bounding box center [565, 350] width 93 height 16
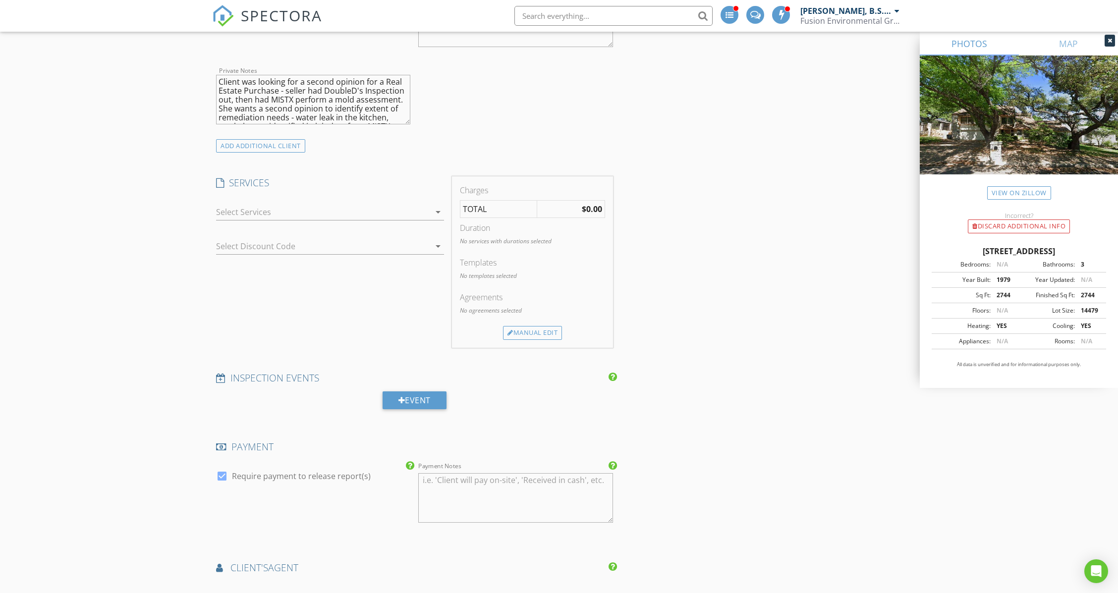
scroll to position [924, 0]
click at [390, 199] on div at bounding box center [323, 207] width 214 height 16
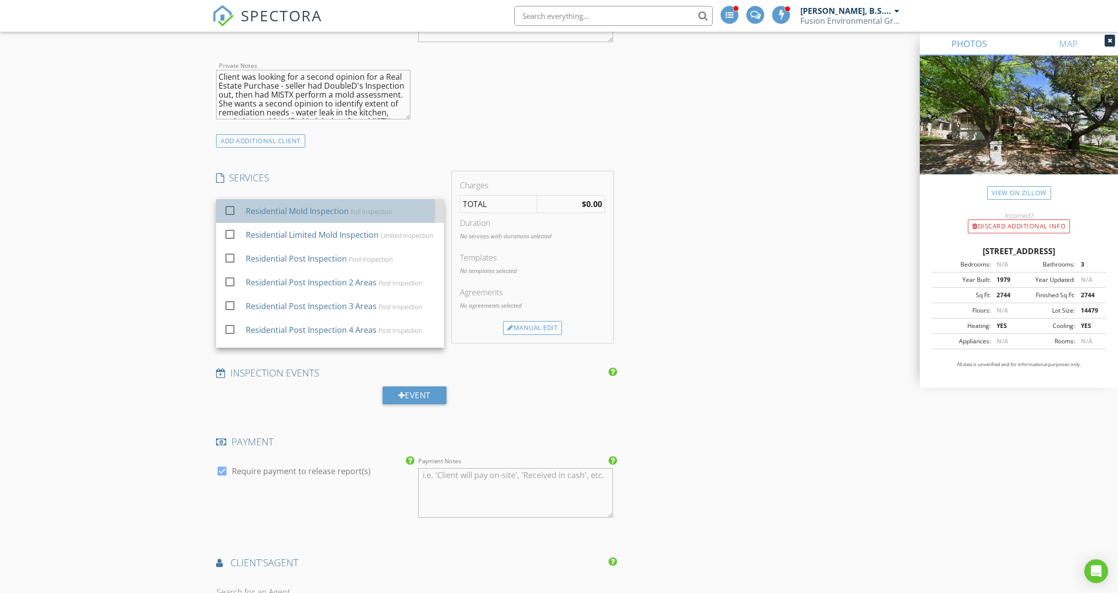
click at [373, 208] on div "Full Inspection" at bounding box center [372, 212] width 42 height 8
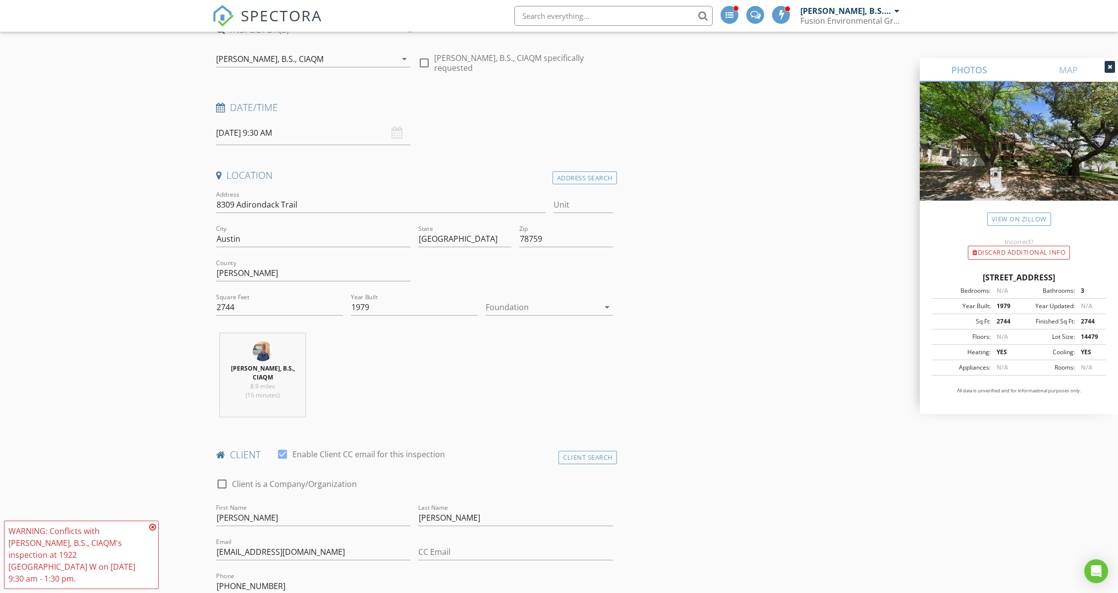
scroll to position [0, 0]
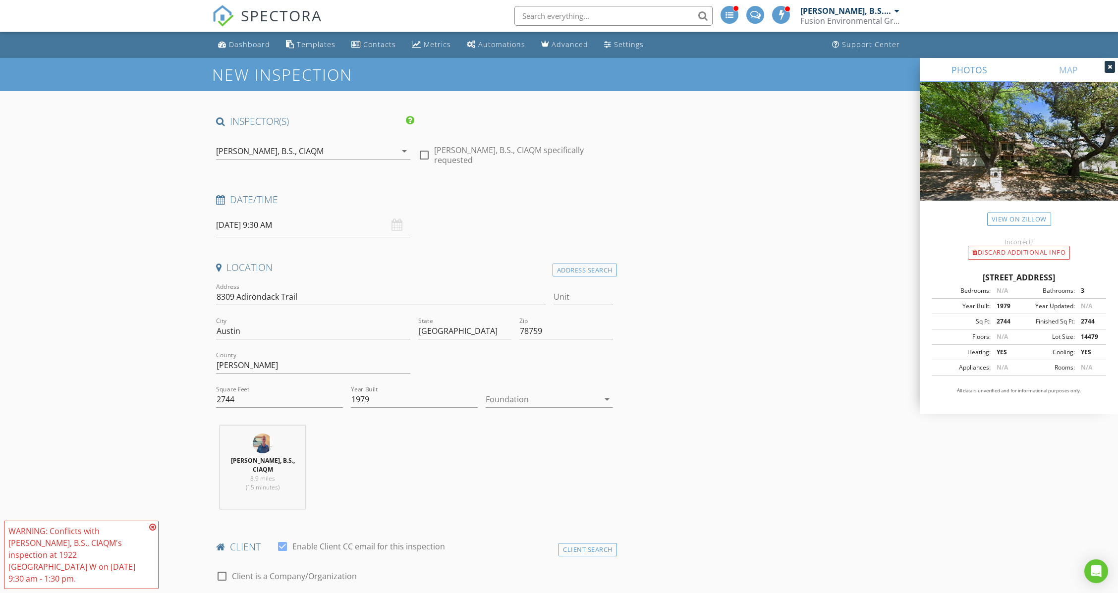
click at [266, 223] on input "09/02/2025 9:30 AM" at bounding box center [313, 225] width 194 height 24
type input "08"
type input "09/02/2025 8:30 AM"
click at [274, 397] on span at bounding box center [273, 399] width 7 height 10
type input "07"
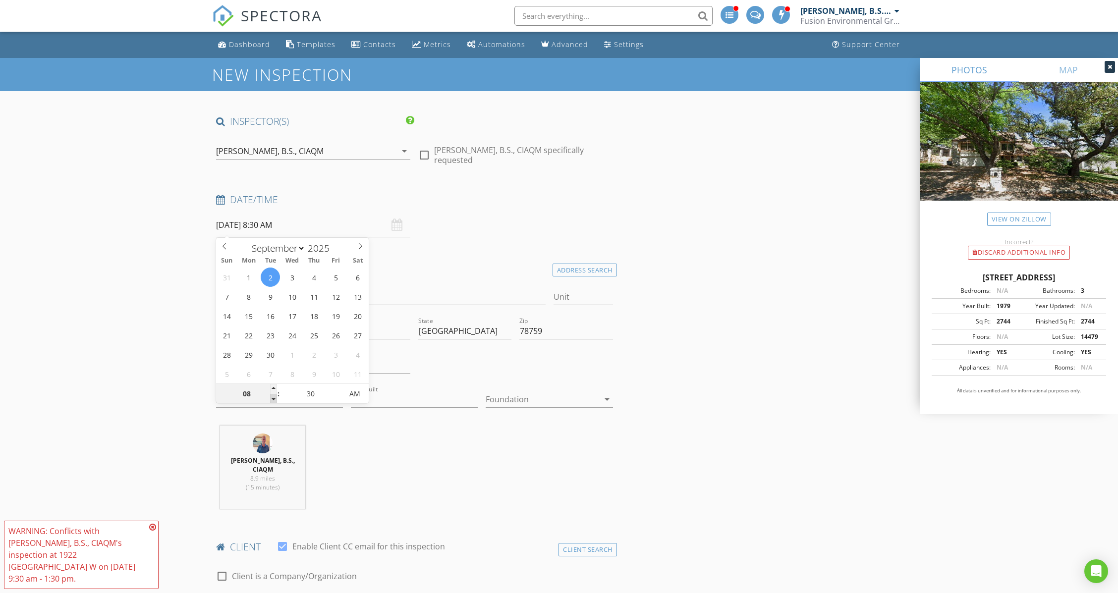
type input "09/02/2025 7:30 AM"
click at [274, 397] on span at bounding box center [273, 399] width 7 height 10
type input "06"
type input "09/02/2025 6:30 AM"
click at [275, 397] on span at bounding box center [273, 399] width 7 height 10
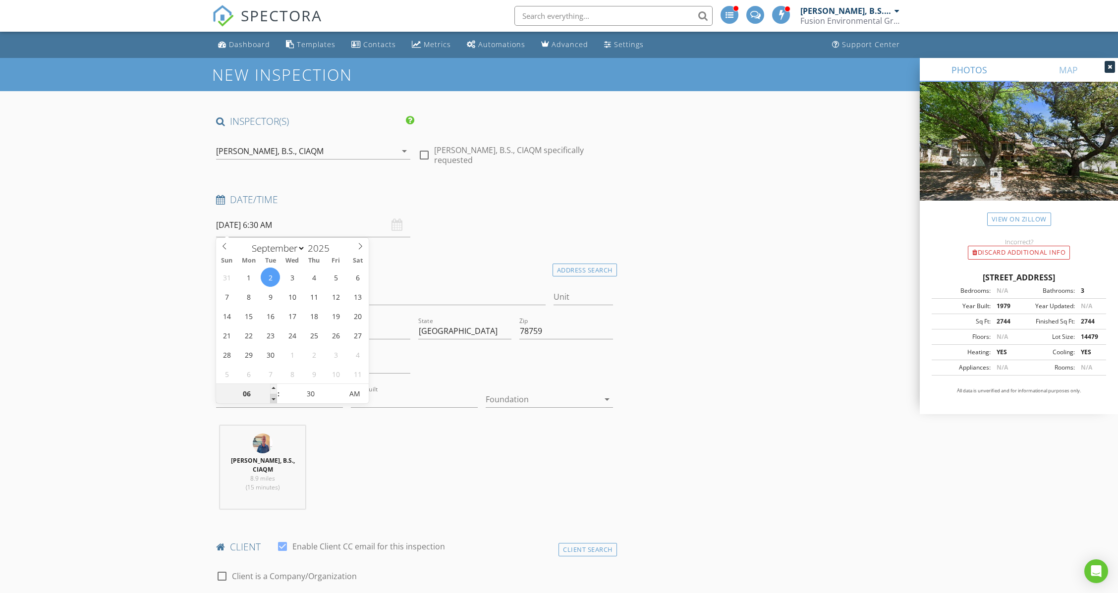
type input "05"
type input "09/02/2025 5:30 AM"
click at [274, 398] on span at bounding box center [273, 399] width 7 height 10
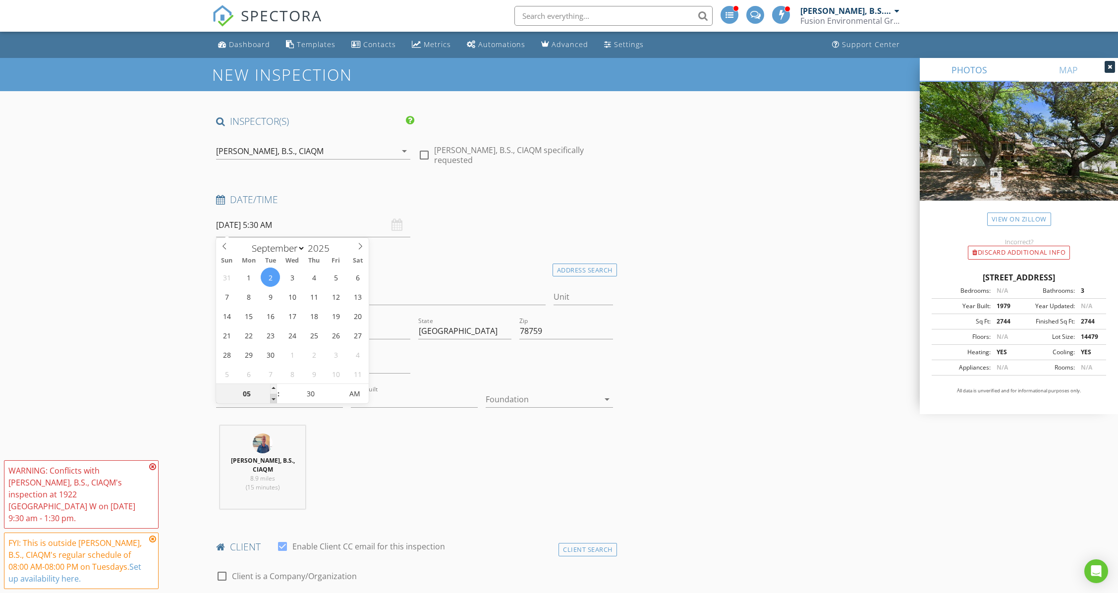
type input "04"
type input "09/02/2025 4:30 AM"
click at [275, 398] on span at bounding box center [273, 399] width 7 height 10
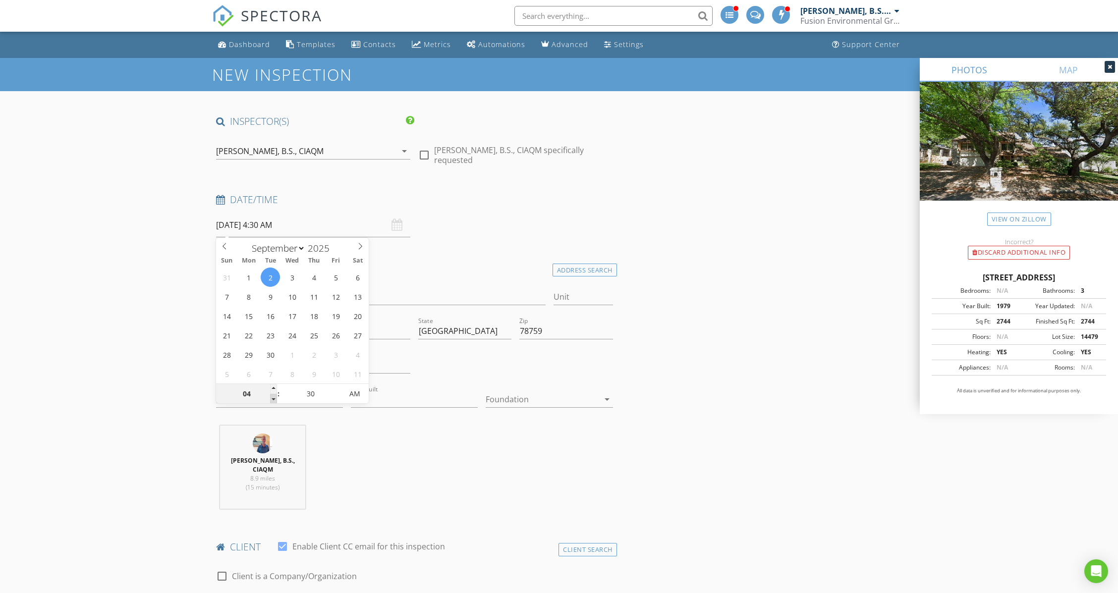
type input "03"
type input "09/02/2025 3:30 AM"
click at [274, 398] on span at bounding box center [273, 399] width 7 height 10
type input "02"
click at [274, 398] on span at bounding box center [273, 399] width 7 height 10
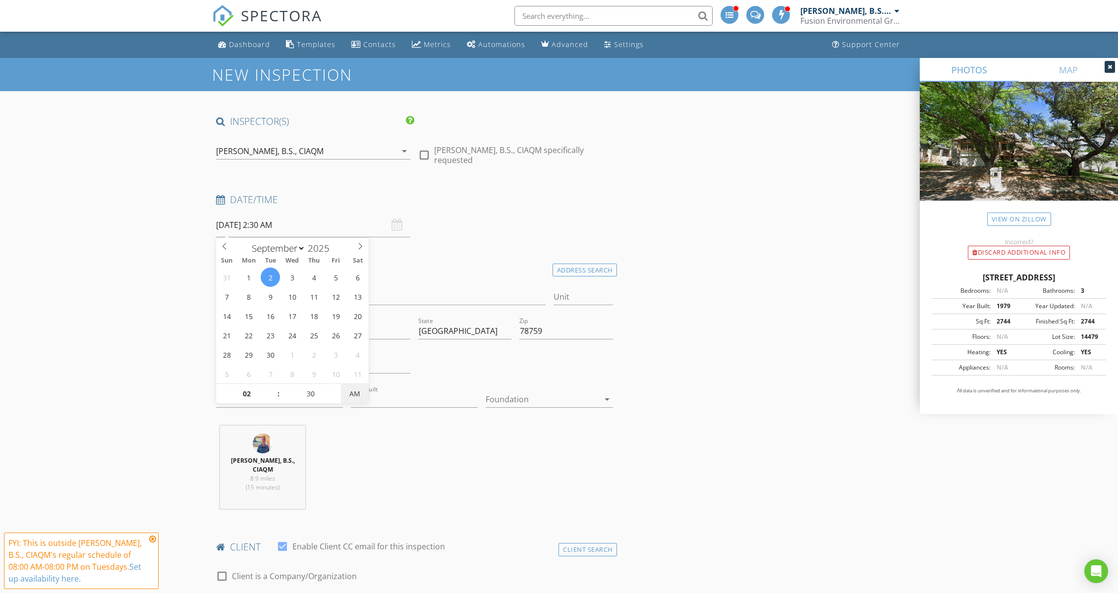
type input "09/02/2025 2:30 PM"
click at [358, 394] on span "PM" at bounding box center [354, 394] width 27 height 20
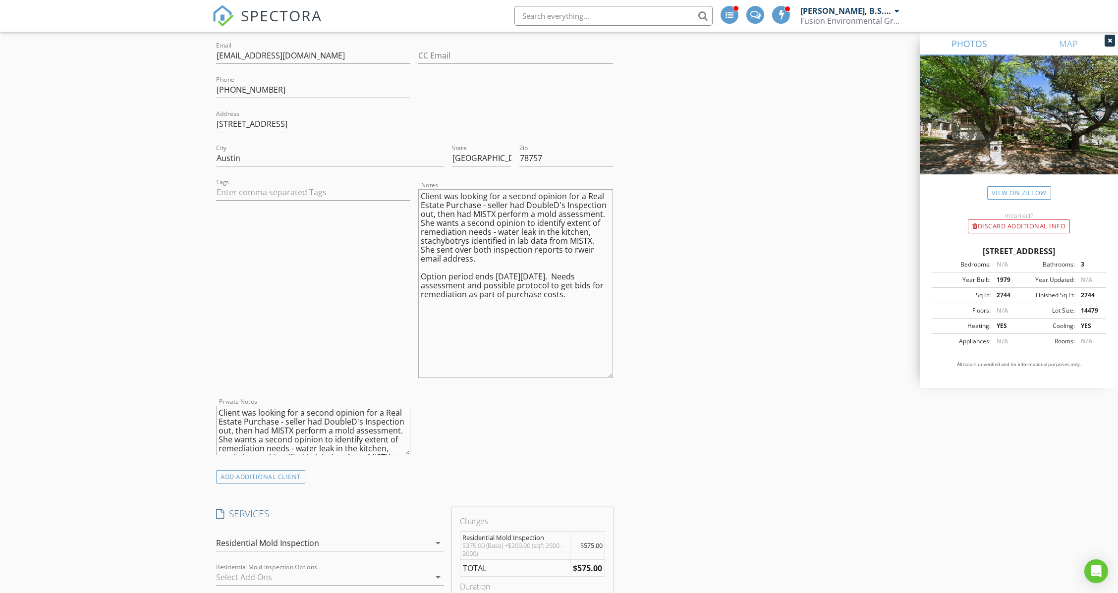
scroll to position [594, 0]
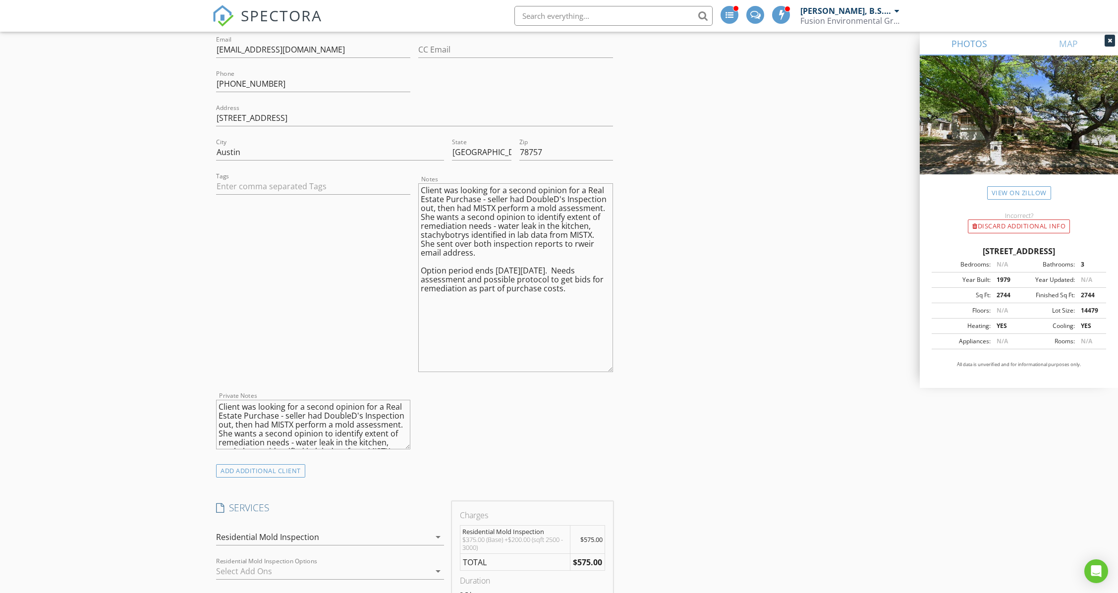
click at [422, 183] on textarea "Client was looking for a second opinion for a Real Estate Purchase - seller had…" at bounding box center [515, 277] width 194 height 189
type textarea "Client was looking for a second opinion for a Real Estate Purchase - seller had…"
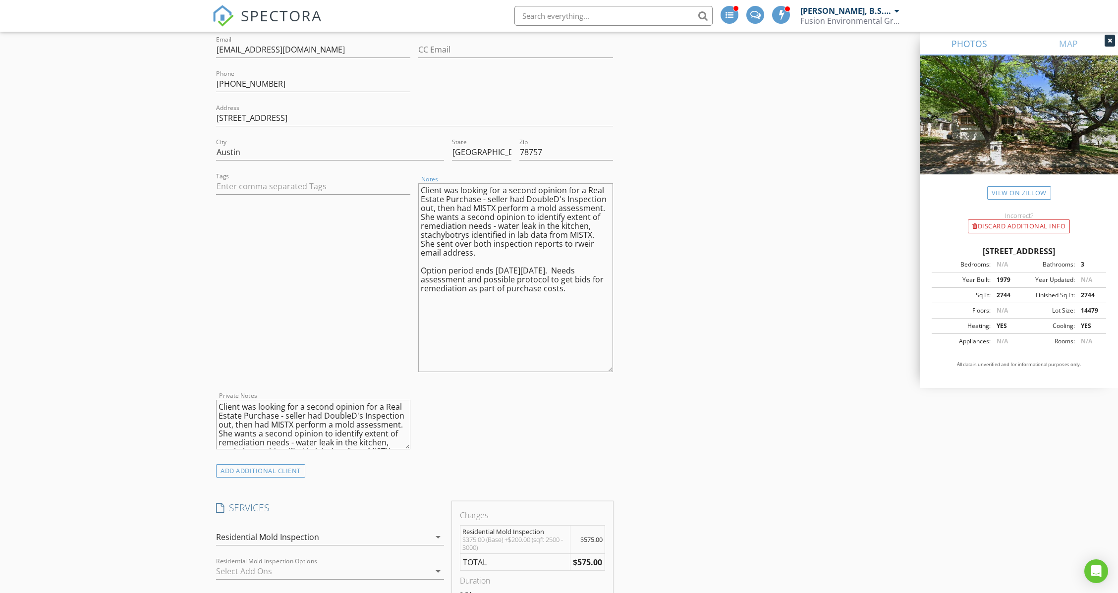
click at [429, 183] on textarea "Client was looking for a second opinion for a Real Estate Purchase - seller had…" at bounding box center [515, 277] width 194 height 189
type textarea "8 Client was looking for a second opinion for a Real Estate Purchase - seller h…"
type textarea "Client was looking for a second opinion for a Real Estate Purchase - seller had…"
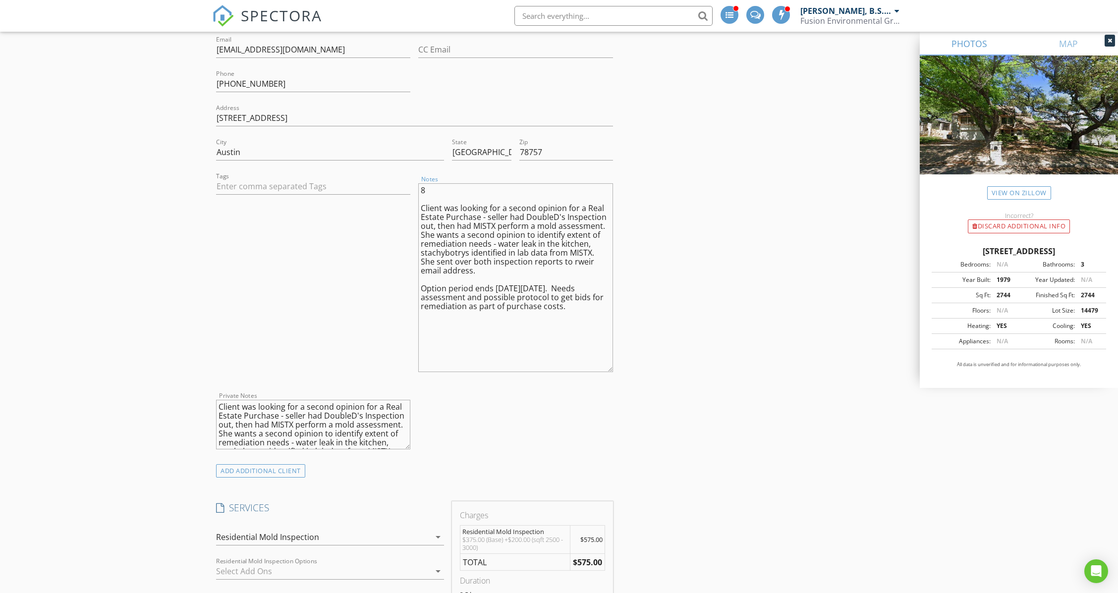
type textarea "8/ Client was looking for a second opinion for a Real Estate Purchase - seller …"
type textarea "Client was looking for a second opinion for a Real Estate Purchase - seller had…"
type textarea "8/2 Client was looking for a second opinion for a Real Estate Purchase - seller…"
type textarea "Client was looking for a second opinion for a Real Estate Purchase - seller had…"
type textarea "8/27 Client was looking for a second opinion for a Real Estate Purchase - selle…"
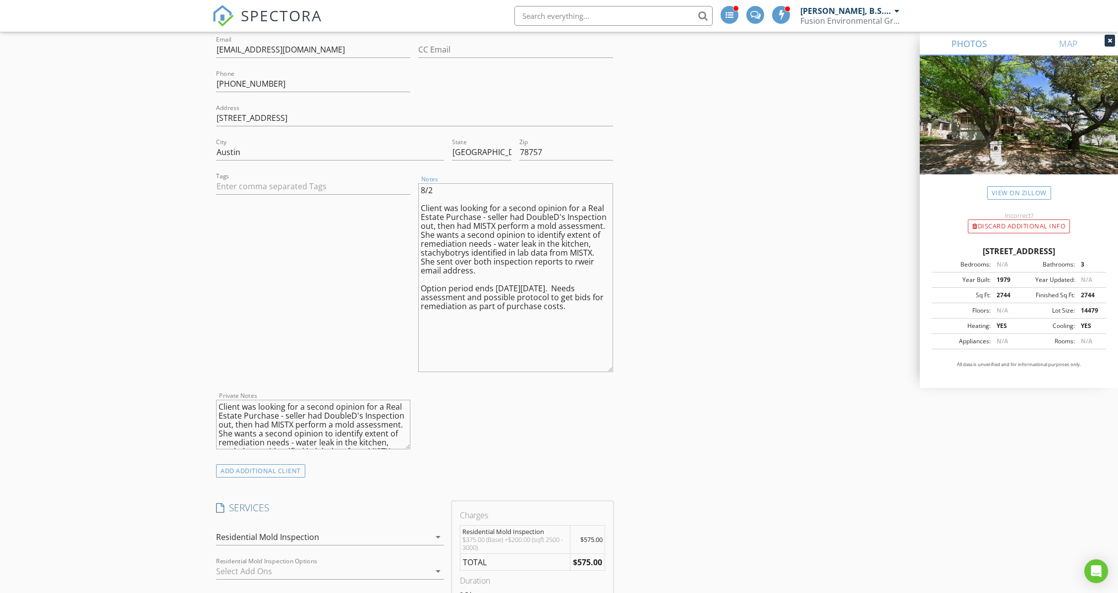
type textarea "Client was looking for a second opinion for a Real Estate Purchase - seller had…"
type textarea "8/278 Client was looking for a second opinion for a Real Estate Purchase - sell…"
type textarea "Client was looking for a second opinion for a Real Estate Purchase - seller had…"
type textarea "8/27 Client was looking for a second opinion for a Real Estate Purchase - selle…"
type textarea "Client was looking for a second opinion for a Real Estate Purchase - seller had…"
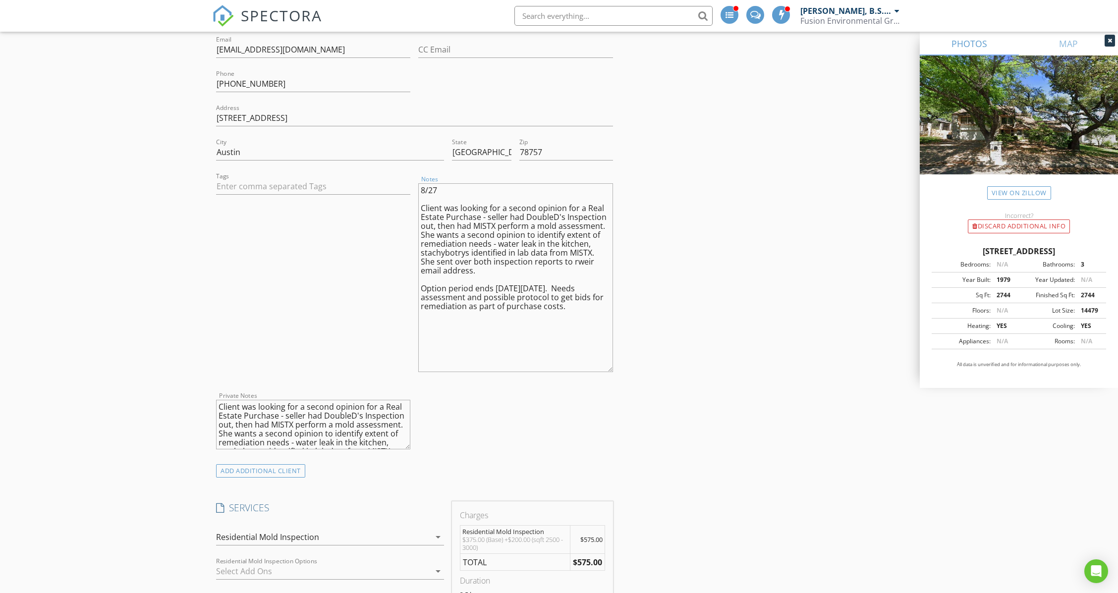
type textarea "8/2 Client was looking for a second opinion for a Real Estate Purchase - seller…"
type textarea "Client was looking for a second opinion for a Real Estate Purchase - seller had…"
type textarea "8/28 Client was looking for a second opinion for a Real Estate Purchase - selle…"
type textarea "Client was looking for a second opinion for a Real Estate Purchase - seller had…"
type textarea "8/28 Client was looking for a second opinion for a Real Estate Purchase - selle…"
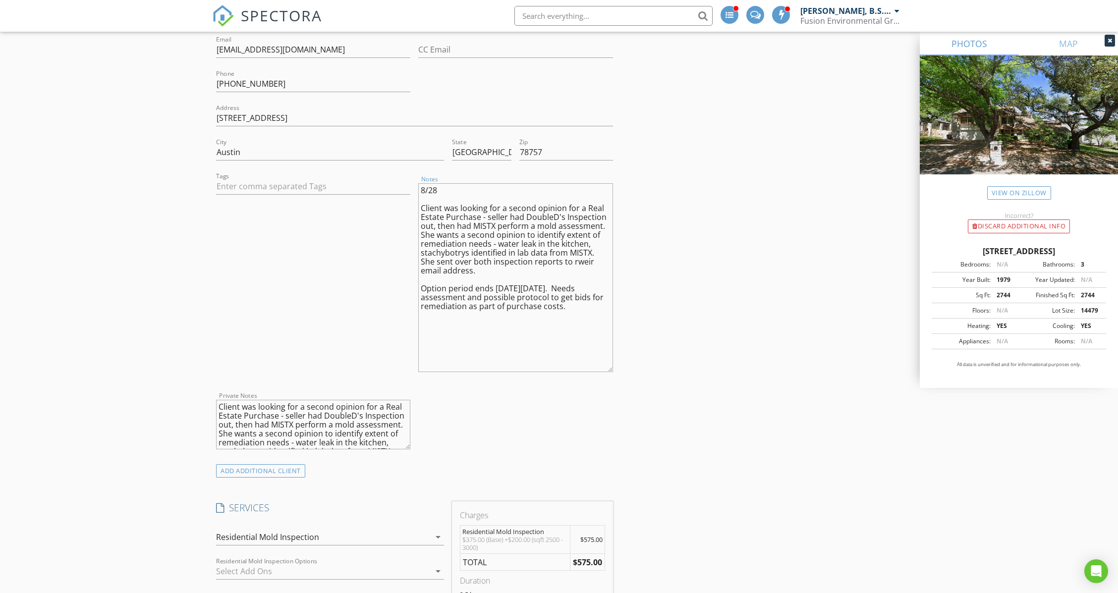
type textarea "Client was looking for a second opinion for a Real Estate Purchase - seller had…"
click at [797, 239] on div "INSPECTOR(S) check_box Rick Weir, B.S., CIAQM PRIMARY check_box_outline_blank C…" at bounding box center [559, 537] width 694 height 2035
click at [706, 231] on div "INSPECTOR(S) check_box Rick Weir, B.S., CIAQM PRIMARY check_box_outline_blank C…" at bounding box center [559, 537] width 694 height 2035
click at [286, 229] on div "Tags" at bounding box center [313, 278] width 202 height 216
click at [468, 183] on textarea "8/28 Client was looking for a second opinion for a Real Estate Purchase - selle…" at bounding box center [515, 277] width 194 height 189
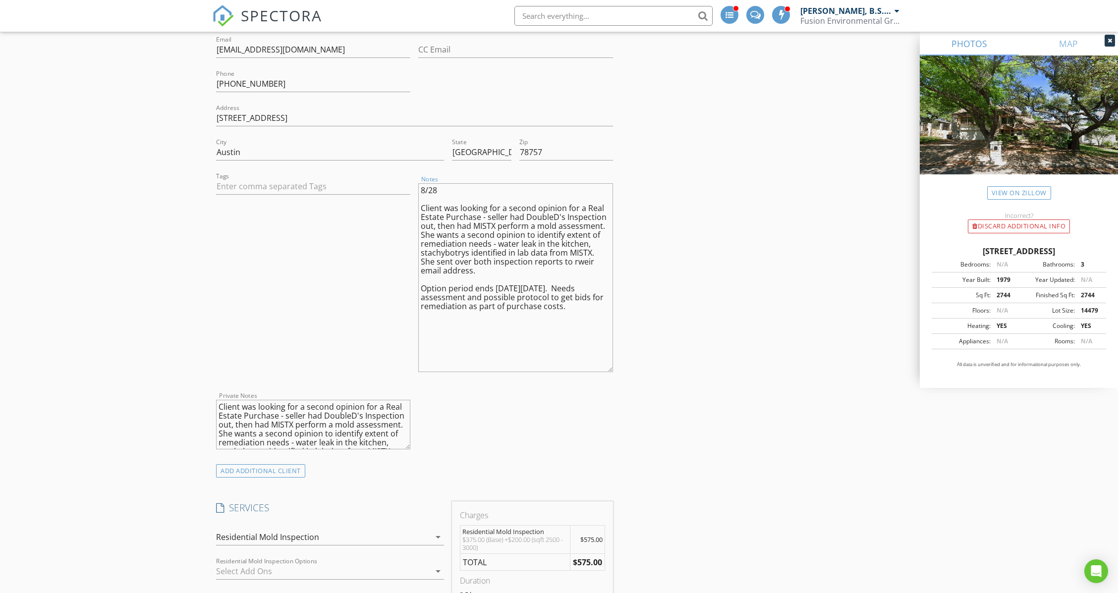
type textarea "8/28 G Client was looking for a second opinion for a Real Estate Purchase - sel…"
type textarea "Client was looking for a second opinion for a Real Estate Purchase - seller had…"
type textarea "8/28 Gr Client was looking for a second opinion for a Real Estate Purchase - se…"
type textarea "Client was looking for a second opinion for a Real Estate Purchase - seller had…"
type textarea "8/28 Gra Client was looking for a second opinion for a Real Estate Purchase - s…"
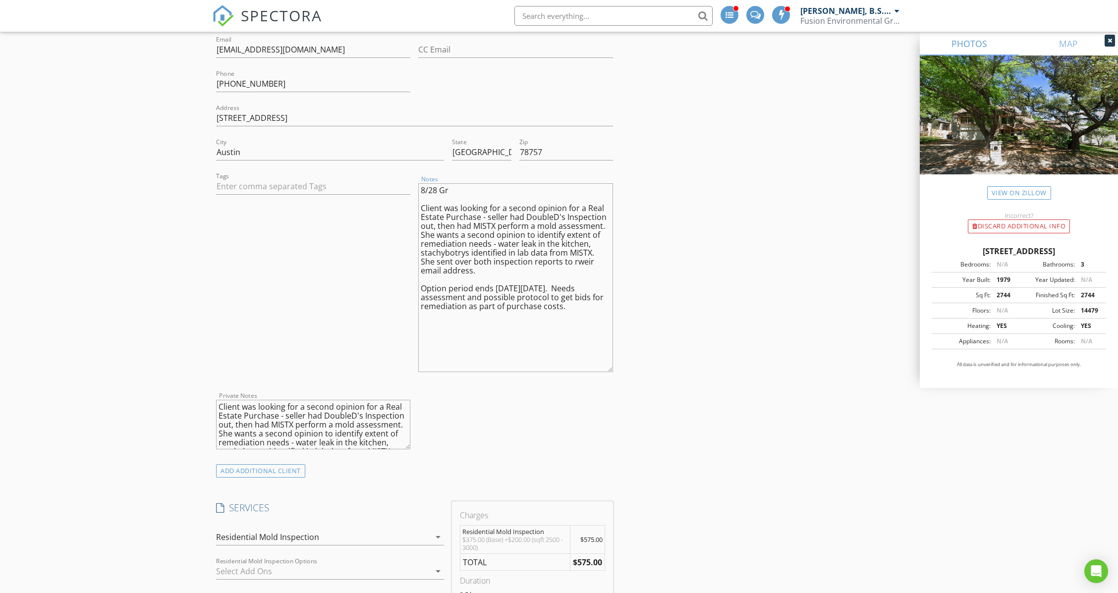
type textarea "Client was looking for a second opinion for a Real Estate Purchase - seller had…"
type textarea "8/28 Grad Client was looking for a second opinion for a Real Estate Purchase - …"
type textarea "Client was looking for a second opinion for a Real Estate Purchase - seller had…"
type textarea "8/28 Grady Client was looking for a second opinion for a Real Estate Purchase -…"
type textarea "Client was looking for a second opinion for a Real Estate Purchase - seller had…"
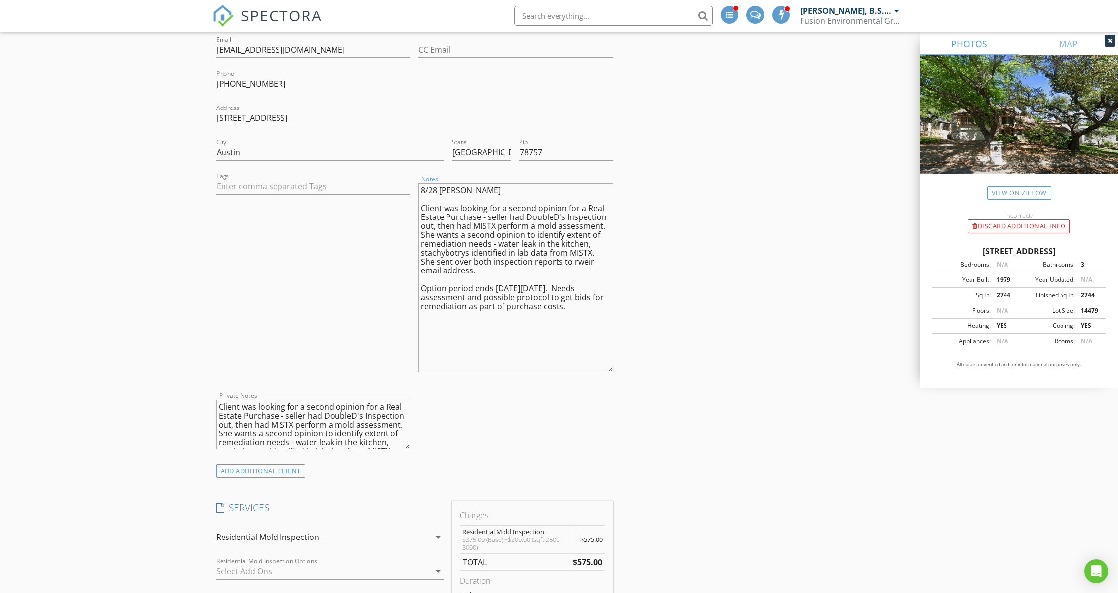
type textarea "8/28 Grady Client was looking for a second opinion for a Real Estate Purchase -…"
type textarea "Client was looking for a second opinion for a Real Estate Purchase - seller had…"
type textarea "8/28 Grady c Client was looking for a second opinion for a Real Estate Purchase…"
type textarea "Client was looking for a second opinion for a Real Estate Purchase - seller had…"
type textarea "8/28 Grady ca Client was looking for a second opinion for a Real Estate Purchas…"
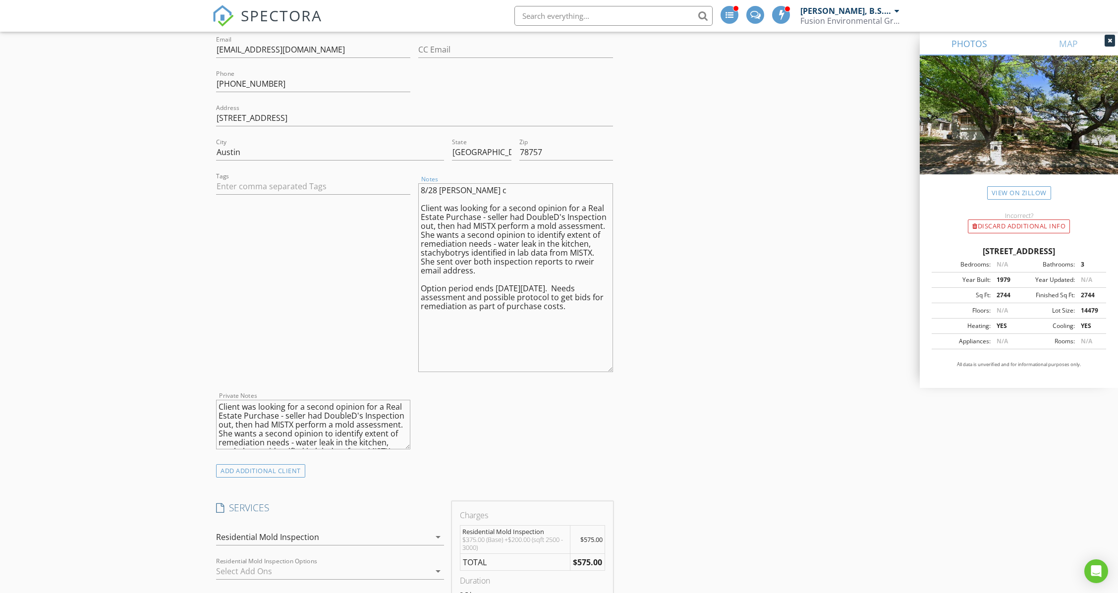
type textarea "Client was looking for a second opinion for a Real Estate Purchase - seller had…"
type textarea "8/28 Grady cal Client was looking for a second opinion for a Real Estate Purcha…"
type textarea "Client was looking for a second opinion for a Real Estate Purchase - seller had…"
type textarea "8/28 Grady call Client was looking for a second opinion for a Real Estate Purch…"
type textarea "Client was looking for a second opinion for a Real Estate Purchase - seller had…"
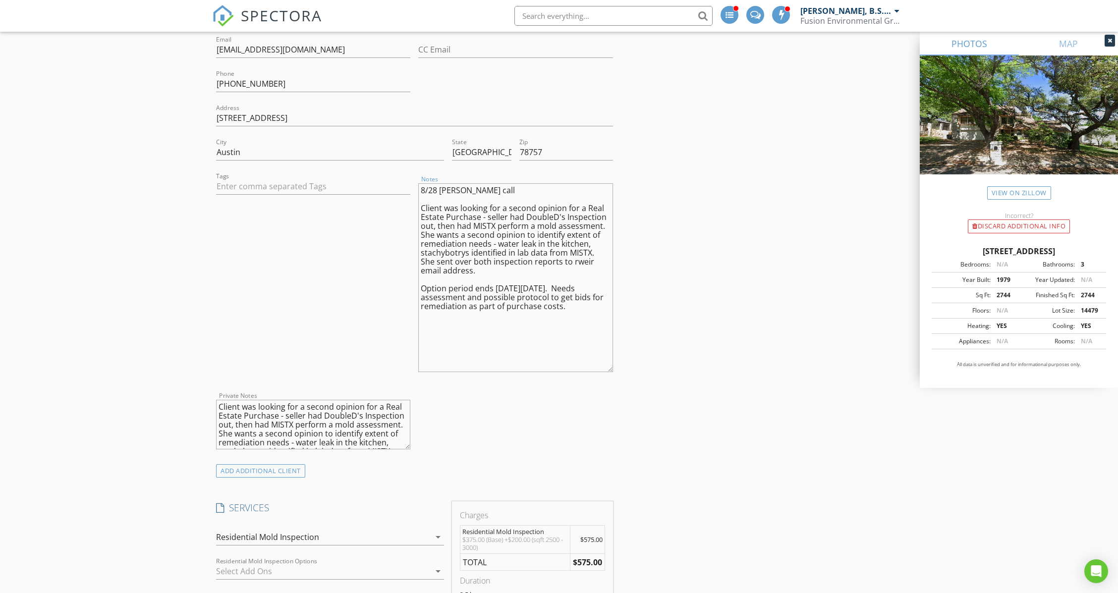
type textarea "8/28 Grady calle Client was looking for a second opinion for a Real Estate Purc…"
type textarea "Client was looking for a second opinion for a Real Estate Purchase - seller had…"
type textarea "8/28 Grady called Client was looking for a second opinion for a Real Estate Pur…"
type textarea "Client was looking for a second opinion for a Real Estate Purchase - seller had…"
type textarea "8/28 Grady called Client was looking for a second opinion for a Real Estate Pur…"
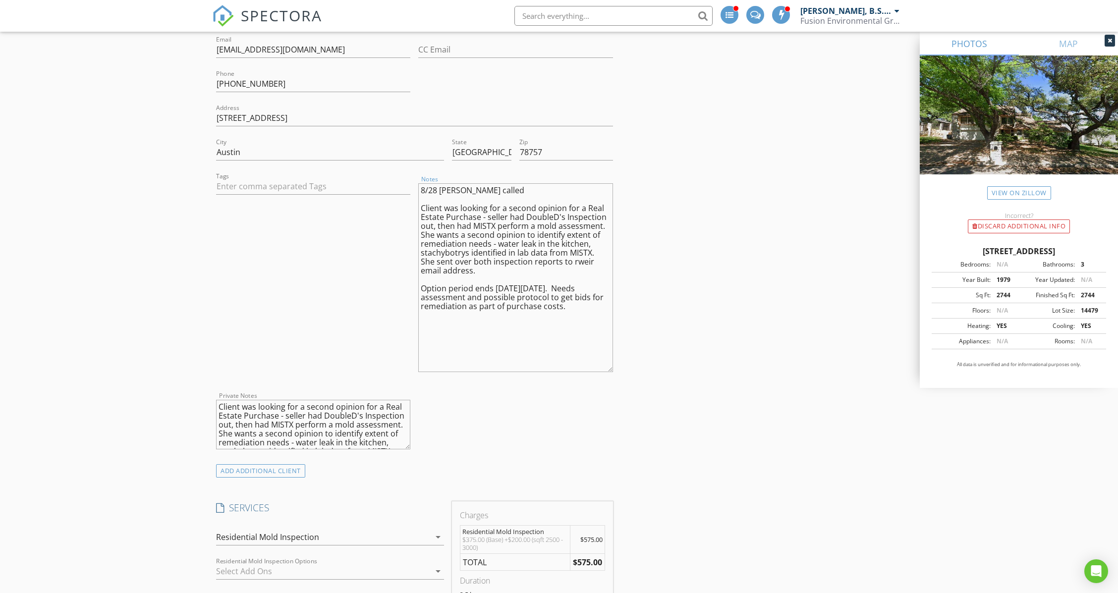
type textarea "Client was looking for a second opinion for a Real Estate Purchase - seller had…"
type textarea "8/28 Grady called i Client was looking for a second opinion for a Real Estate P…"
type textarea "Client was looking for a second opinion for a Real Estate Purchase - seller had…"
type textarea "8/28 Grady called in Client was looking for a second opinion for a Real Estate …"
type textarea "Client was looking for a second opinion for a Real Estate Purchase - seller had…"
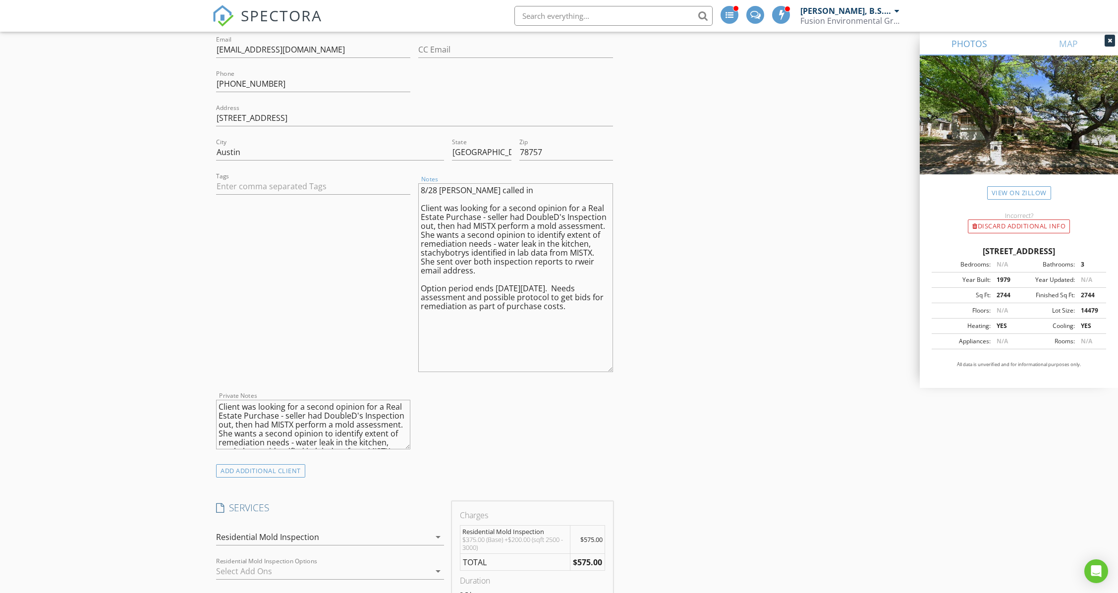
type textarea "8/28 Grady called in Client was looking for a second opinion for a Real Estate …"
type textarea "Client was looking for a second opinion for a Real Estate Purchase - seller had…"
type textarea "8/28 Grady called in a Client was looking for a second opinion for a Real Estat…"
type textarea "Client was looking for a second opinion for a Real Estate Purchase - seller had…"
type textarea "8/28 Grady called in an Client was looking for a second opinion for a Real Esta…"
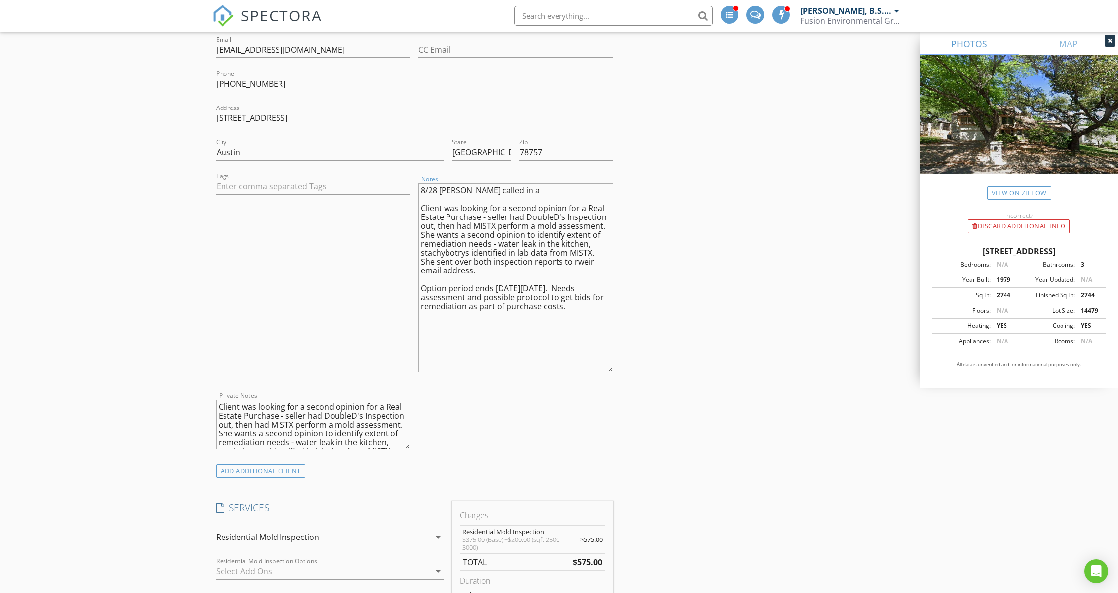
type textarea "Client was looking for a second opinion for a Real Estate Purchase - seller had…"
type textarea "8/28 Grady called in and Client was looking for a second opinion for a Real Est…"
type textarea "Client was looking for a second opinion for a Real Estate Purchase - seller had…"
type textarea "8/28 Grady called in and Client was looking for a second opinion for a Real Est…"
type textarea "Client was looking for a second opinion for a Real Estate Purchase - seller had…"
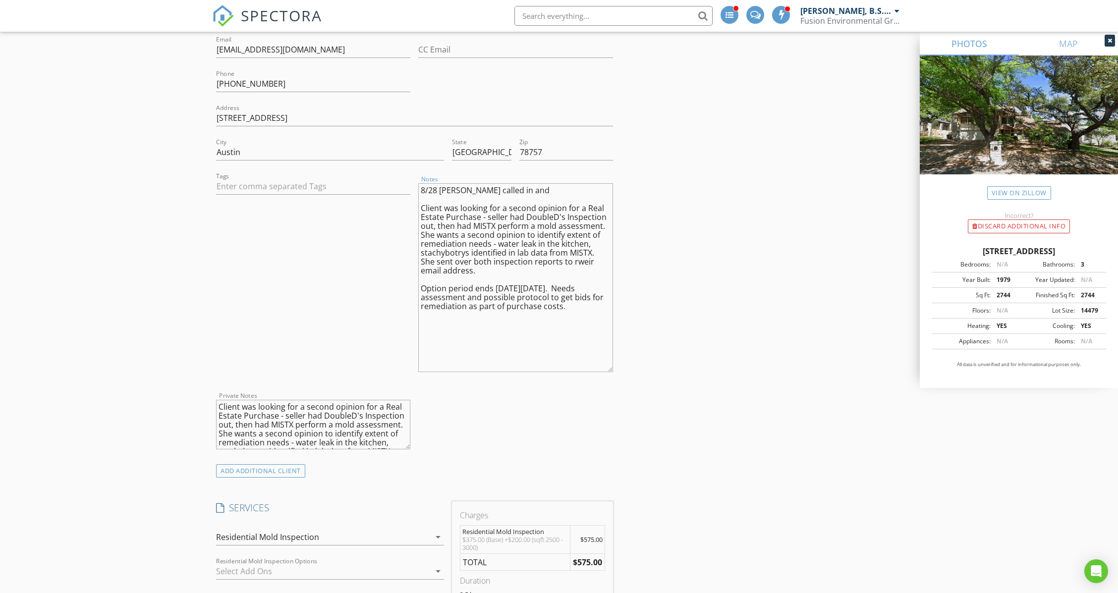
type textarea "8/28 Grady called in and w Client was looking for a second opinion for a Real E…"
type textarea "Client was looking for a second opinion for a Real Estate Purchase - seller had…"
type textarea "8/28 Grady called in and wa Client was looking for a second opinion for a Real …"
type textarea "Client was looking for a second opinion for a Real Estate Purchase - seller had…"
type textarea "8/28 Grady called in and wan Client was looking for a second opinion for a Real…"
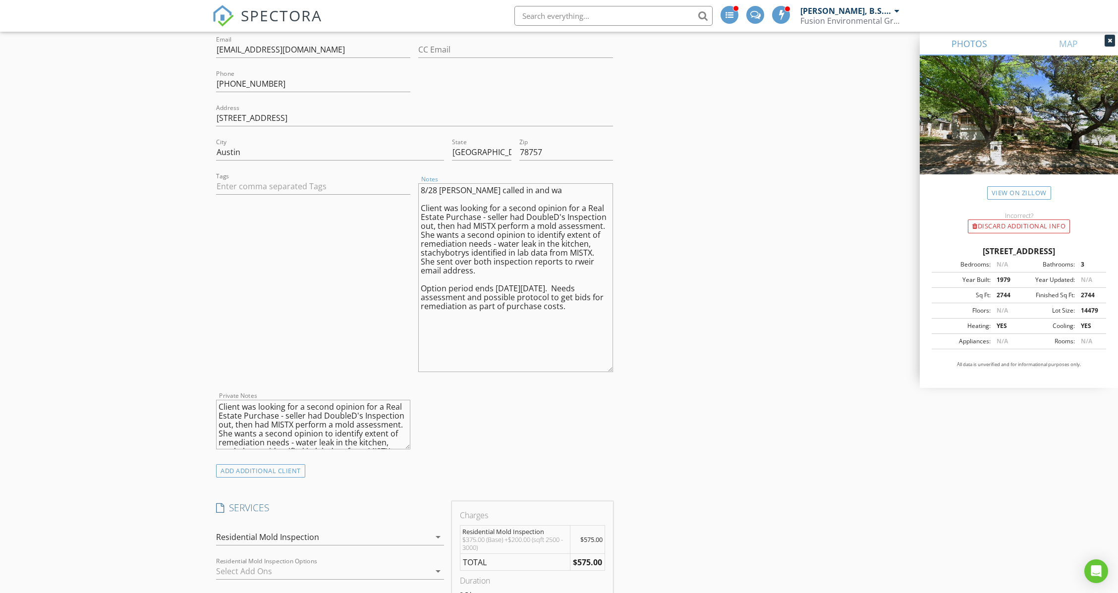
type textarea "Client was looking for a second opinion for a Real Estate Purchase - seller had…"
type textarea "8/28 Grady called in and want Client was looking for a second opinion for a Rea…"
type textarea "Client was looking for a second opinion for a Real Estate Purchase - seller had…"
type textarea "8/28 Grady called in and wante Client was looking for a second opinion for a Re…"
type textarea "Client was looking for a second opinion for a Real Estate Purchase - seller had…"
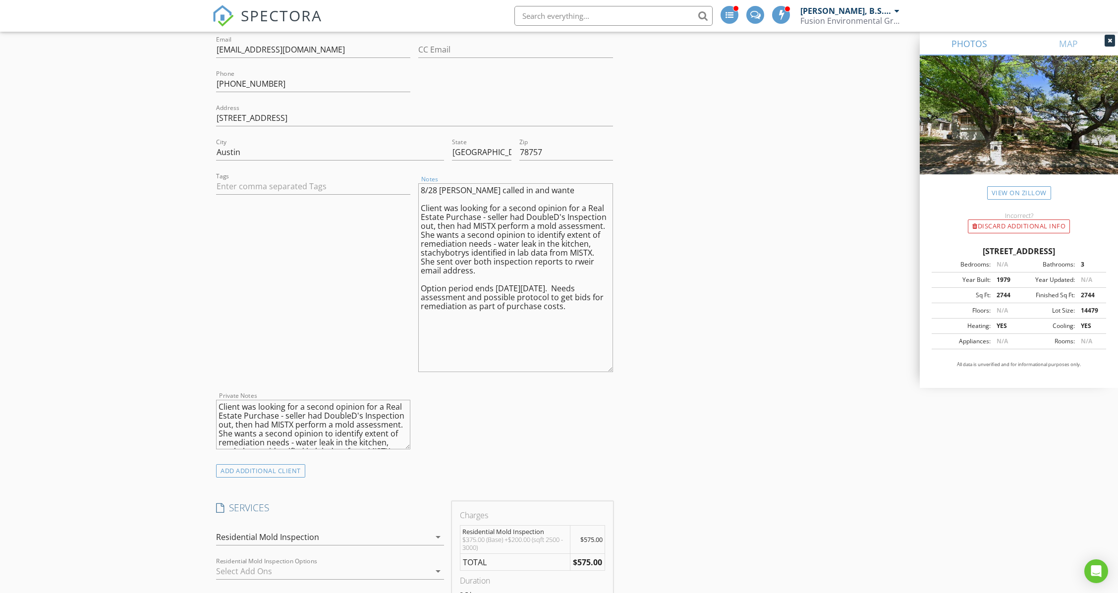
type textarea "8/28 Grady called in and wanted Client was looking for a second opinion for a R…"
type textarea "Client was looking for a second opinion for a Real Estate Purchase - seller had…"
type textarea "8/28 Grady called in and wanted Client was looking for a second opinion for a R…"
type textarea "Client was looking for a second opinion for a Real Estate Purchase - seller had…"
type textarea "8/28 Grady called in and wanted a Client was looking for a second opinion for a…"
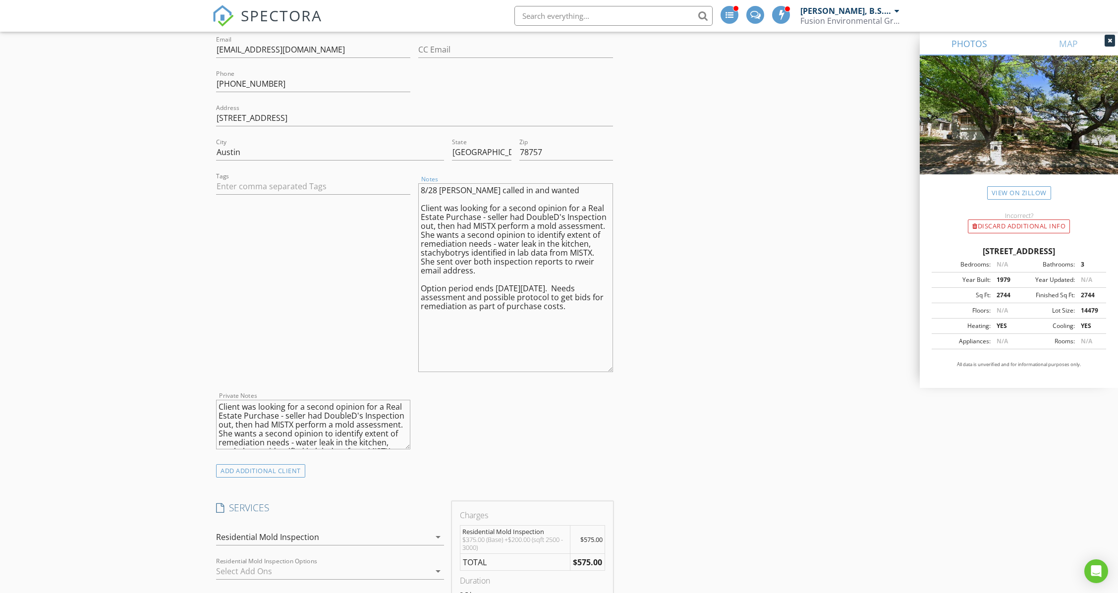
type textarea "Client was looking for a second opinion for a Real Estate Purchase - seller had…"
type textarea "8/28 Grady called in and wanted an Client was looking for a second opinion for …"
type textarea "Client was looking for a second opinion for a Real Estate Purchase - seller had…"
type textarea "8/28 Grady called in and wanted ano Client was looking for a second opinion for…"
type textarea "Client was looking for a second opinion for a Real Estate Purchase - seller had…"
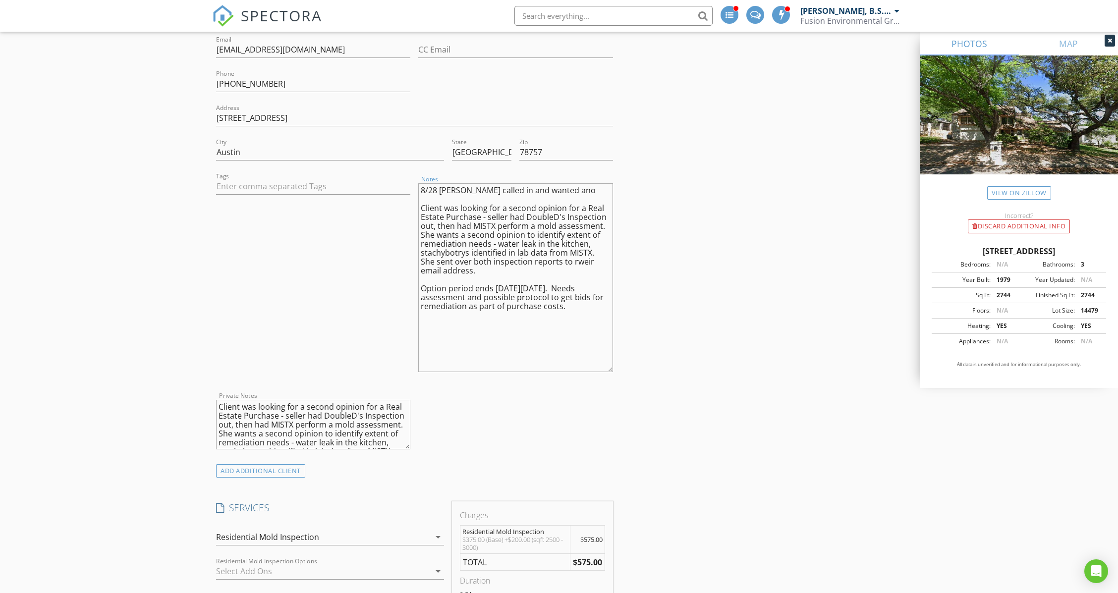
type textarea "8/28 Grady called in and wanted anot Client was looking for a second opinion fo…"
type textarea "Client was looking for a second opinion for a Real Estate Purchase - seller had…"
type textarea "8/28 Grady called in and wanted anoth Client was looking for a second opinion f…"
type textarea "Client was looking for a second opinion for a Real Estate Purchase - seller had…"
type textarea "8/28 Grady called in and wanted anothe Client was looking for a second opinion …"
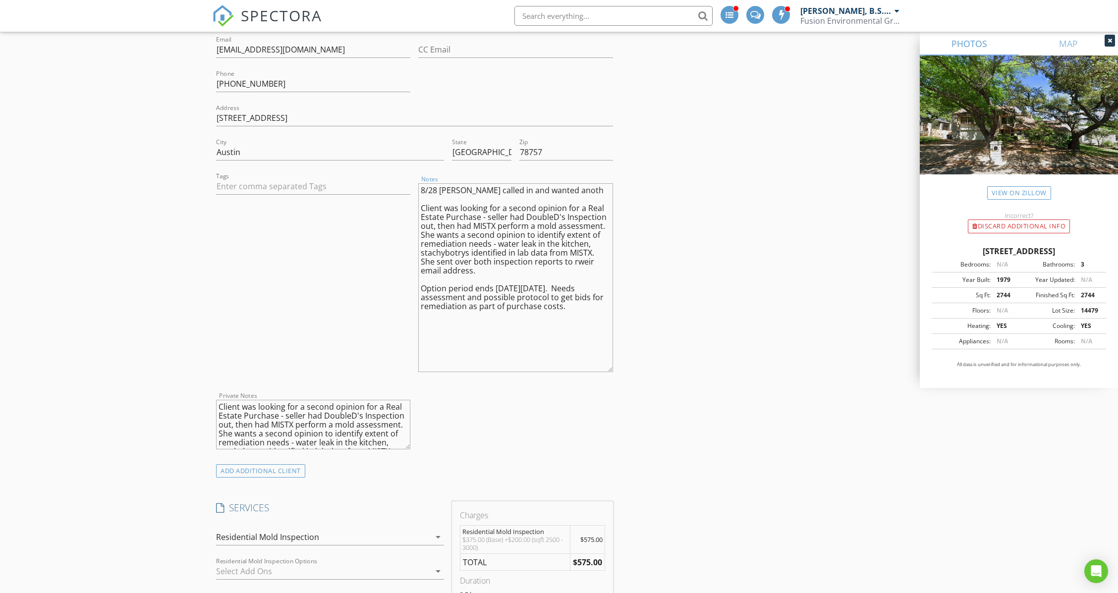
type textarea "Client was looking for a second opinion for a Real Estate Purchase - seller had…"
type textarea "8/28 Grady called in and wanted another Client was looking for a second opinion…"
type textarea "Client was looking for a second opinion for a Real Estate Purchase - seller had…"
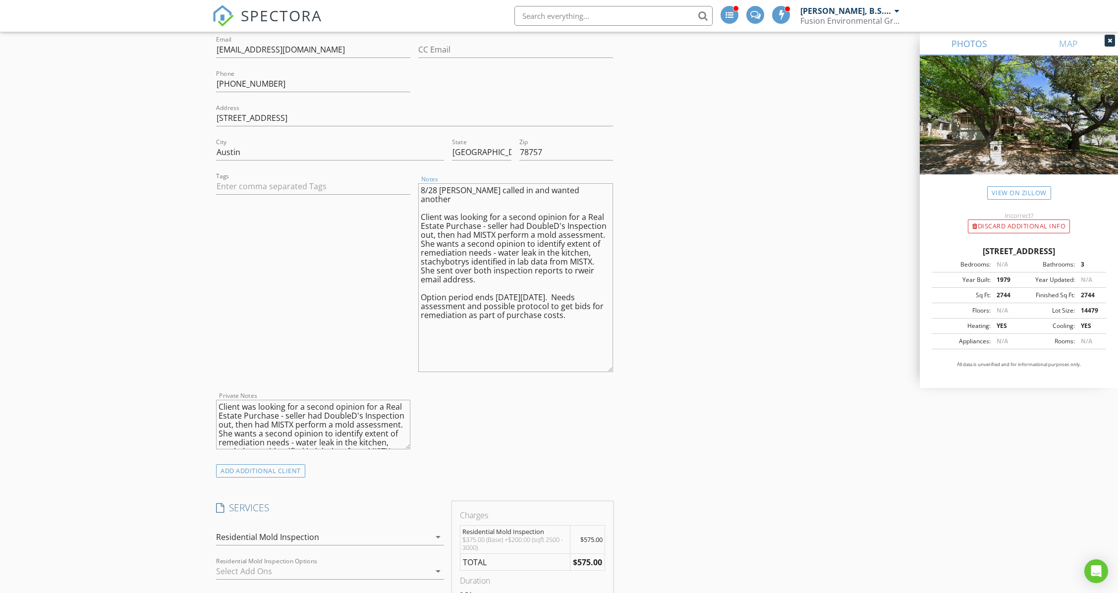
type textarea "8/28 Grady called in and wanted another Client was looking for a second opinion…"
type textarea "Client was looking for a second opinion for a Real Estate Purchase - seller had…"
type textarea "8/28 Grady called in and wanted another i Client was looking for a second opini…"
type textarea "Client was looking for a second opinion for a Real Estate Purchase - seller had…"
type textarea "8/28 Grady called in and wanted another in Client was looking for a second opin…"
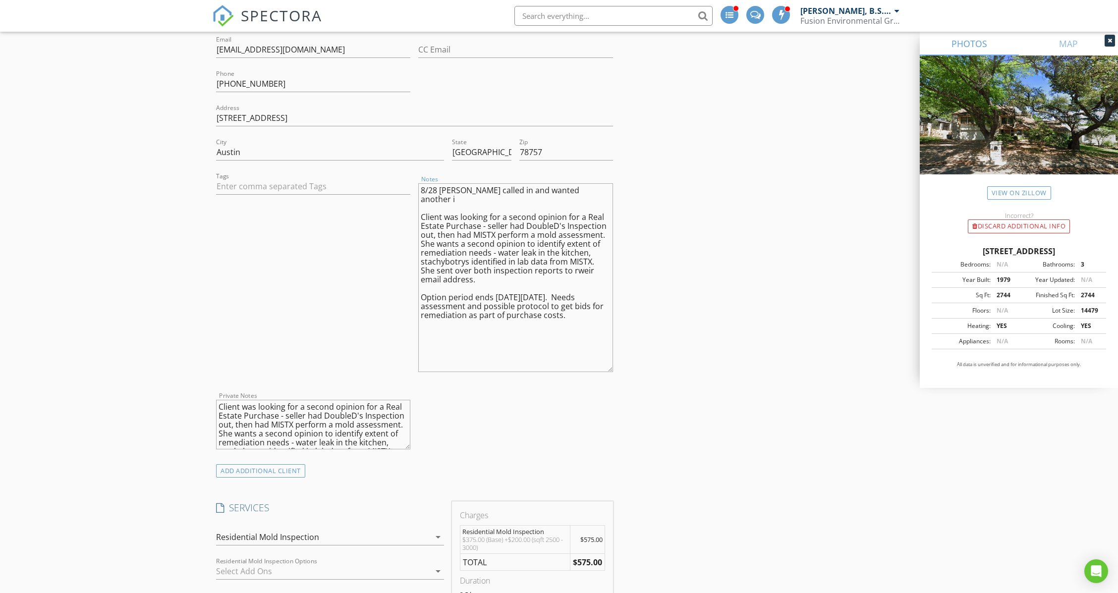
type textarea "Client was looking for a second opinion for a Real Estate Purchase - seller had…"
type textarea "8/28 Grady called in and wanted another ins Client was looking for a second opi…"
type textarea "Client was looking for a second opinion for a Real Estate Purchase - seller had…"
type textarea "8/28 Grady called in and wanted another insp Client was looking for a second op…"
type textarea "Client was looking for a second opinion for a Real Estate Purchase - seller had…"
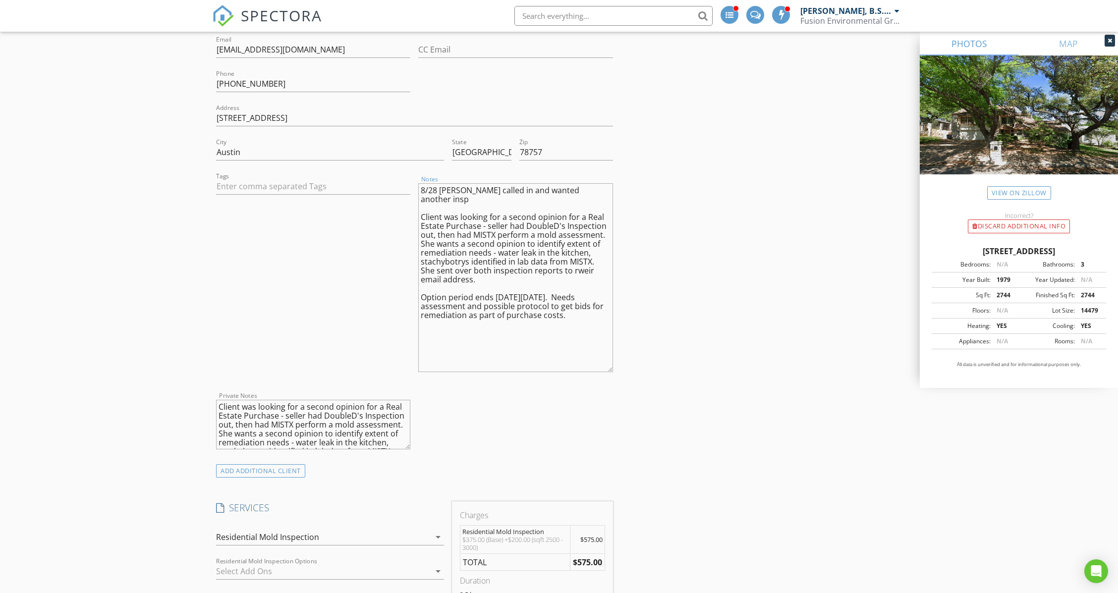
type textarea "8/28 Grady called in and wanted another inspe Client was looking for a second o…"
type textarea "Client was looking for a second opinion for a Real Estate Purchase - seller had…"
type textarea "8/28 Grady called in and wanted another inspec Client was looking for a second …"
type textarea "Client was looking for a second opinion for a Real Estate Purchase - seller had…"
type textarea "8/28 Grady called in and wanted another inspect Client was looking for a second…"
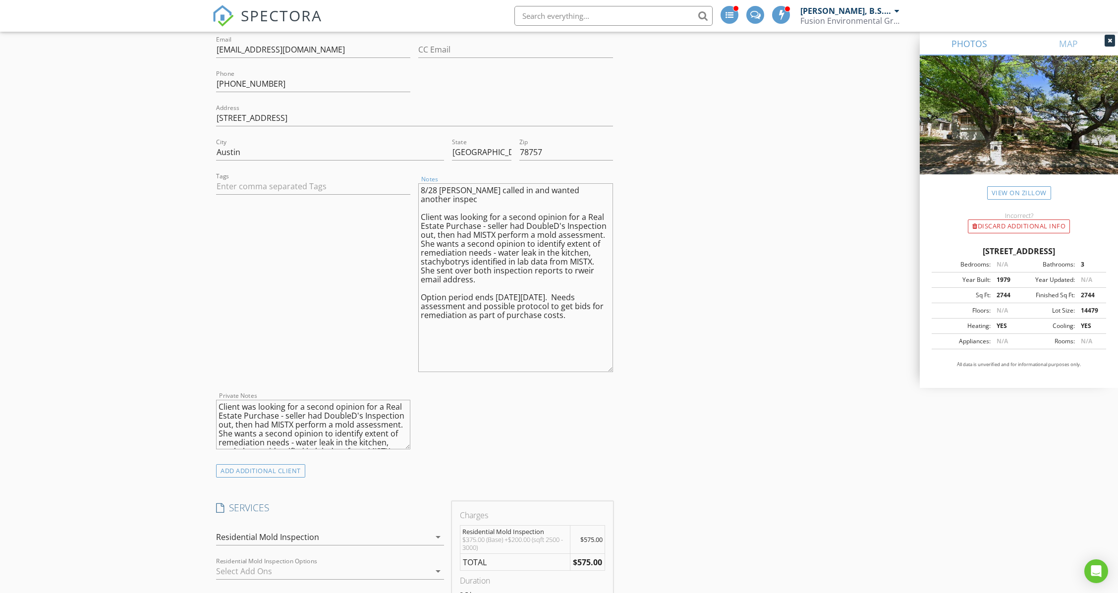
type textarea "Client was looking for a second opinion for a Real Estate Purchase - seller had…"
type textarea "8/28 Grady called in and wanted another inspecti Client was looking for a secon…"
type textarea "Client was looking for a second opinion for a Real Estate Purchase - seller had…"
type textarea "8/28 Grady called in and wanted another inspectio Client was looking for a seco…"
type textarea "Client was looking for a second opinion for a Real Estate Purchase - seller had…"
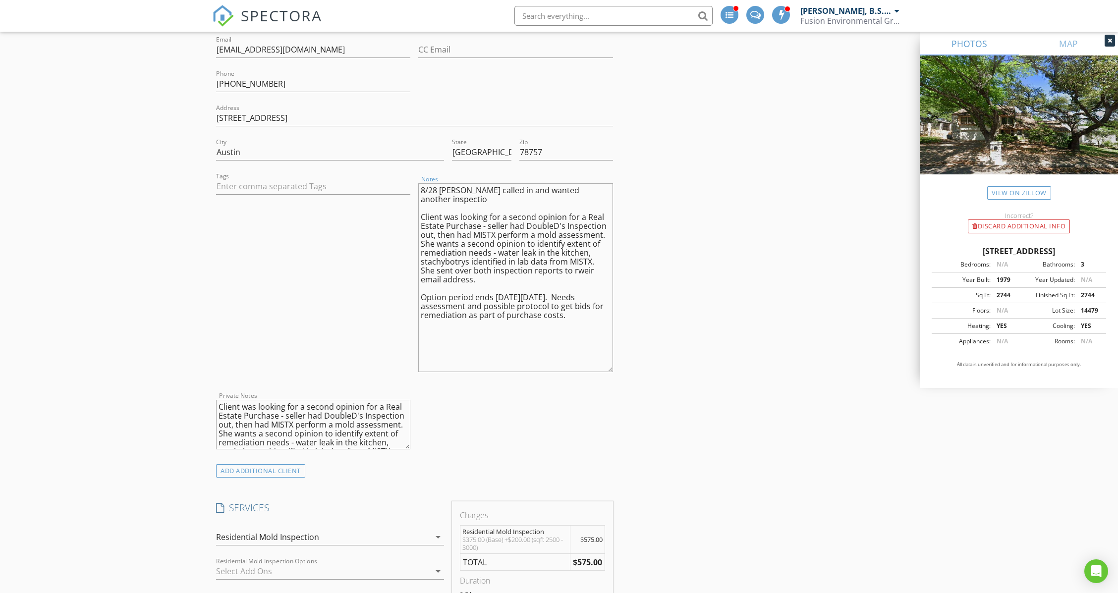
type textarea "8/28 Grady called in and wanted another inspection Client was looking for a sec…"
type textarea "Client was looking for a second opinion for a Real Estate Purchase - seller had…"
type textarea "8/28 Grady called in and wanted another inspection. Client was looking for a se…"
type textarea "Client was looking for a second opinion for a Real Estate Purchase - seller had…"
type textarea "8/28 Grady called in and wanted another inspection. Client was looking for a se…"
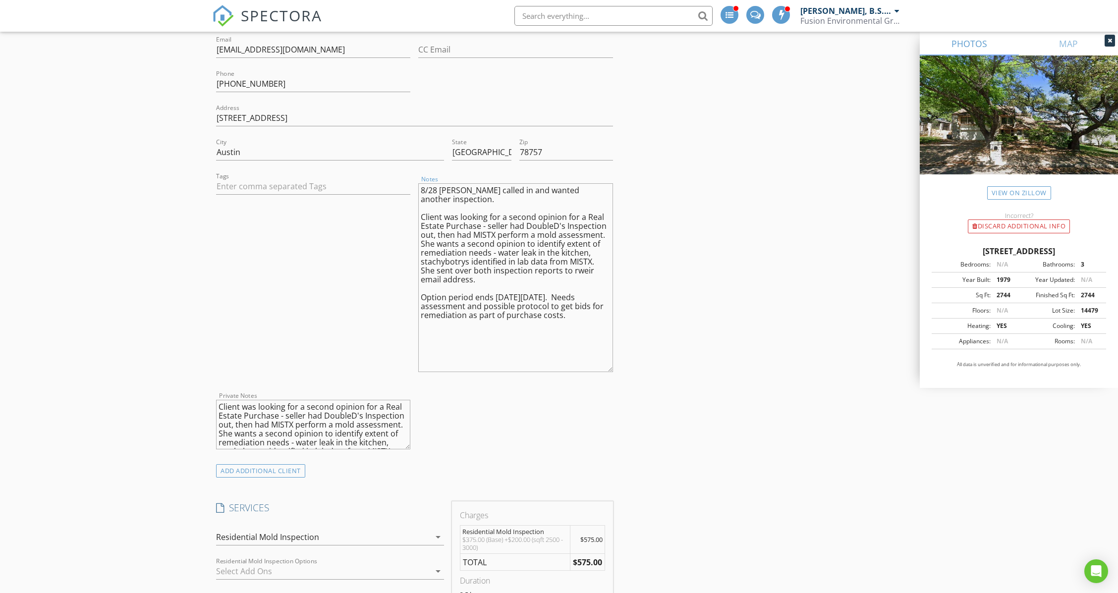
type textarea "Client was looking for a second opinion for a Real Estate Purchase - seller had…"
type textarea "8/28 Grady called in and wanted another inspection. Client was looking for a se…"
type textarea "Client was looking for a second opinion for a Real Estate Purchase - seller had…"
type textarea "8/28 Grady called in and wanted another inspection. H Client was looking for a …"
type textarea "Client was looking for a second opinion for a Real Estate Purchase - seller had…"
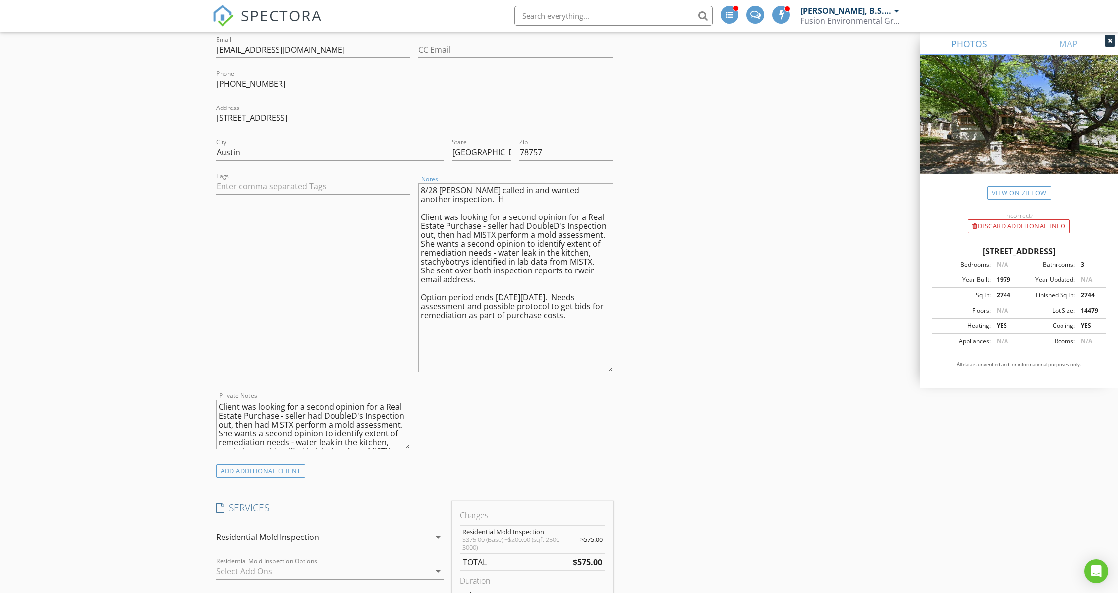
type textarea "8/28 Grady called in and wanted another inspection. He Client was looking for a…"
type textarea "Client was looking for a second opinion for a Real Estate Purchase - seller had…"
type textarea "8/28 Grady called in and wanted another inspection. He Client was looking for a…"
type textarea "Client was looking for a second opinion for a Real Estate Purchase - seller had…"
type textarea "8/28 Grady called in and wanted another inspection. He s Client was looking for…"
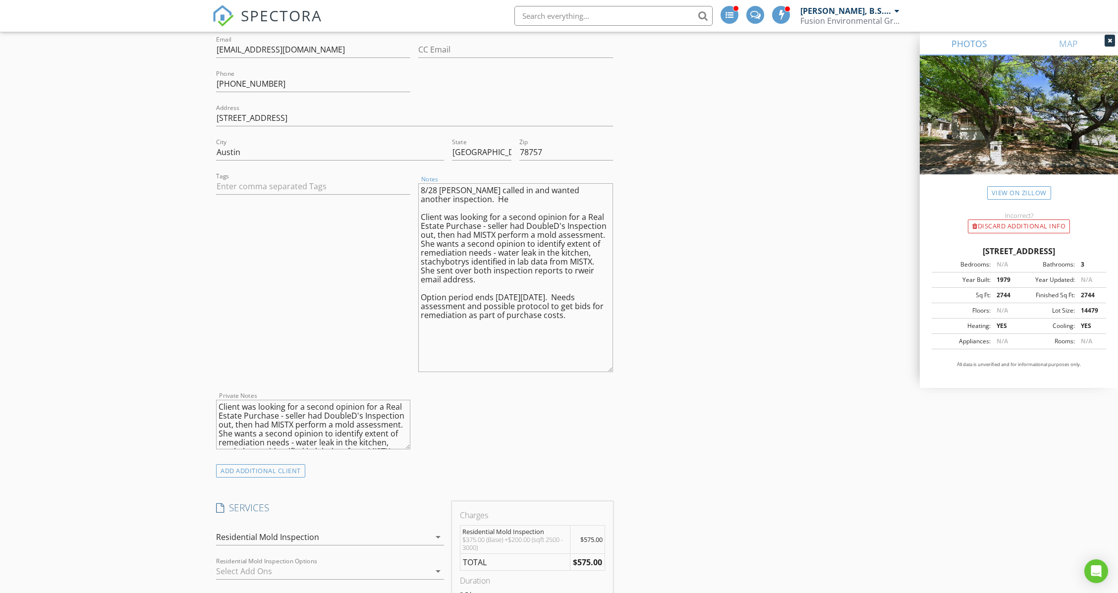
type textarea "Client was looking for a second opinion for a Real Estate Purchase - seller had…"
type textarea "8/28 Grady called in and wanted another inspection. He sa Client was looking fo…"
type textarea "Client was looking for a second opinion for a Real Estate Purchase - seller had…"
type textarea "8/28 Grady called in and wanted another inspection. He sai Client was looking f…"
type textarea "Client was looking for a second opinion for a Real Estate Purchase - seller had…"
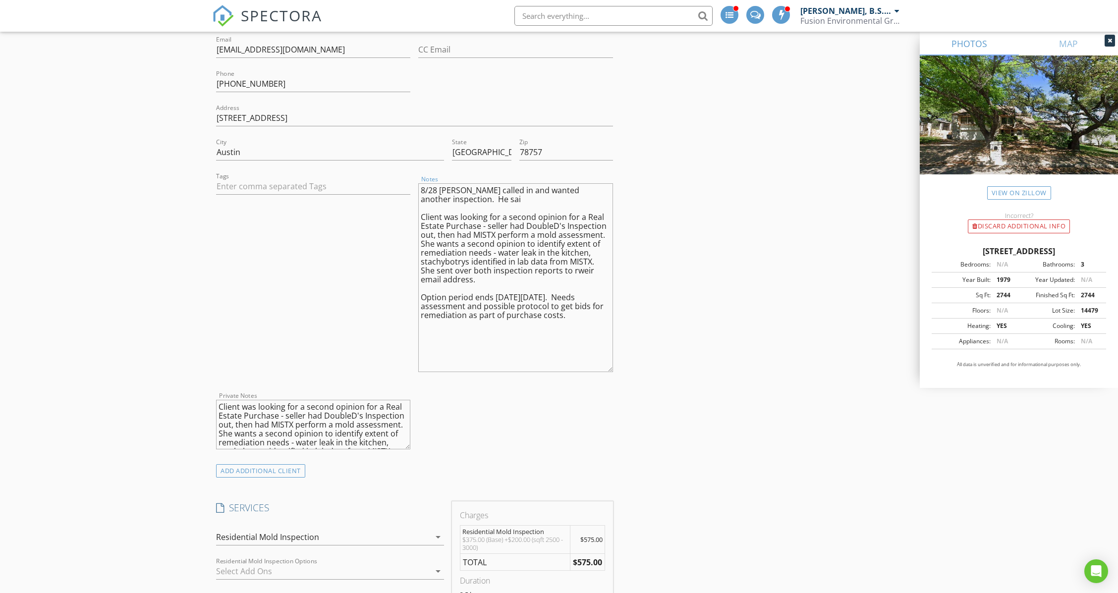
type textarea "8/28 Grady called in and wanted another inspection. He said Client was looking …"
type textarea "Client was looking for a second opinion for a Real Estate Purchase - seller had…"
type textarea "8/28 Grady called in and wanted another inspection. He said Client was looking …"
type textarea "Client was looking for a second opinion for a Real Estate Purchase - seller had…"
type textarea "8/28 Grady called in and wanted another inspection. He said w Client was lookin…"
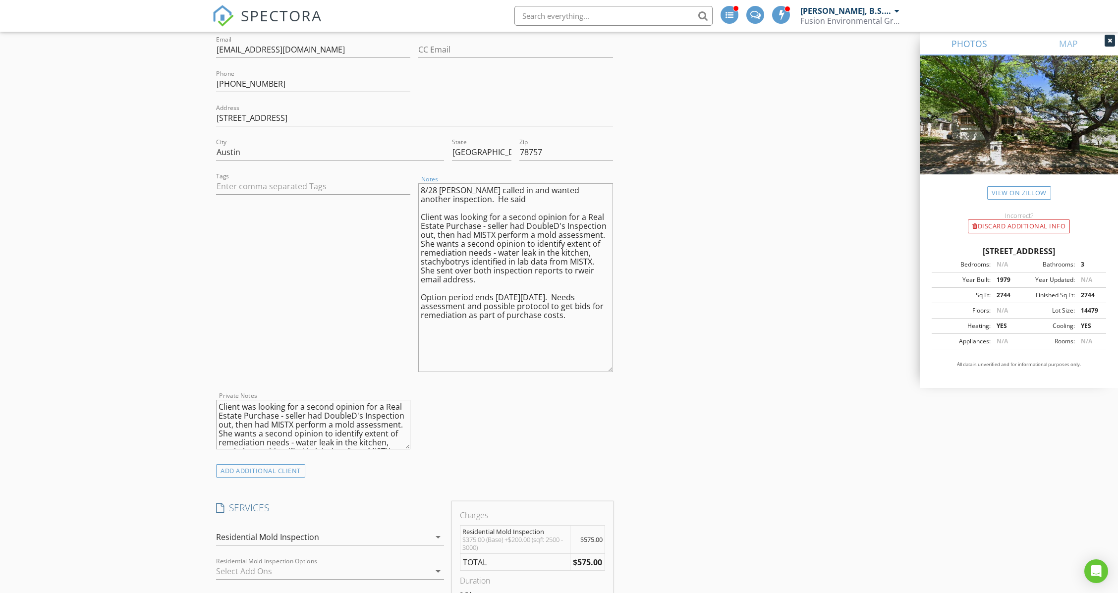
type textarea "Client was looking for a second opinion for a Real Estate Purchase - seller had…"
type textarea "8/28 Grady called in and wanted another inspection. He said we Client was looki…"
type textarea "Client was looking for a second opinion for a Real Estate Purchase - seller had…"
type textarea "8/28 Grady called in and wanted another inspection. He said we Client was looki…"
type textarea "Client was looking for a second opinion for a Real Estate Purchase - seller had…"
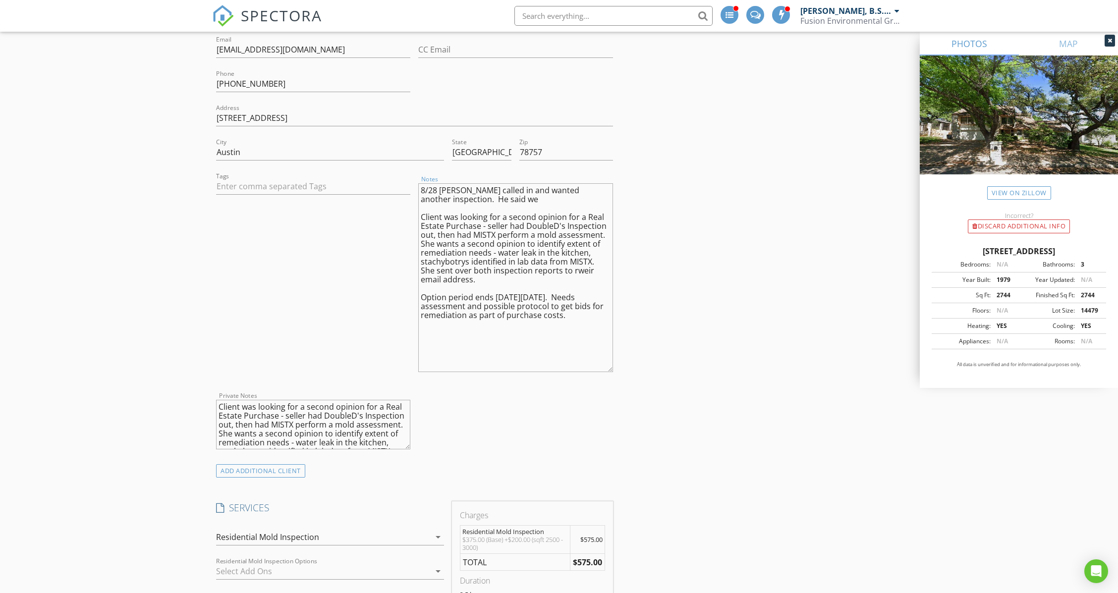
type textarea "8/28 Grady called in and wanted another inspection. He said we a Client was loo…"
type textarea "Client was looking for a second opinion for a Real Estate Purchase - seller had…"
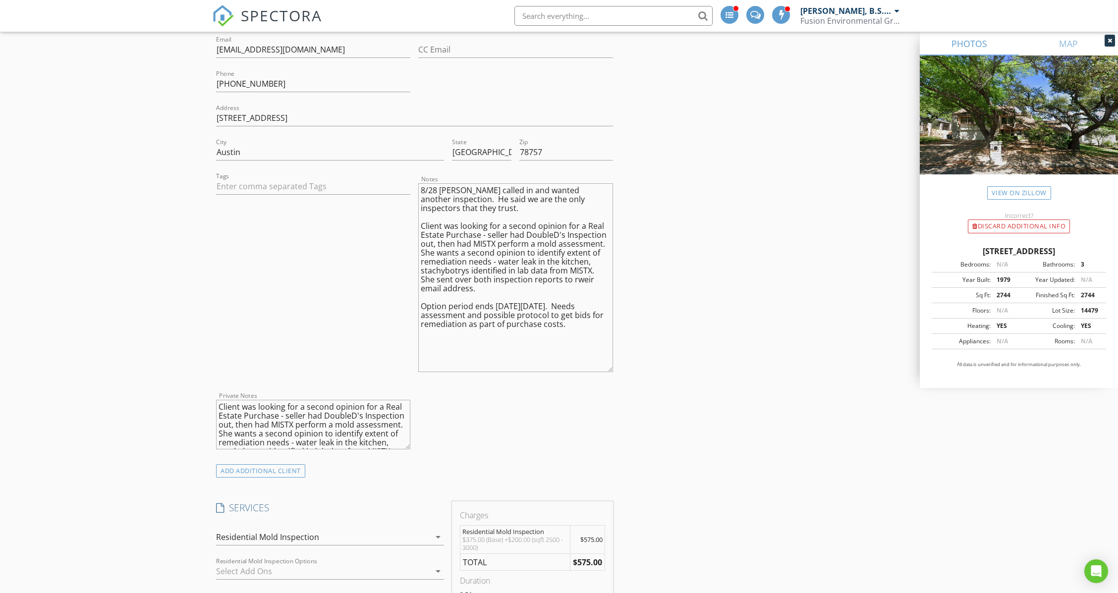
drag, startPoint x: 746, startPoint y: 352, endPoint x: 766, endPoint y: 340, distance: 23.1
click at [752, 352] on div "INSPECTOR(S) check_box Rick Weir, B.S., CIAQM PRIMARY check_box_outline_blank C…" at bounding box center [559, 537] width 694 height 2035
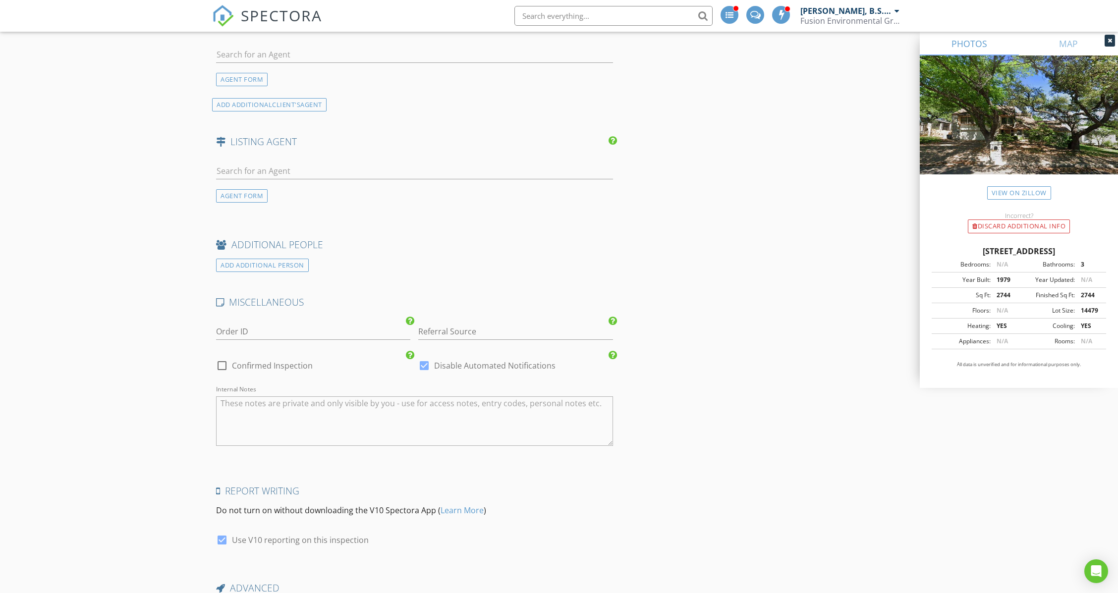
scroll to position [1519, 0]
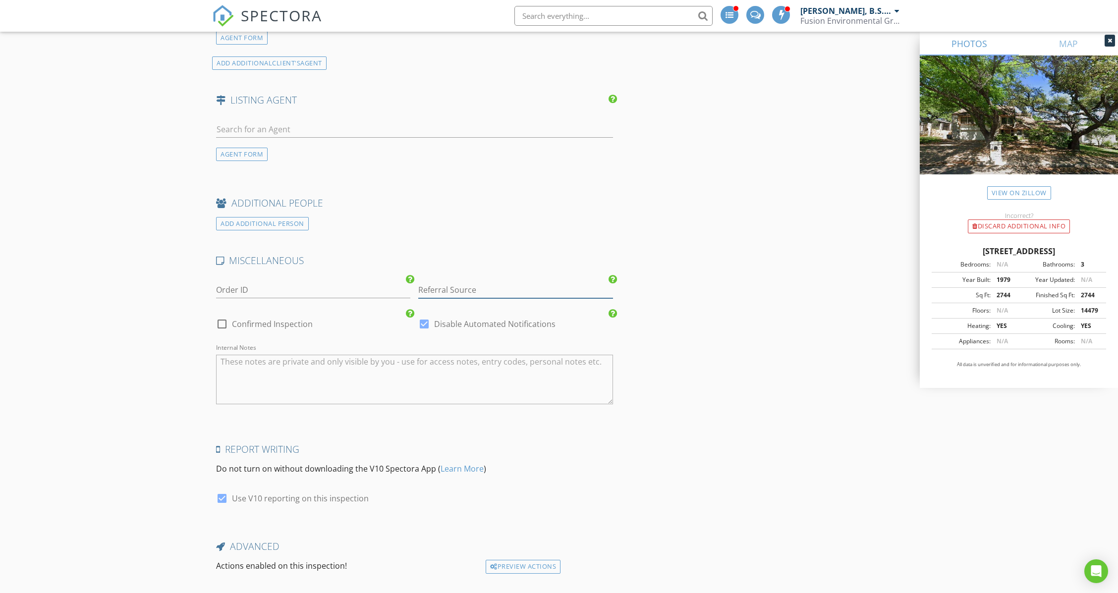
click at [465, 282] on input "Referral Source" at bounding box center [515, 290] width 194 height 16
drag, startPoint x: 820, startPoint y: 269, endPoint x: 815, endPoint y: 263, distance: 8.2
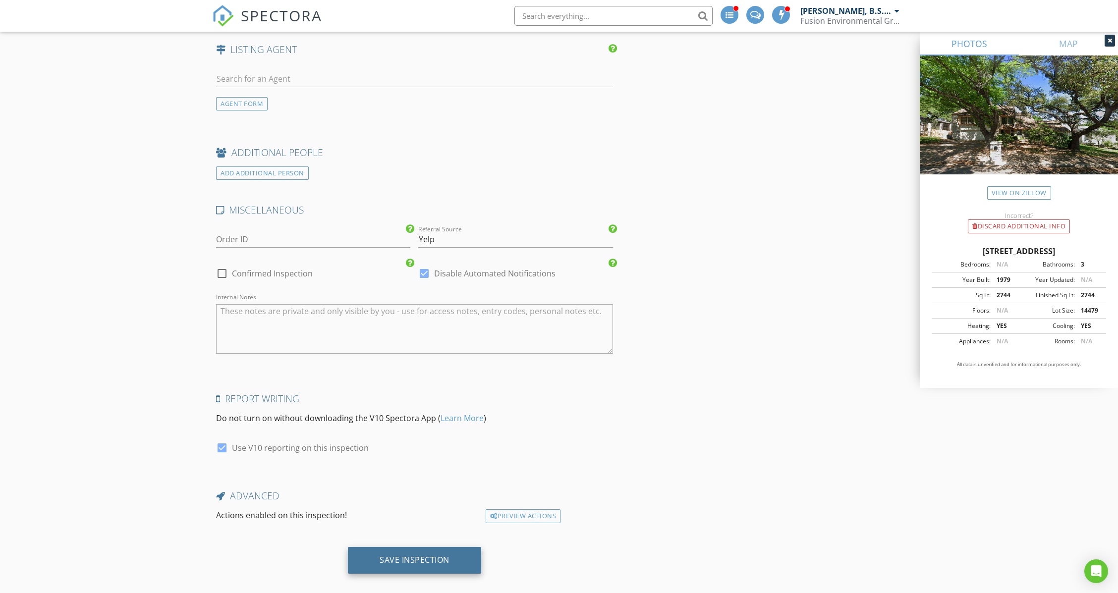
click at [435, 555] on div "Save Inspection" at bounding box center [414, 560] width 70 height 10
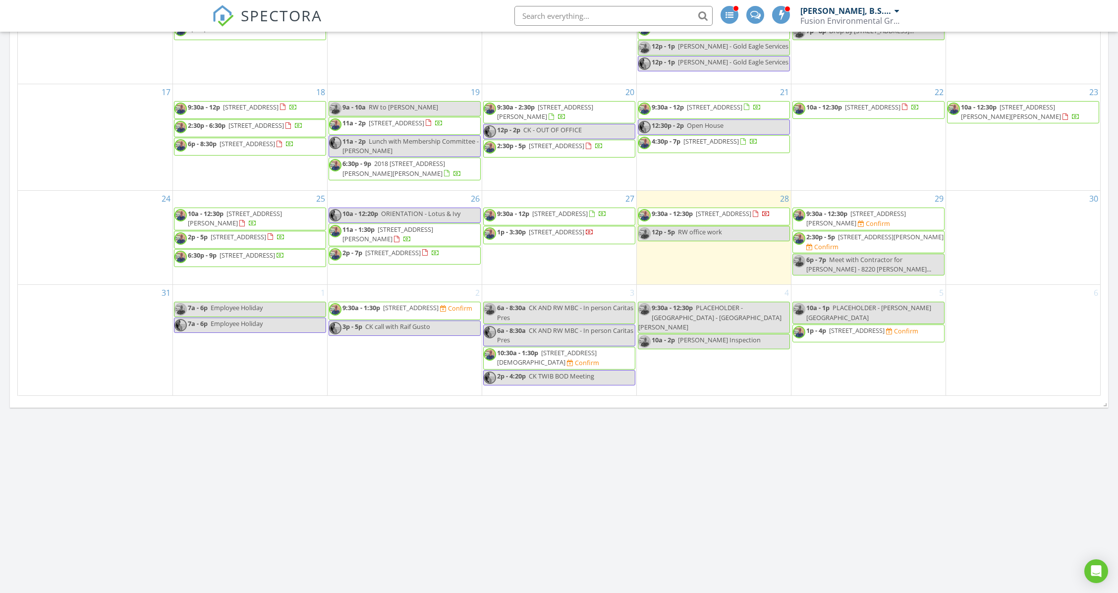
scroll to position [483, 0]
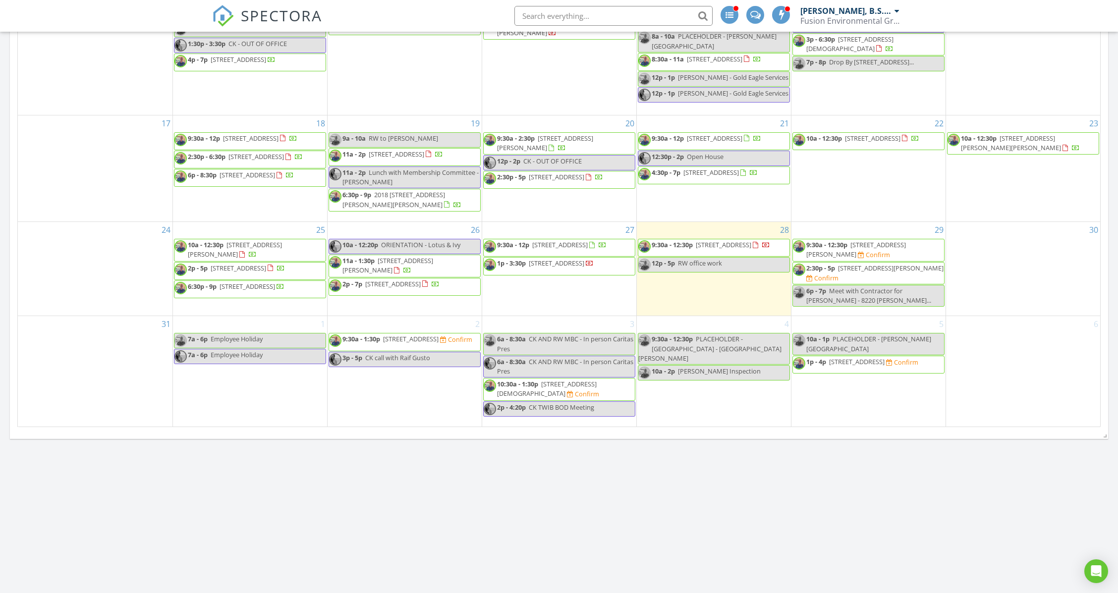
click at [364, 394] on div "2 9:30a - 1:30p [STREET_ADDRESS] Confirm 3p - 5p CK call with Raif Gusto" at bounding box center [404, 371] width 154 height 110
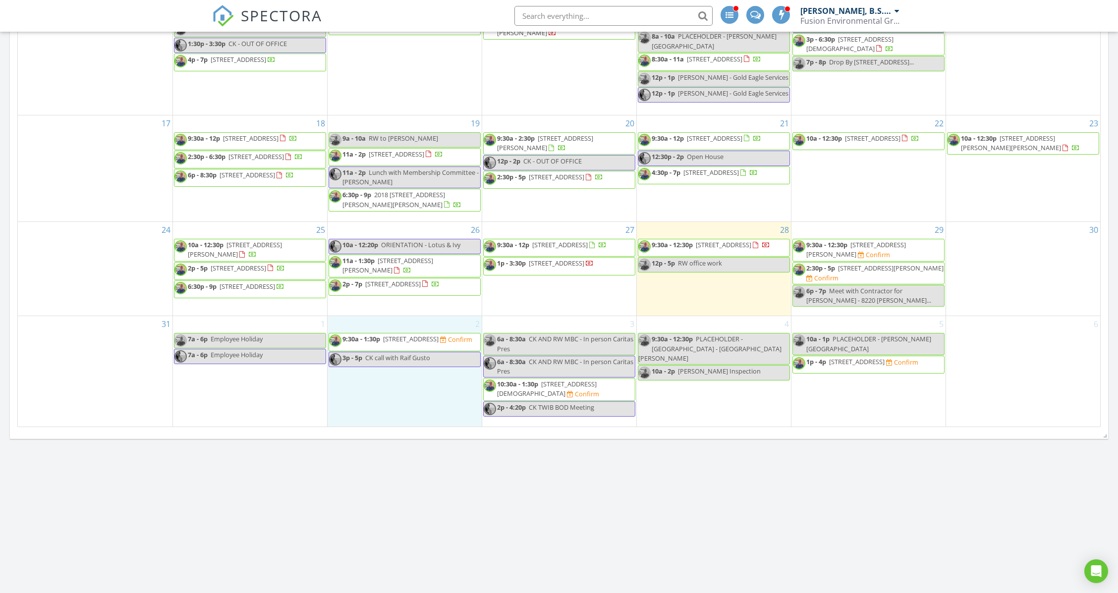
scroll to position [0, 0]
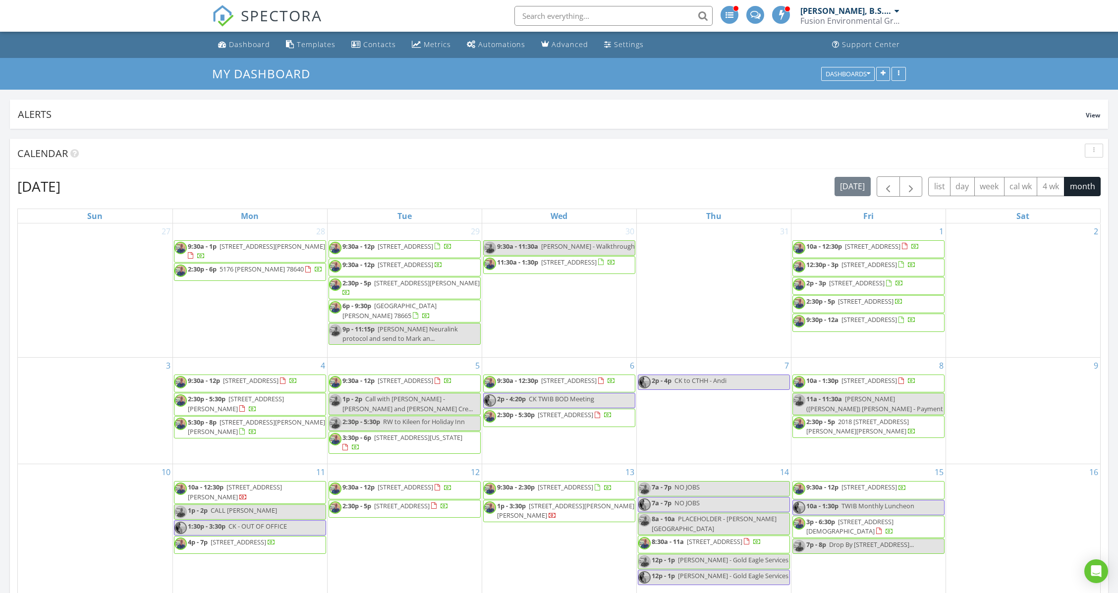
click at [585, 13] on input "text" at bounding box center [613, 16] width 198 height 20
click at [561, 12] on input "berk" at bounding box center [613, 16] width 198 height 20
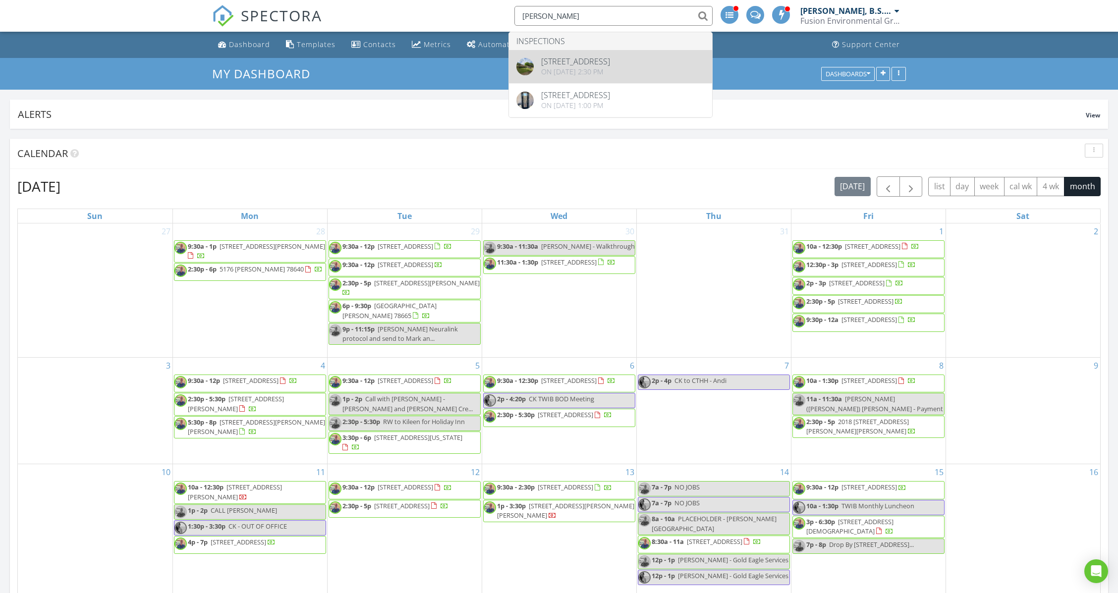
type input "berk"
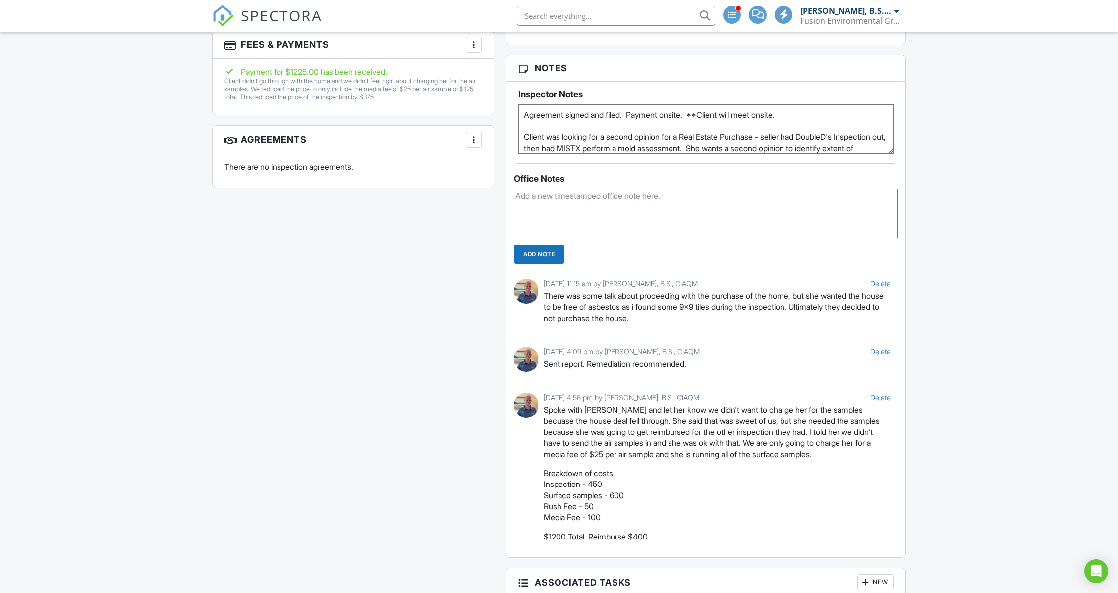
scroll to position [462, 0]
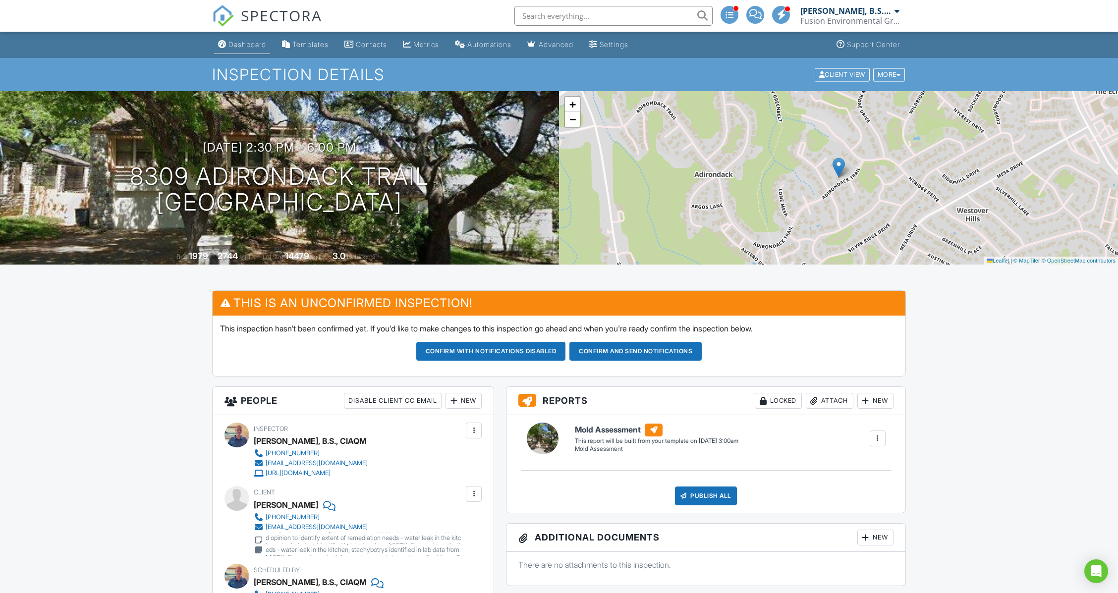
click at [252, 51] on link "Dashboard" at bounding box center [242, 45] width 56 height 18
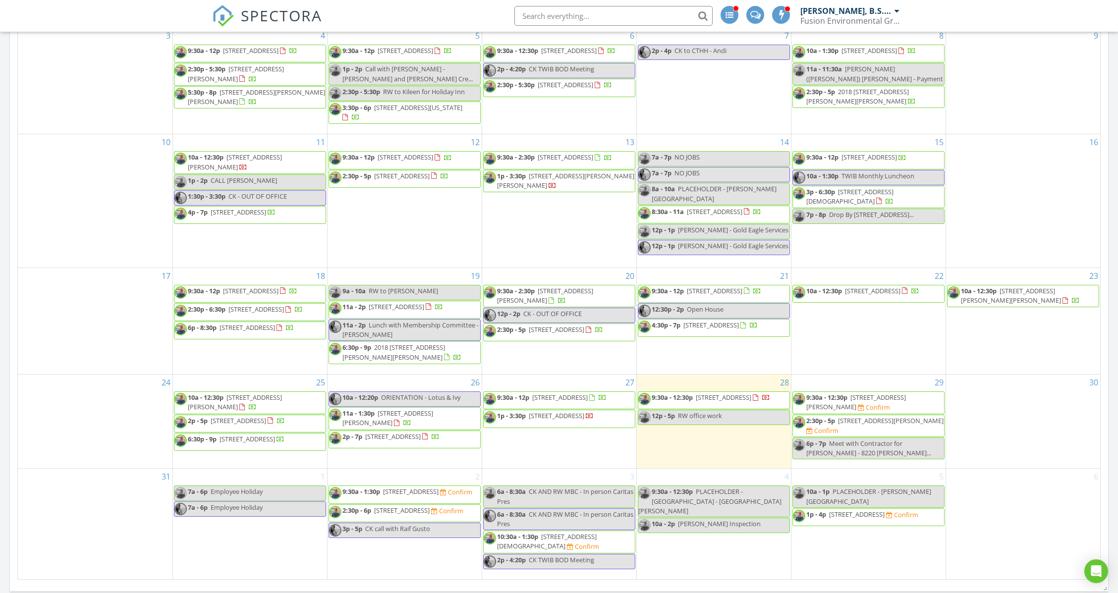
scroll to position [528, 0]
